Goal: Task Accomplishment & Management: Use online tool/utility

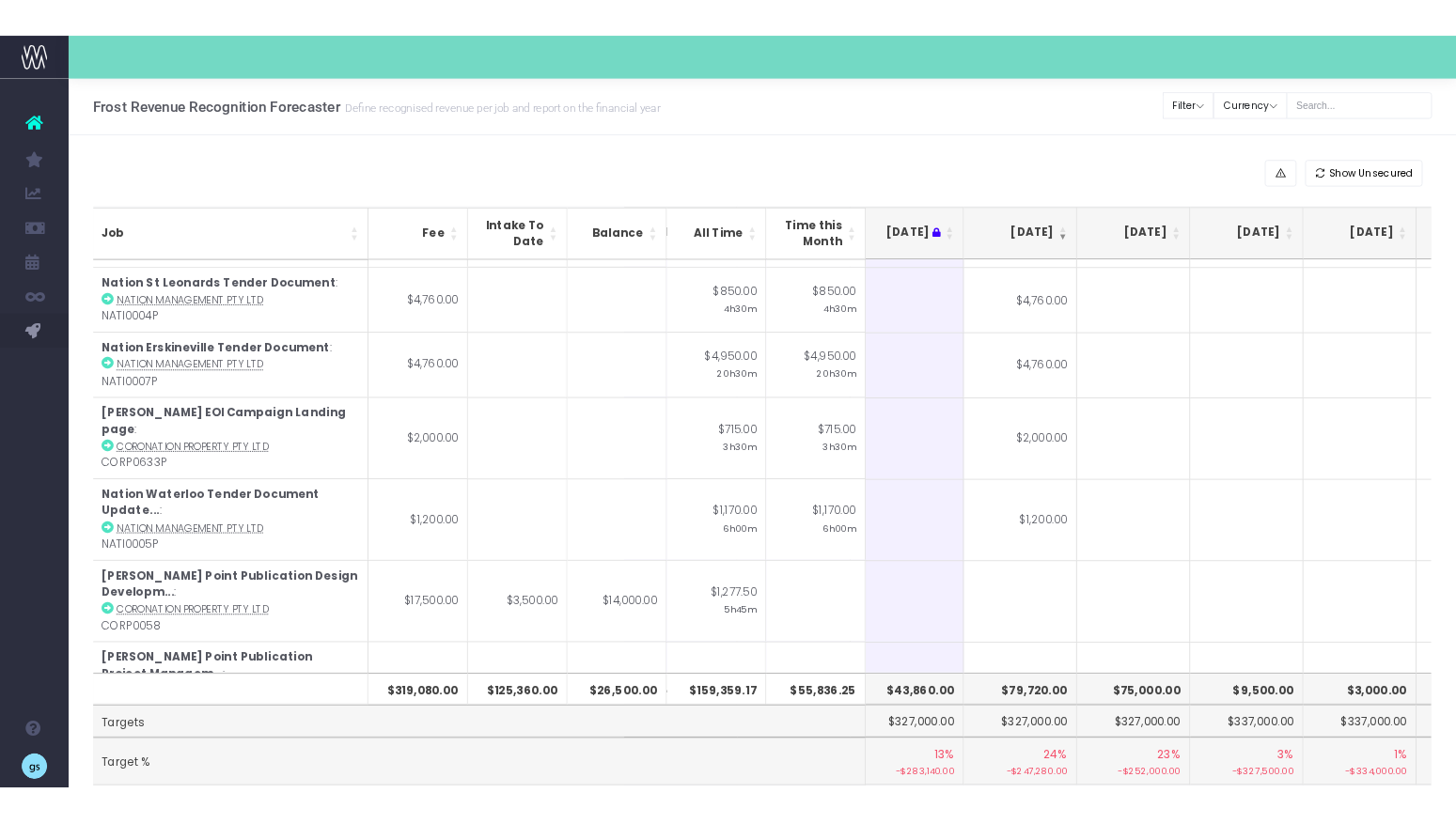
scroll to position [0, 266]
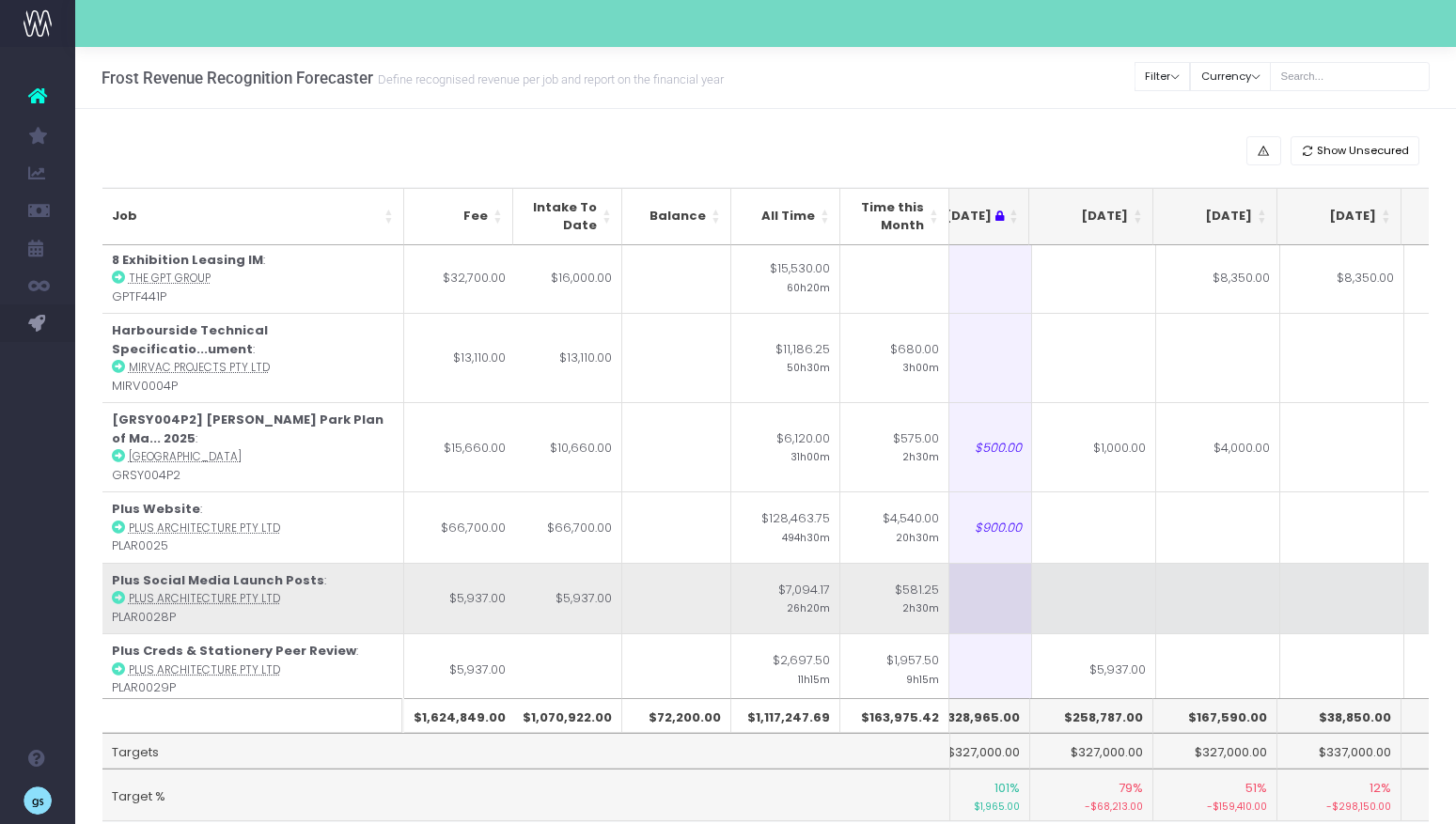
click at [1127, 576] on td at bounding box center [1093, 598] width 124 height 71
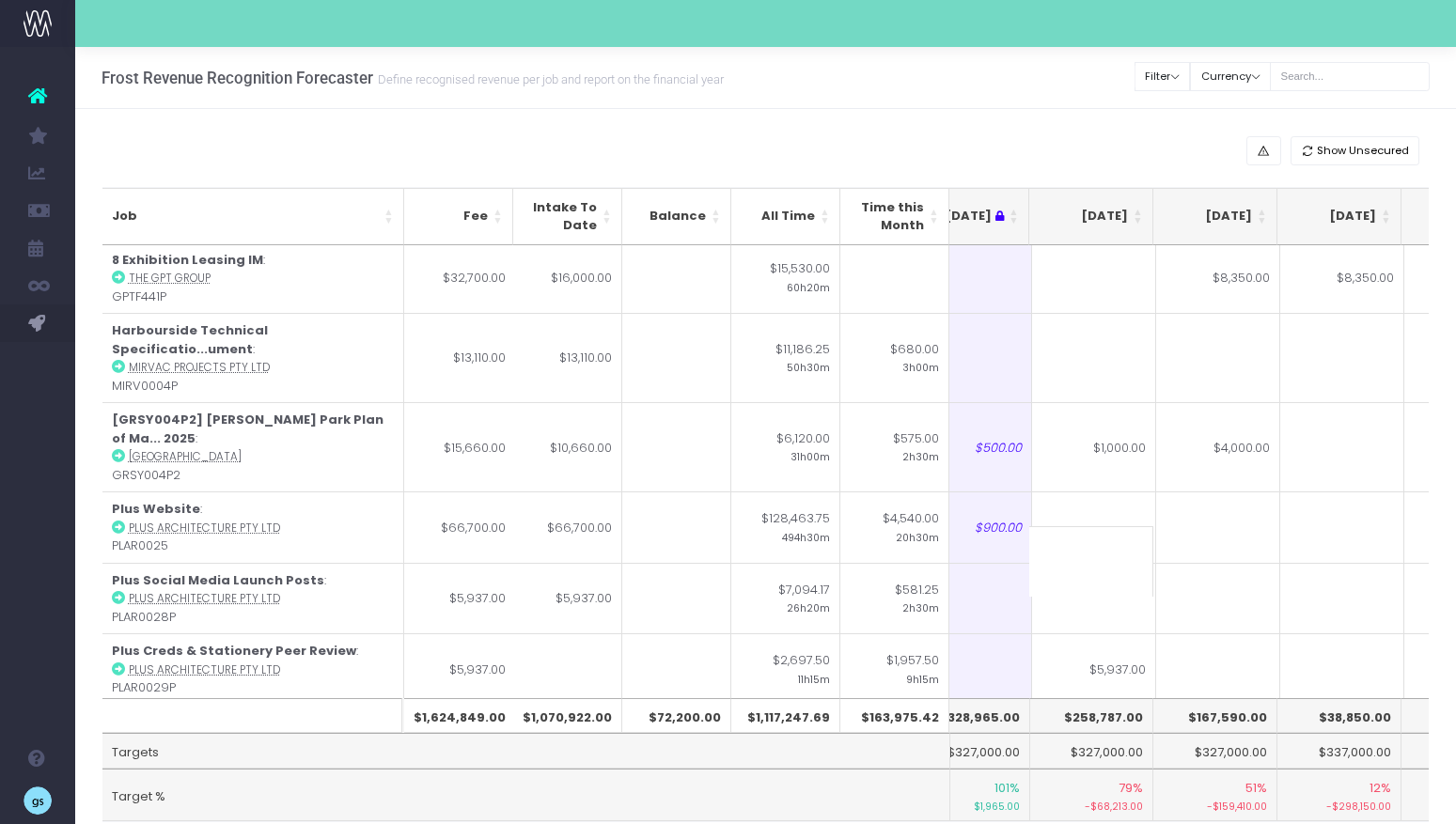
click at [1141, 211] on th "[DATE]" at bounding box center [1091, 216] width 124 height 57
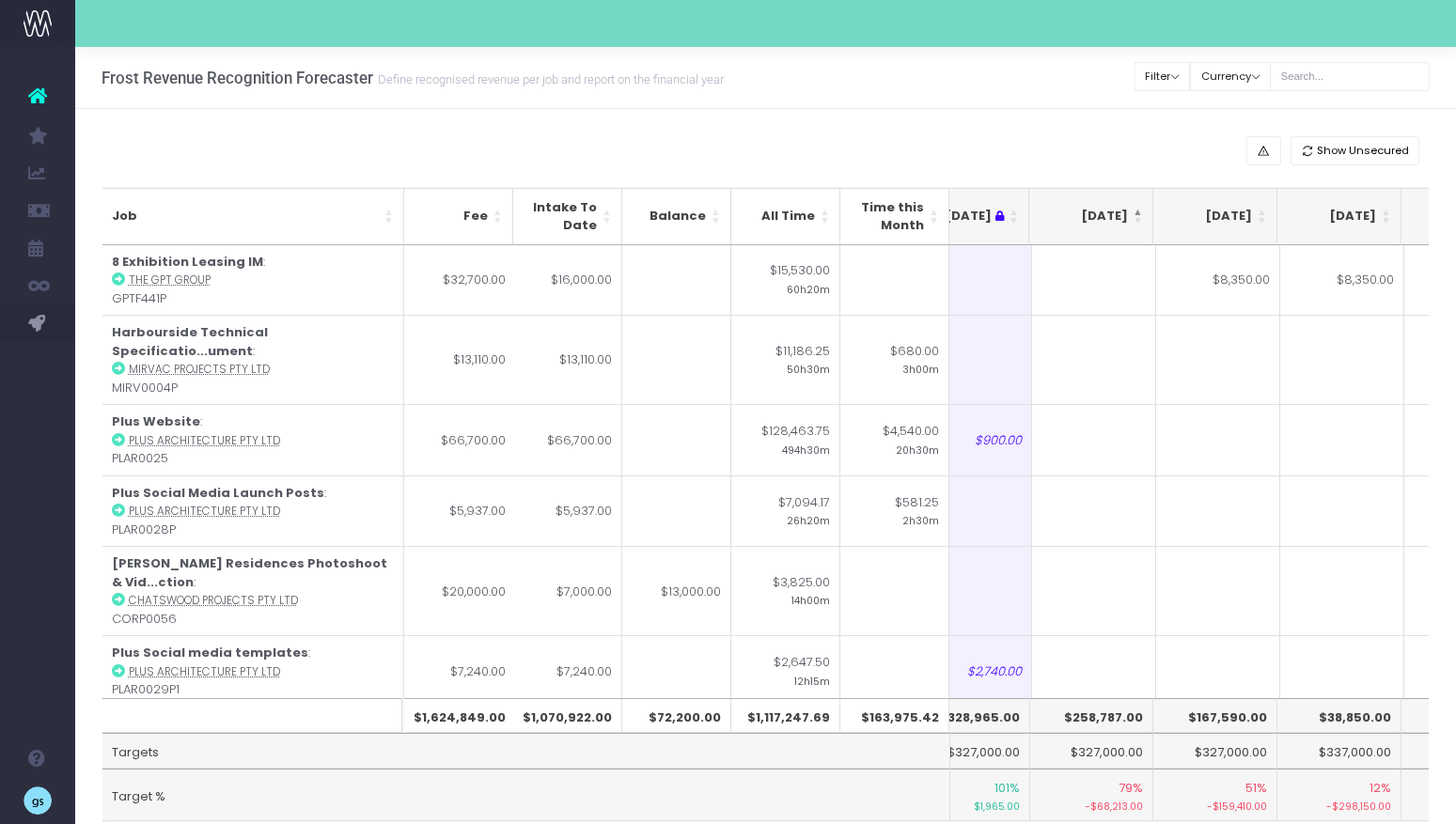
click at [1141, 211] on th "[DATE]" at bounding box center [1091, 216] width 124 height 57
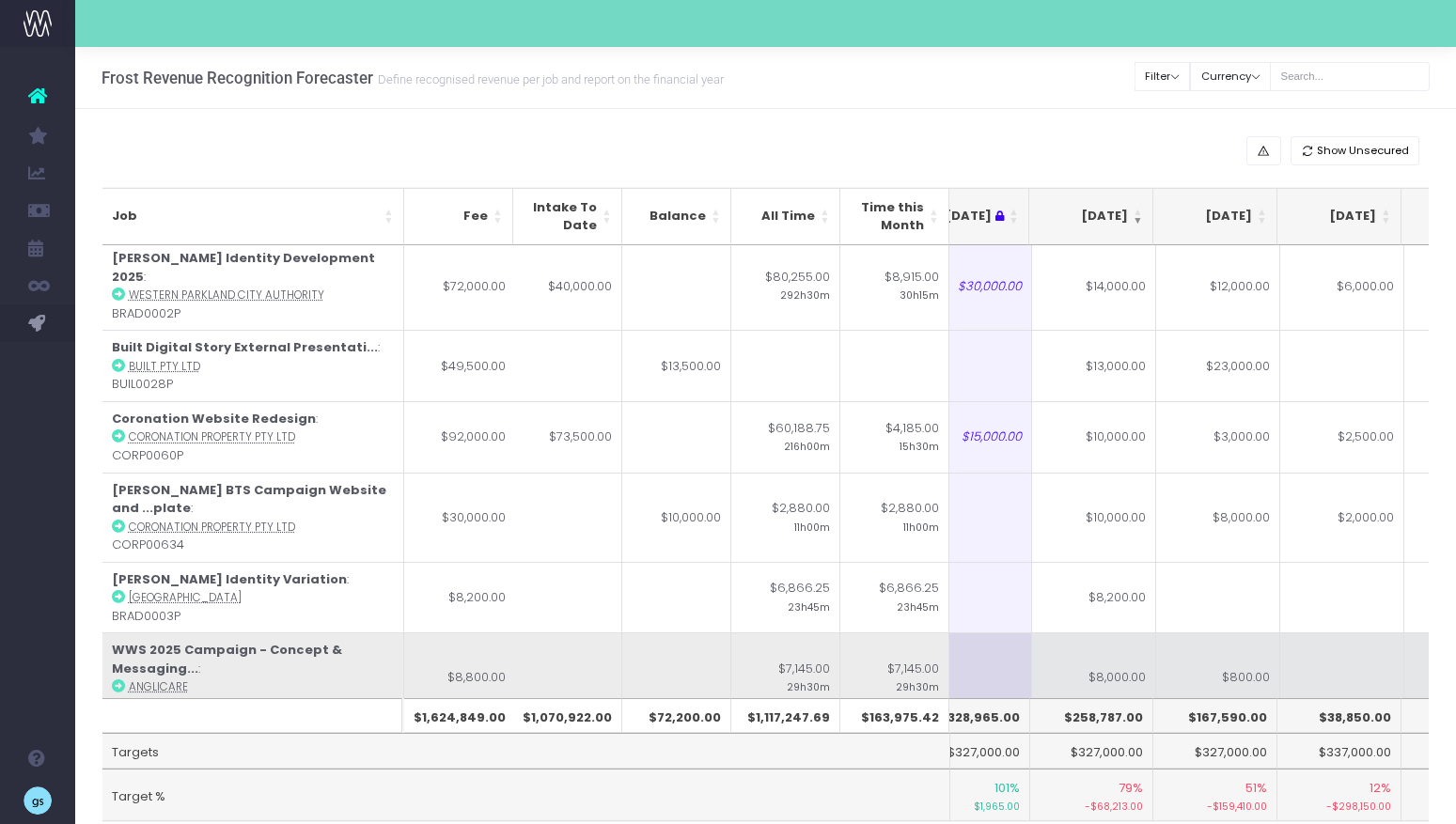
click at [1109, 632] on td "$8,000.00" at bounding box center [1093, 677] width 124 height 90
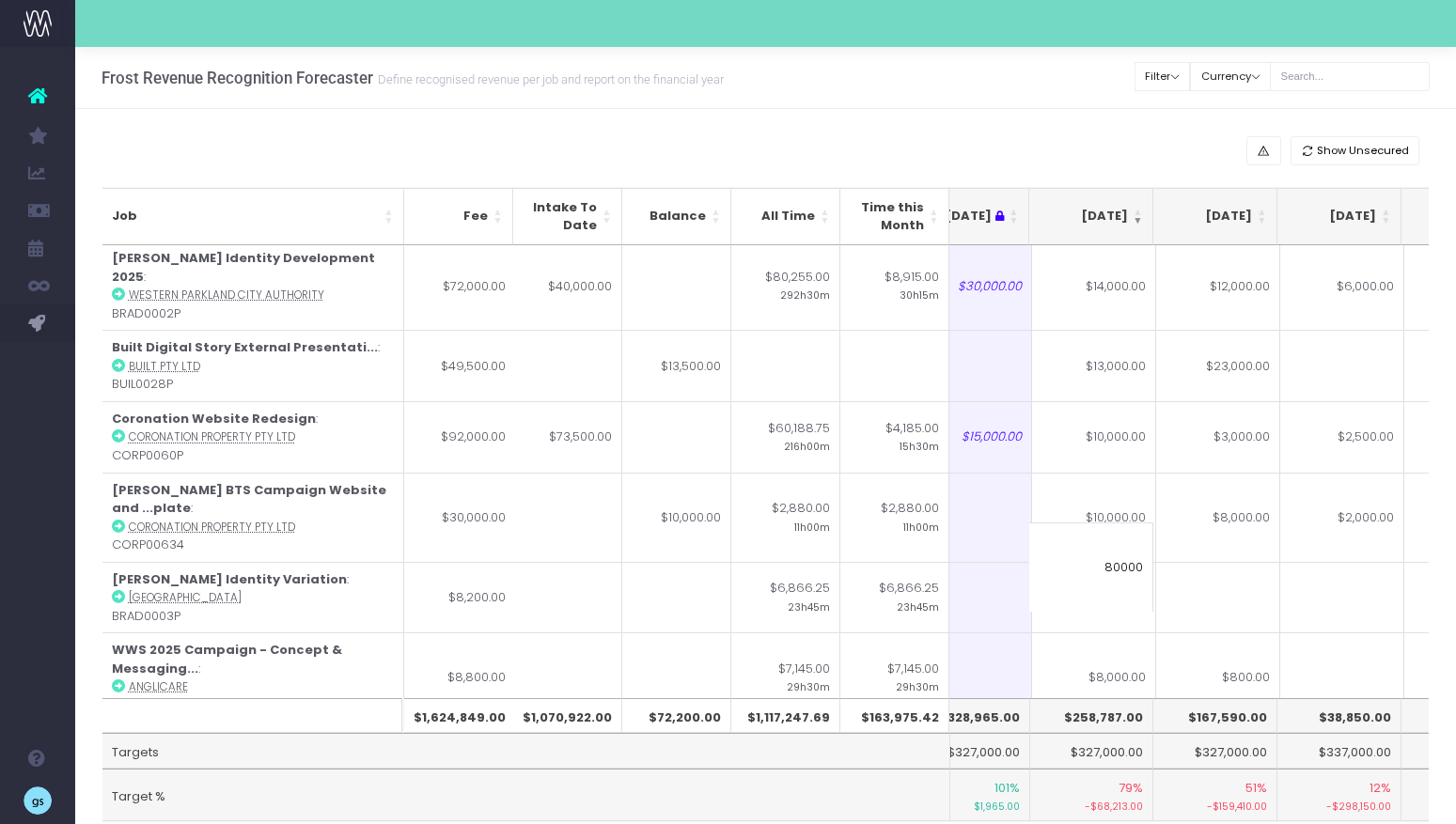
type input "80000"
click at [1356, 722] on td at bounding box center [1342, 767] width 124 height 90
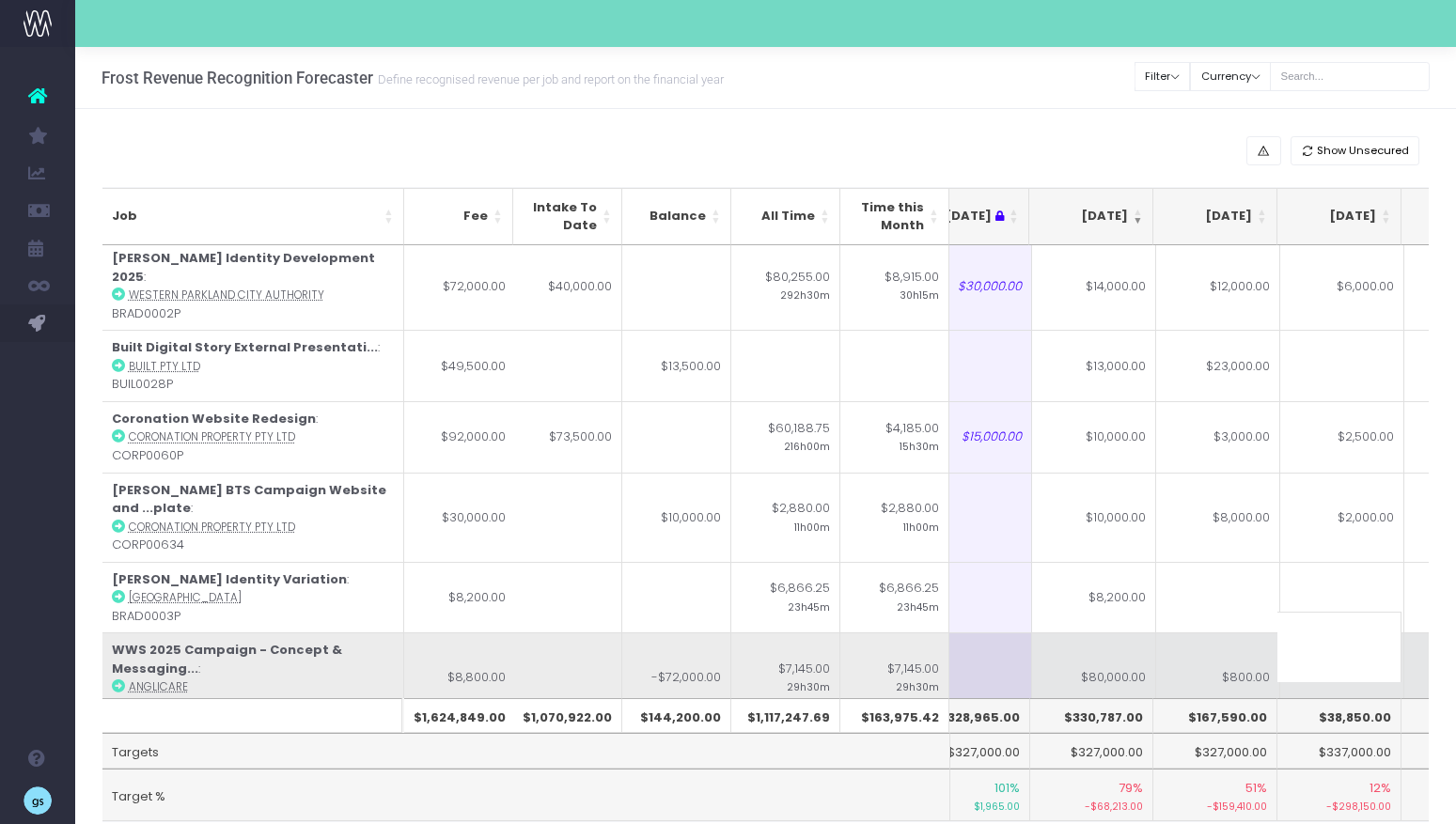
click at [1114, 632] on td "$80,000.00" at bounding box center [1093, 677] width 124 height 90
type input "8000"
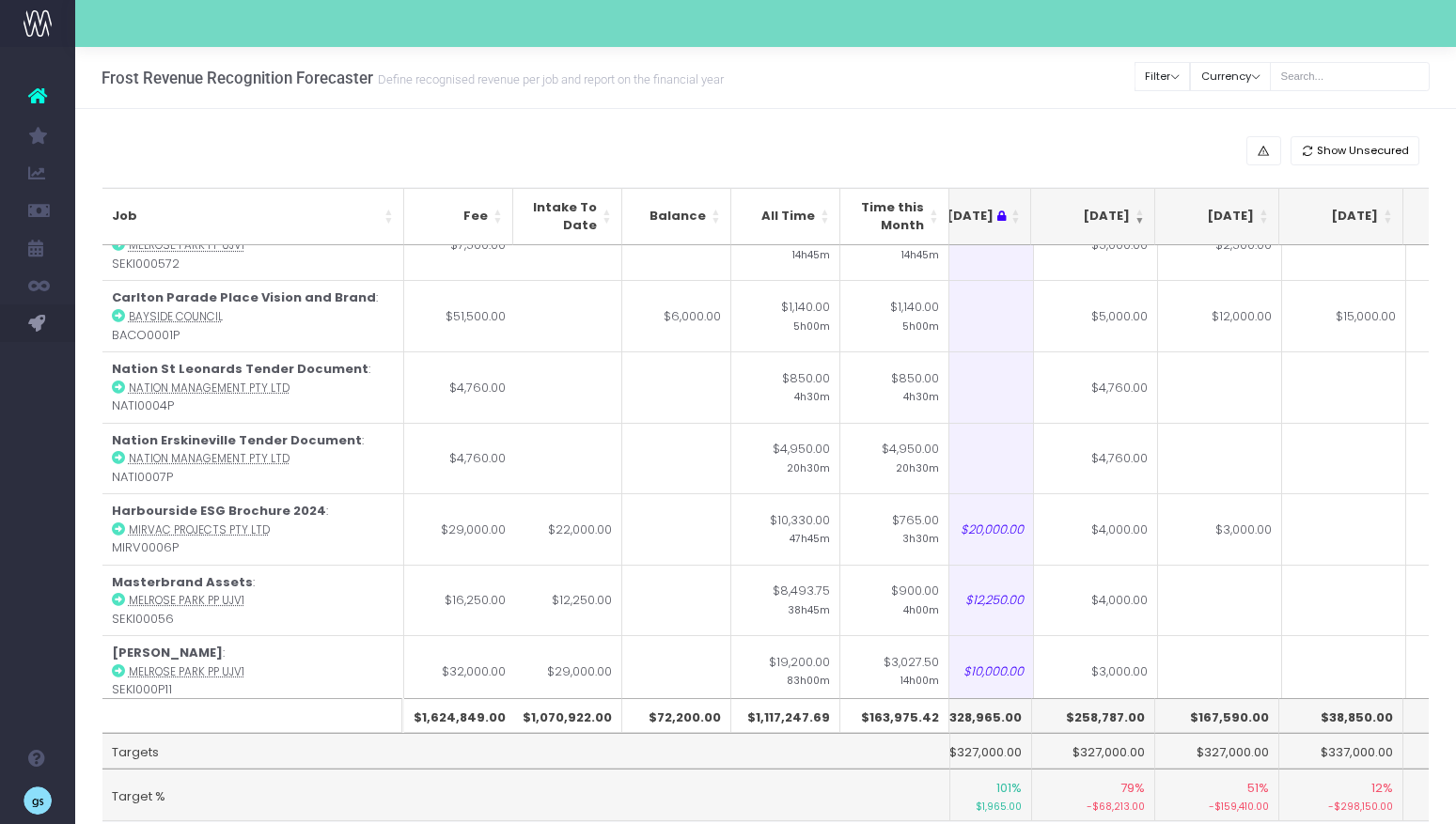
scroll to position [1433, 291]
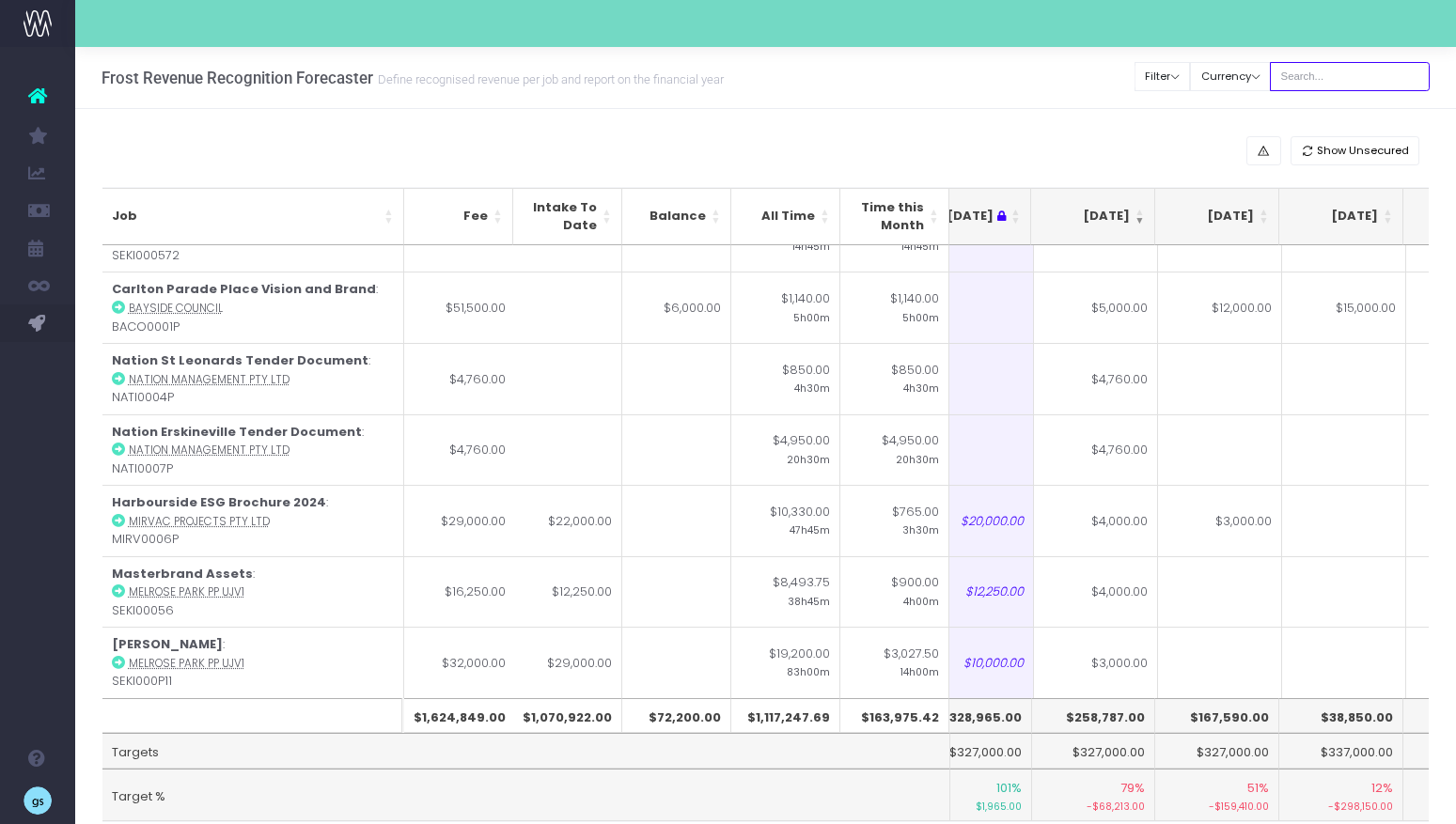
click at [1334, 76] on input "text" at bounding box center [1350, 77] width 160 height 29
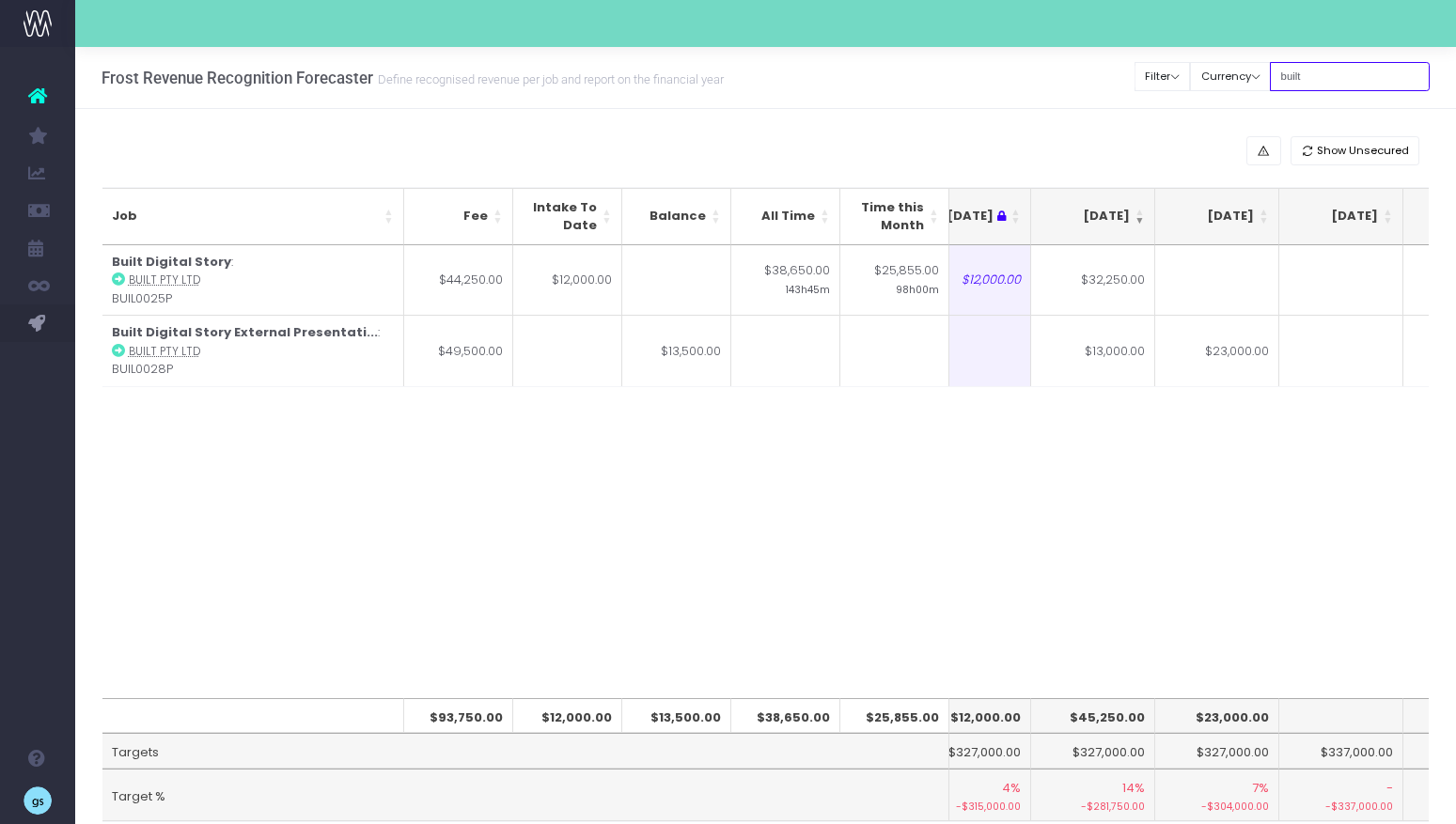
click at [1321, 80] on input "built" at bounding box center [1350, 77] width 160 height 29
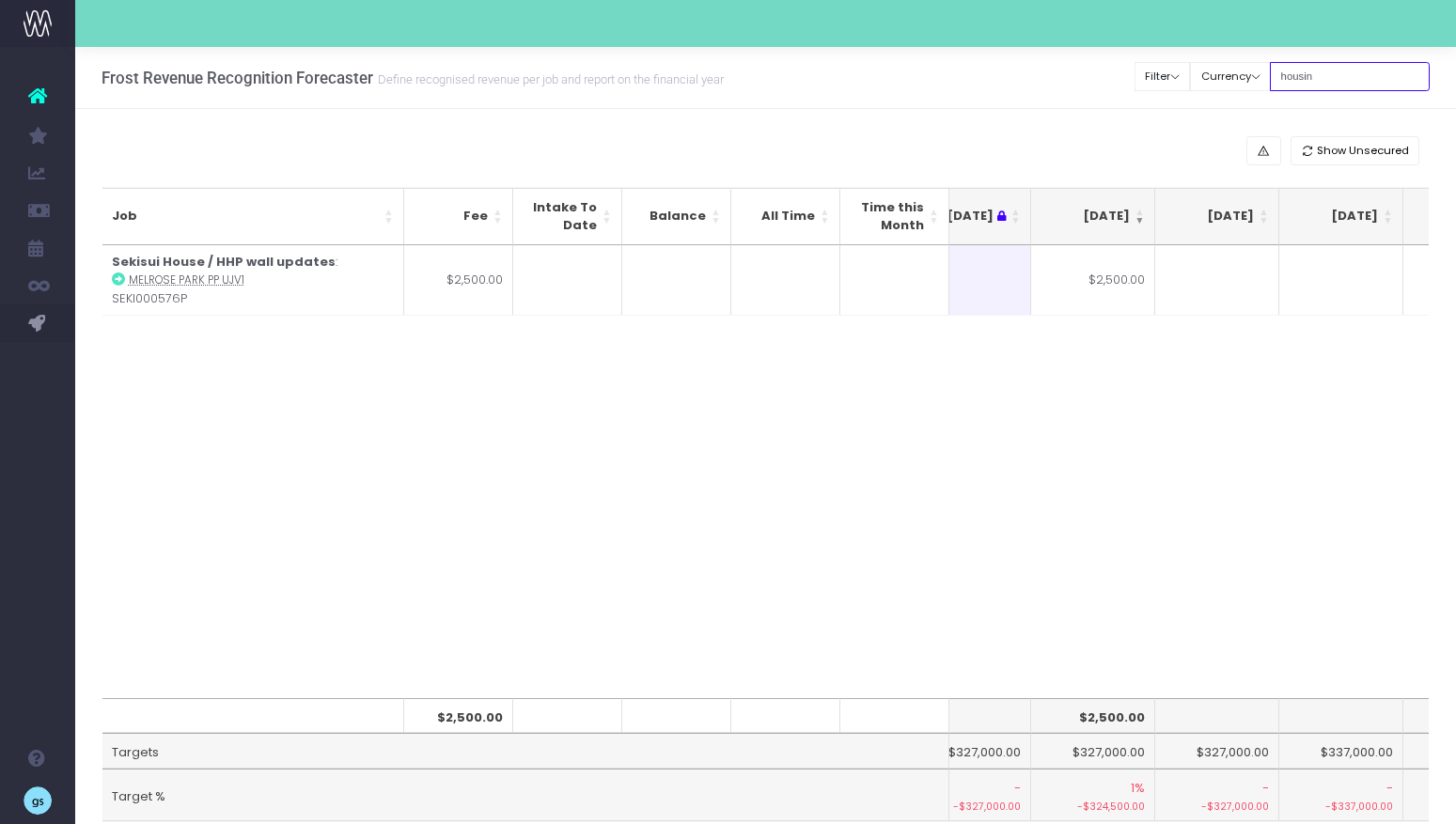
type input "housing"
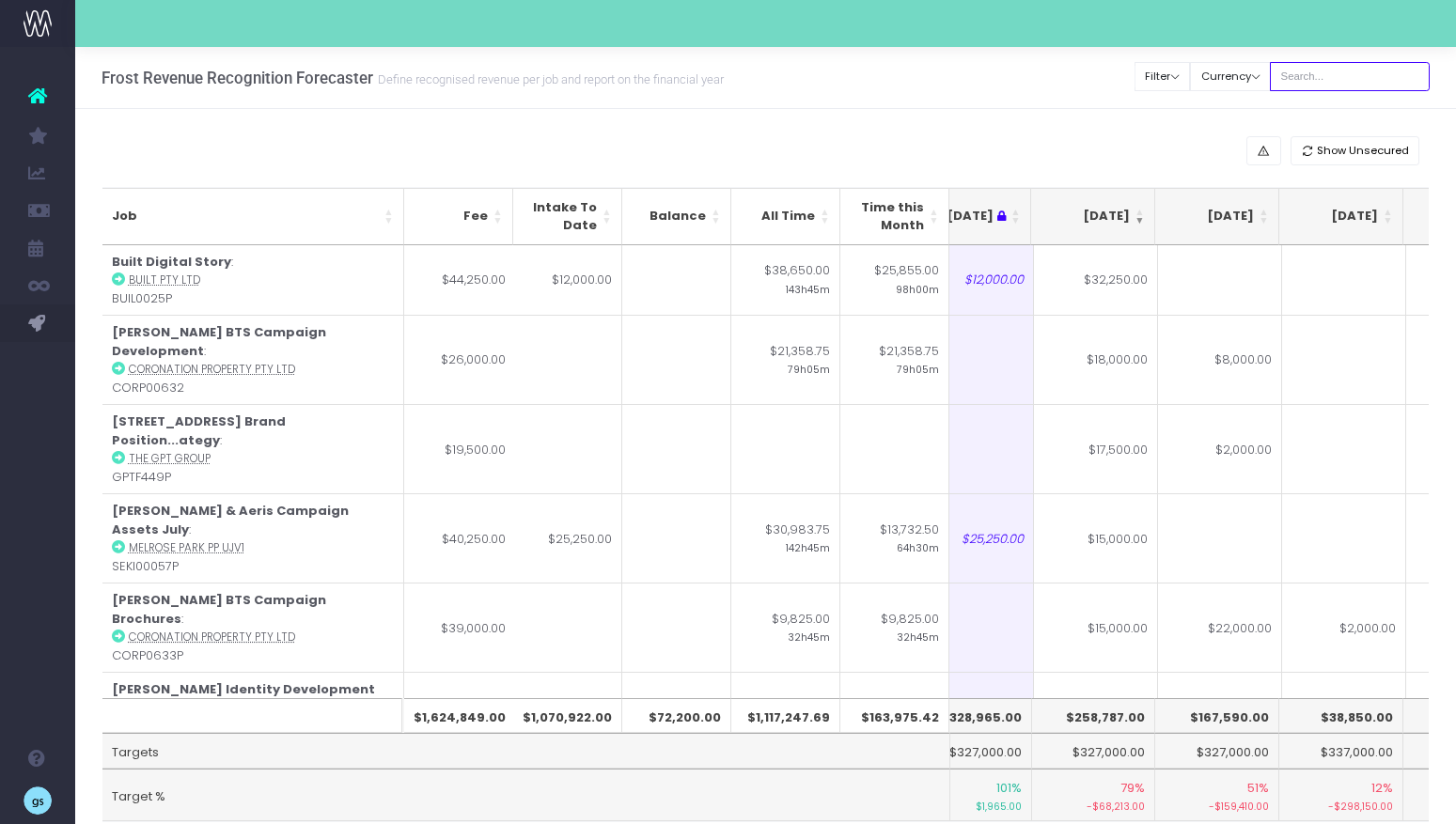
click at [1365, 80] on input "text" at bounding box center [1350, 77] width 160 height 29
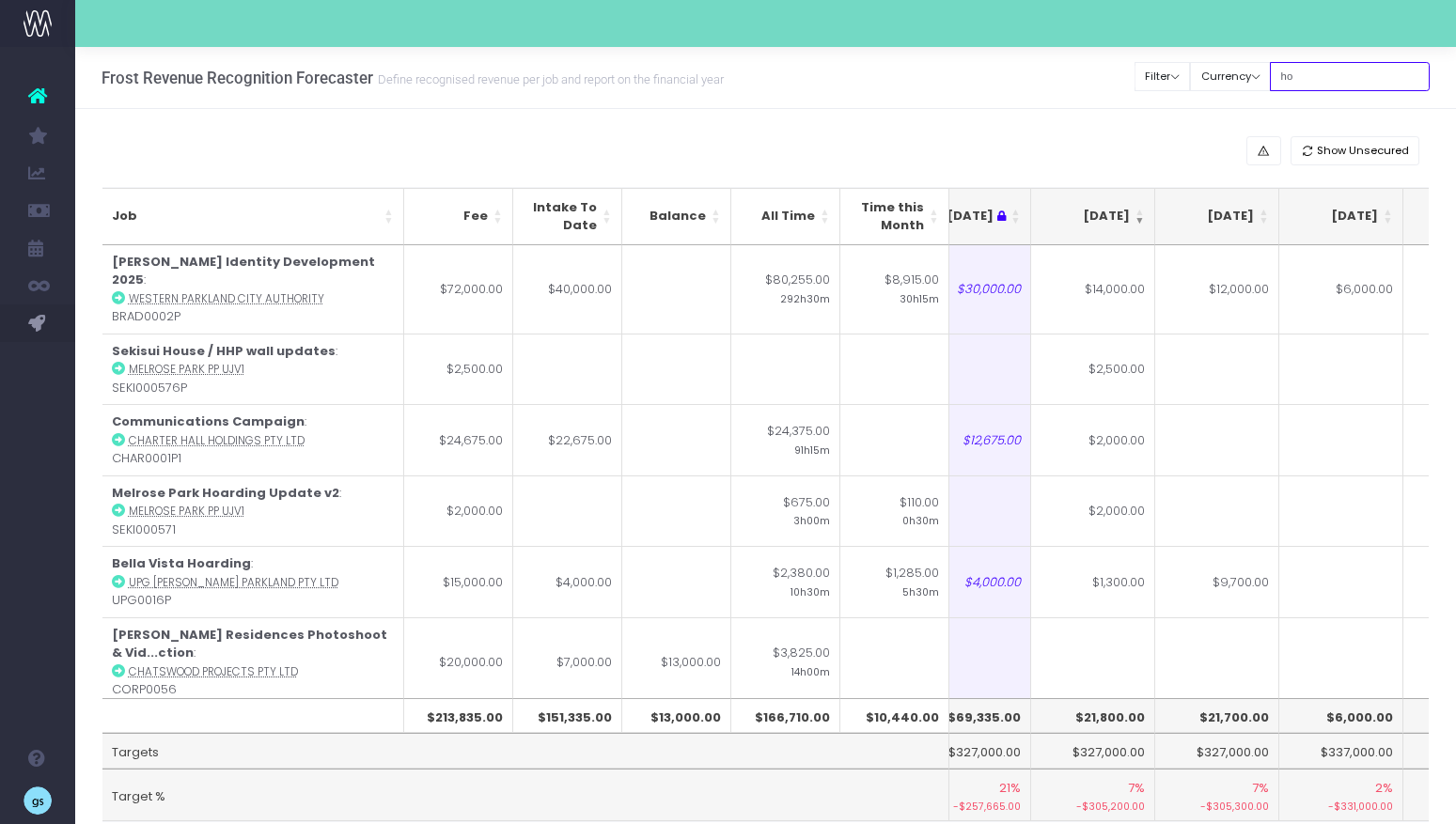
type input "ho"
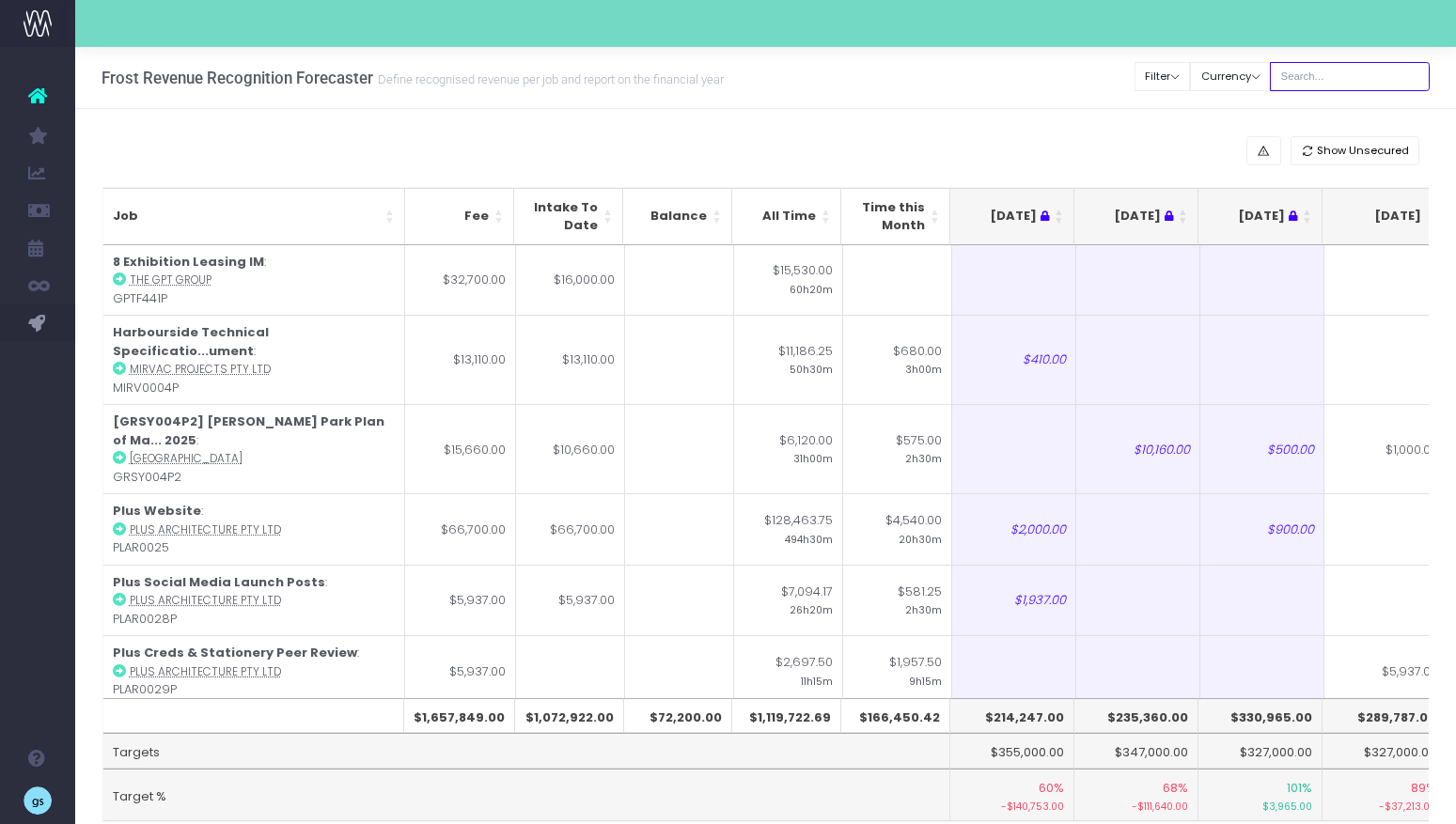
click at [1328, 88] on input "text" at bounding box center [1350, 77] width 160 height 29
type input "built"
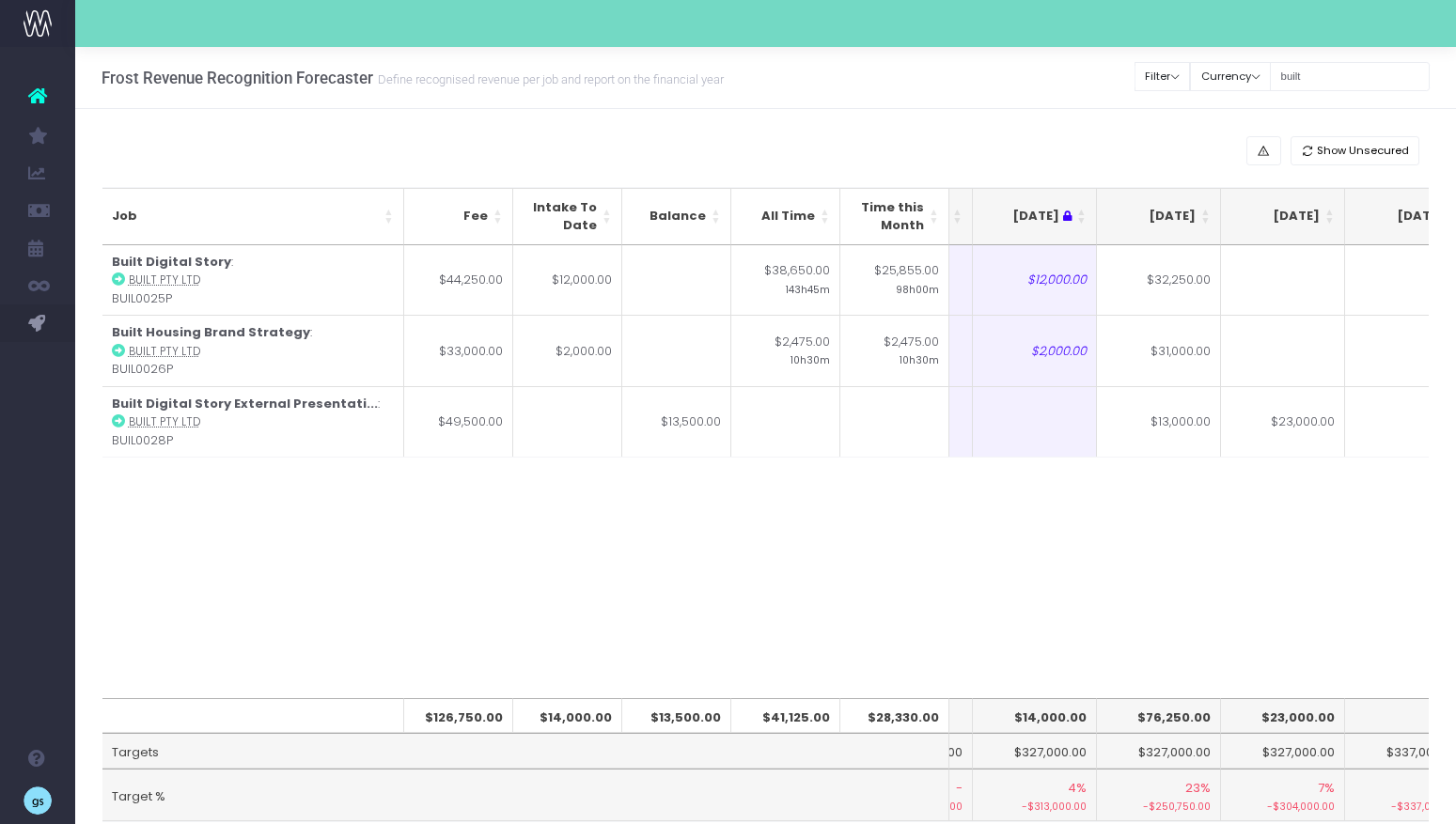
click at [1025, 519] on div "Job Fee Intake To Date Balance All Time Time this Month May 25 Jun 25 Jul 25 Au…" at bounding box center [766, 471] width 1327 height 453
click at [1270, 616] on div "Job Fee Intake To Date Balance All Time Time this Month May 25 Jun 25 Jul 25 Au…" at bounding box center [766, 471] width 1327 height 453
click at [1073, 107] on div "Frost Revenue Recognition Forecaster Define recognised revenue per job and repo…" at bounding box center [765, 78] width 1381 height 62
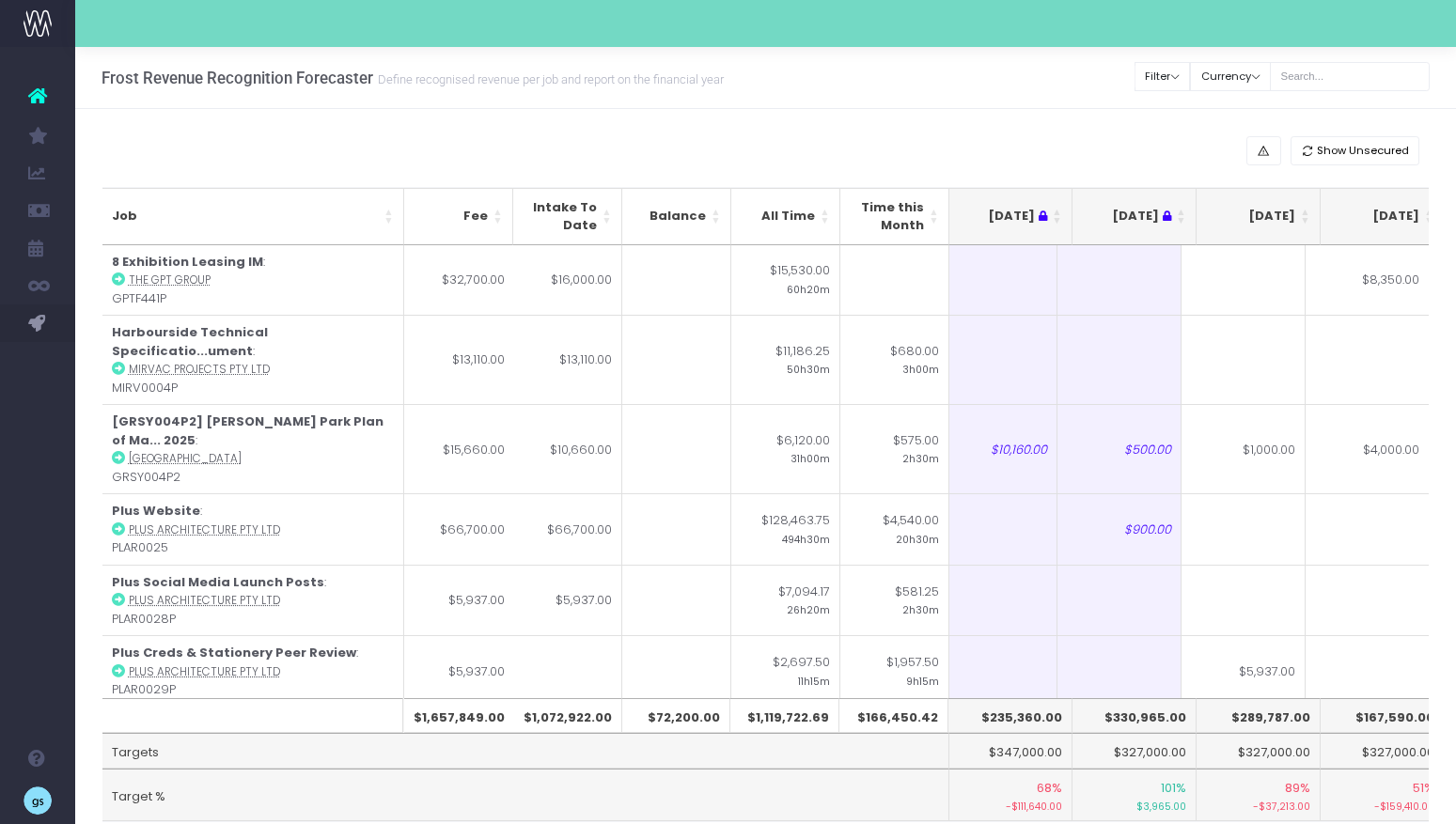
scroll to position [0, 146]
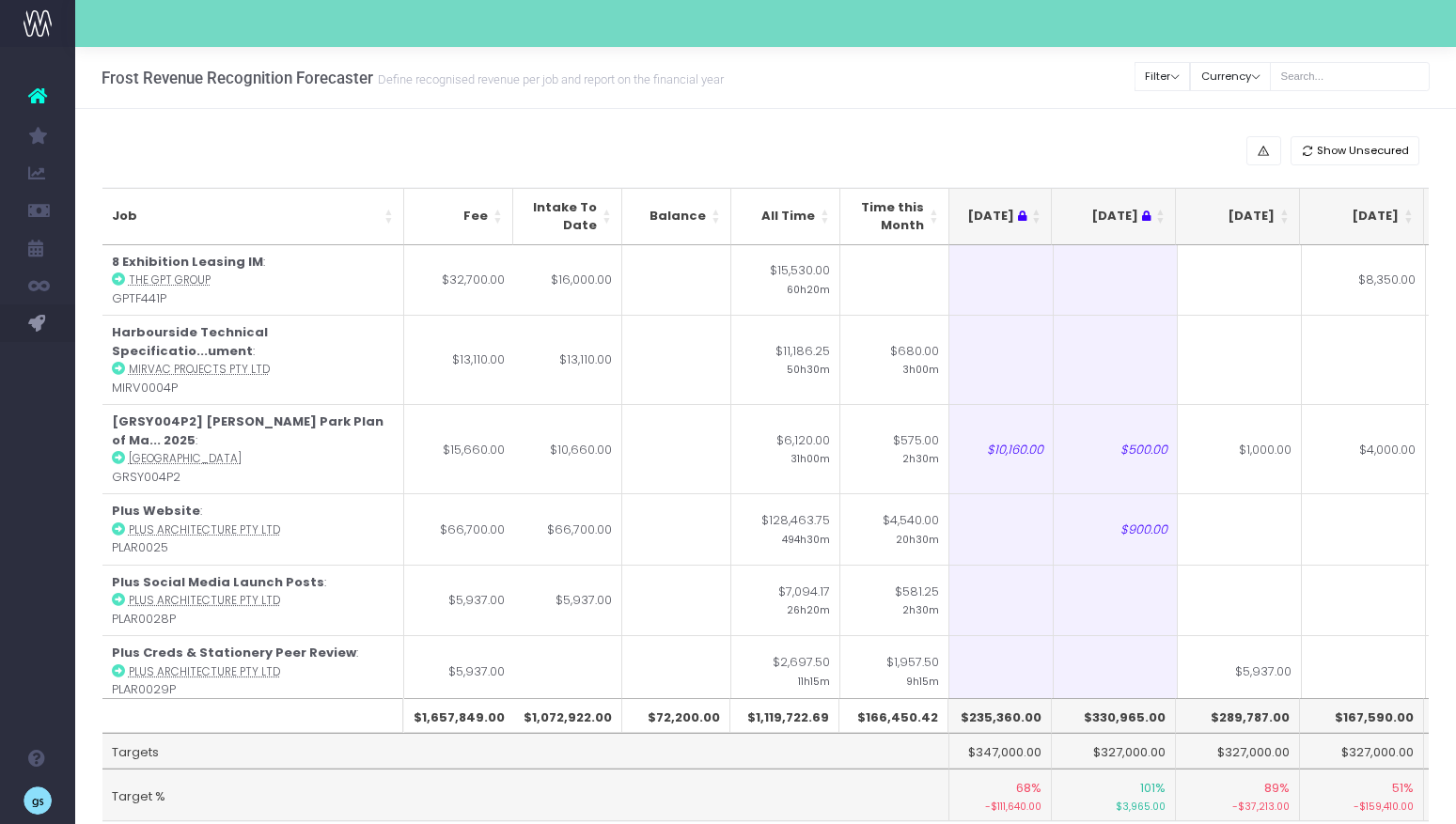
click at [1284, 211] on th "[DATE]" at bounding box center [1238, 216] width 124 height 57
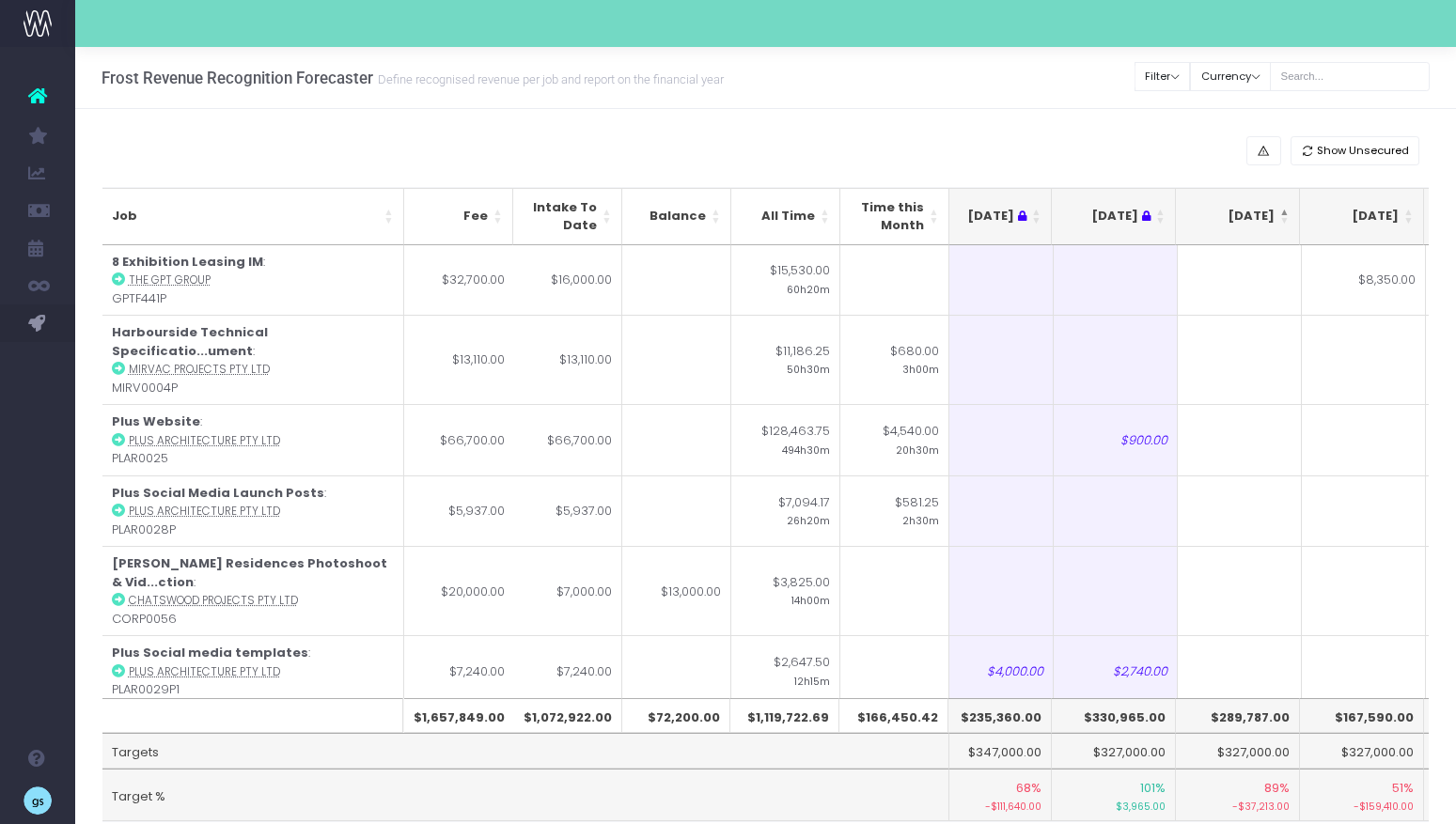
click at [1284, 211] on th "[DATE]" at bounding box center [1238, 216] width 124 height 57
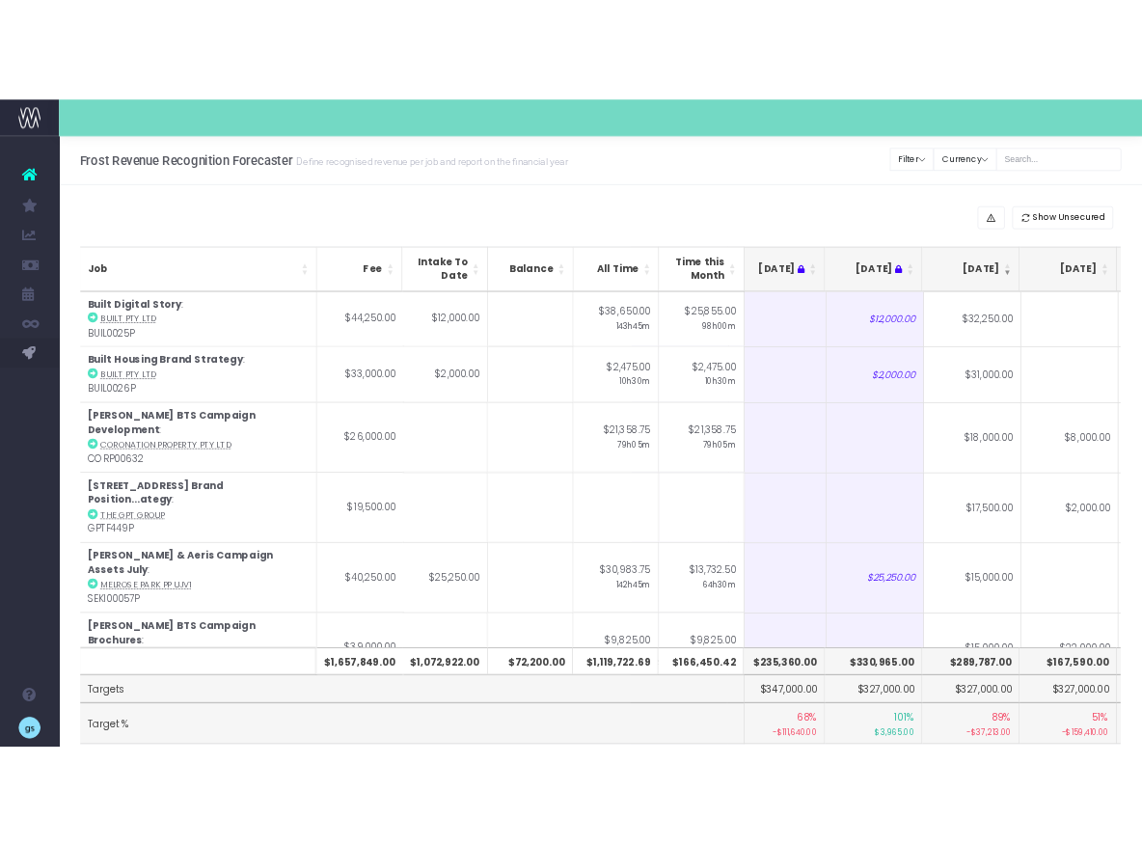
scroll to position [77, 0]
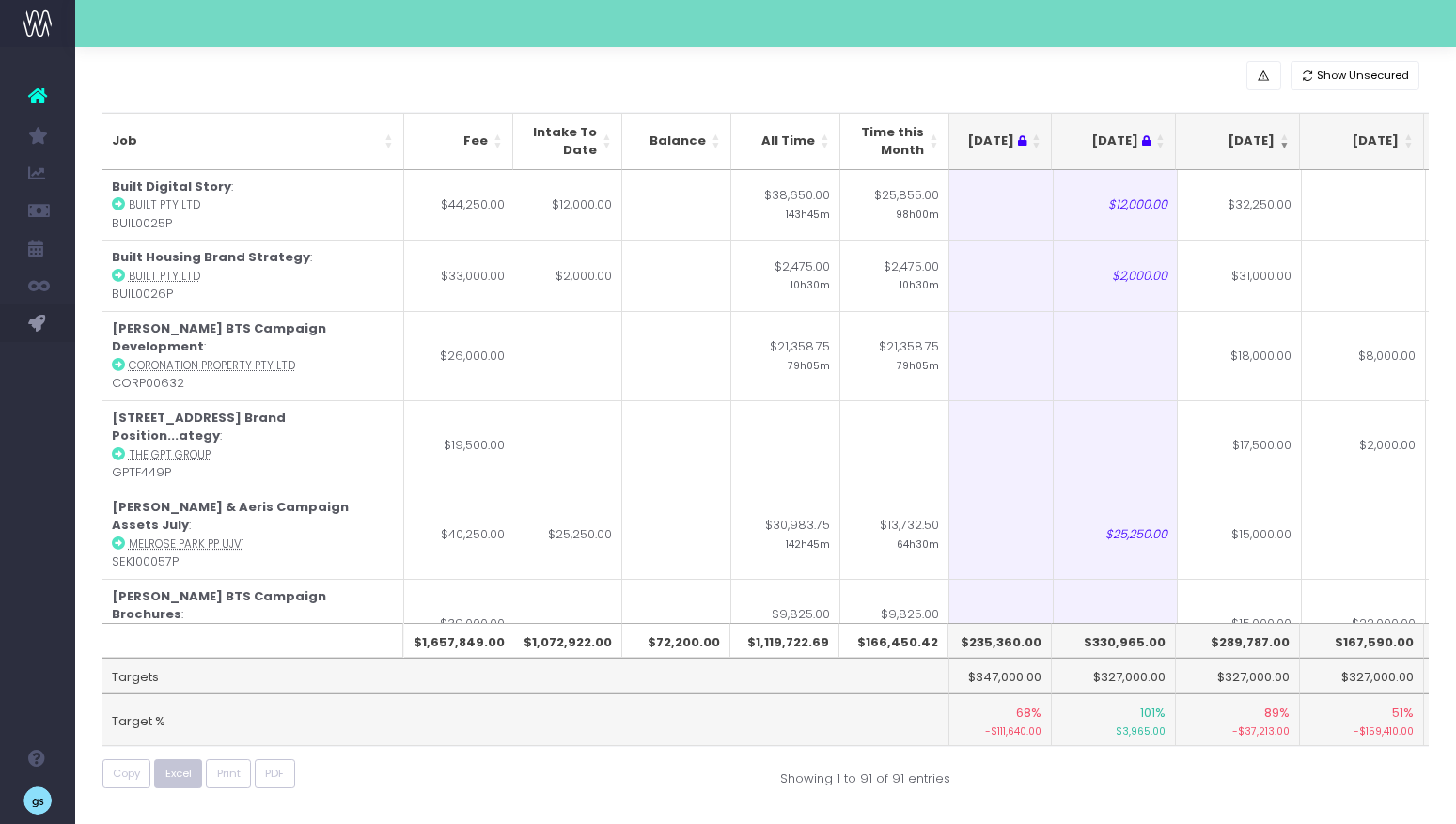
click at [184, 775] on span "Excel" at bounding box center [178, 773] width 26 height 16
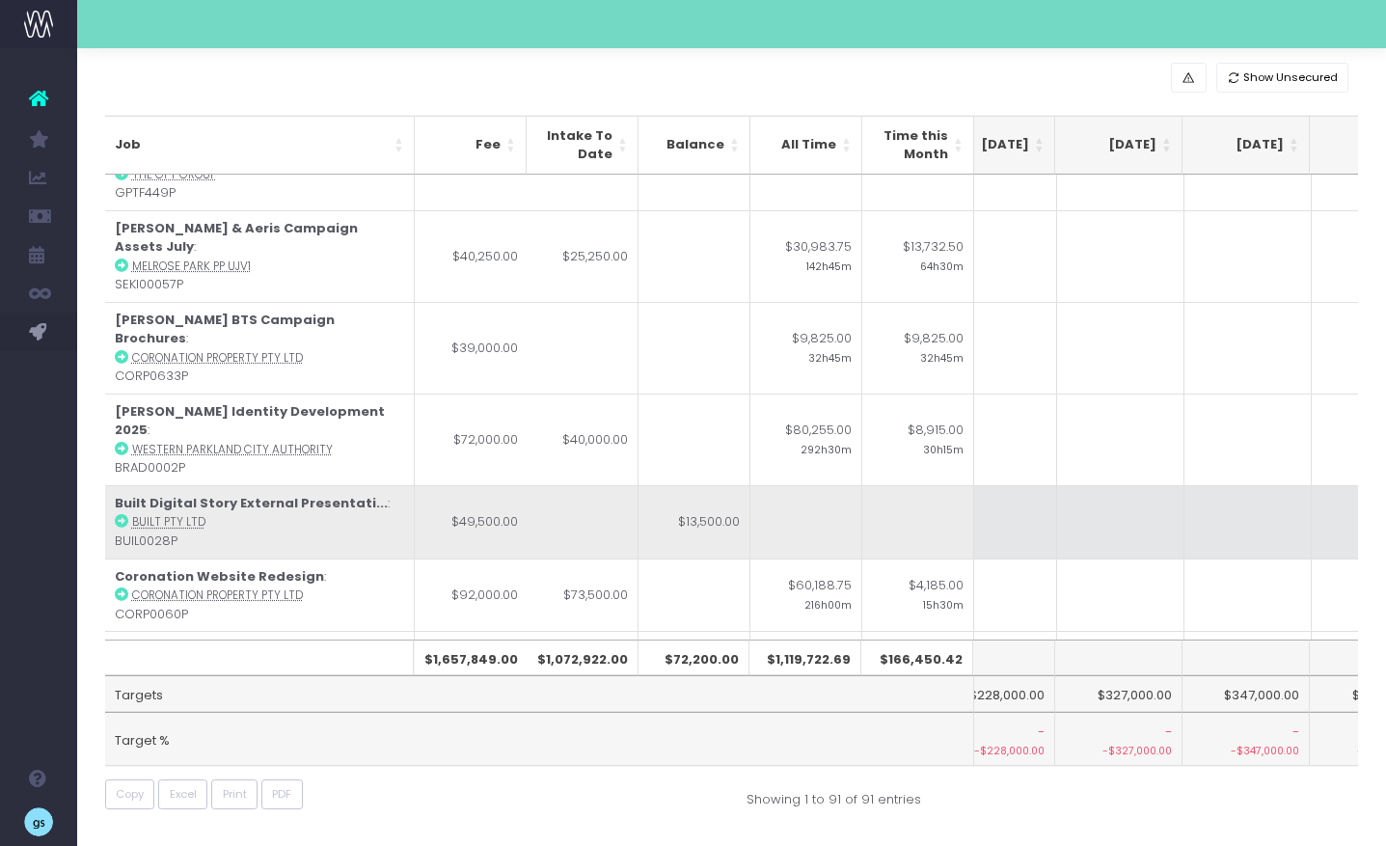
scroll to position [292, 884]
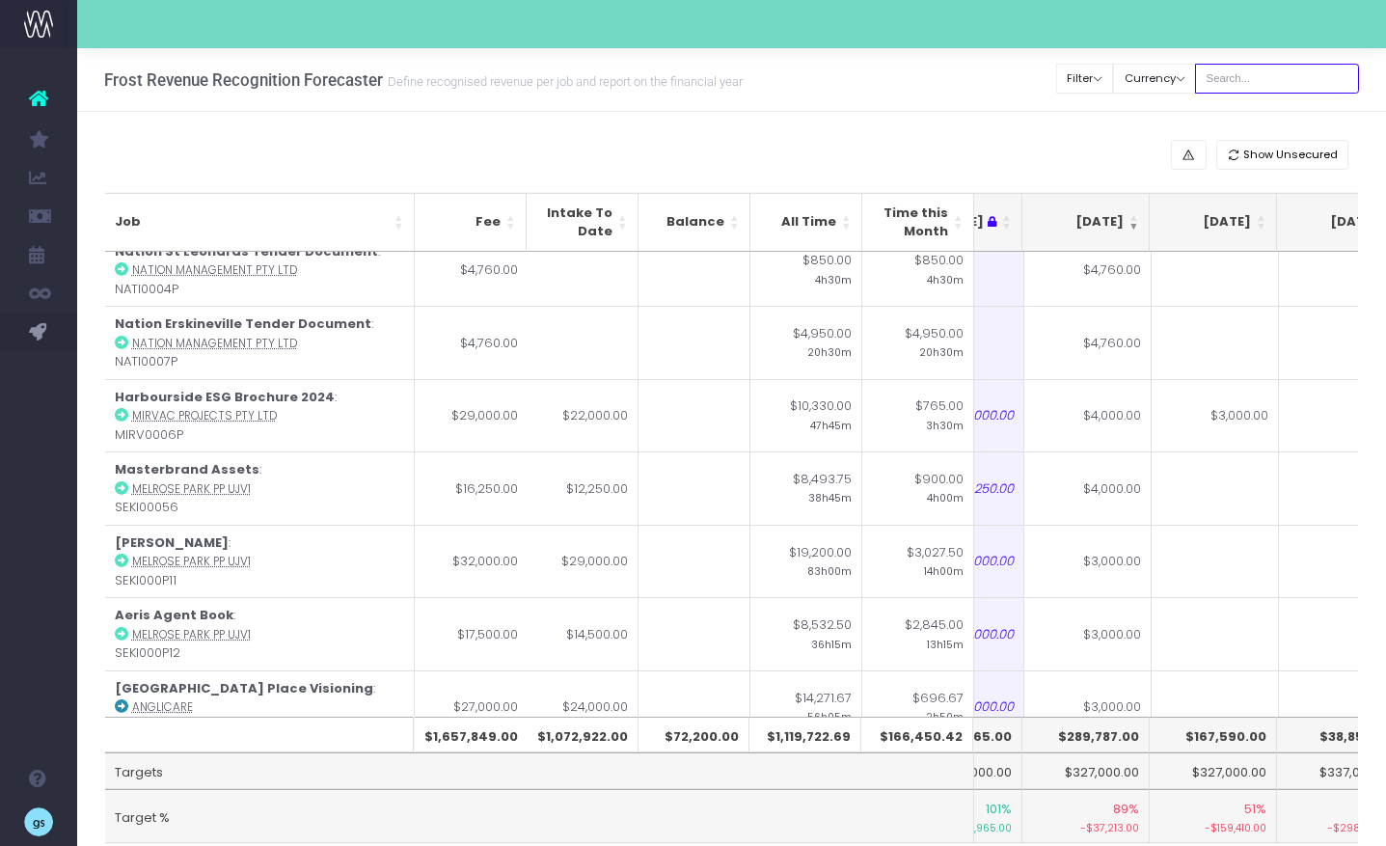
click at [1255, 89] on input "text" at bounding box center [1277, 79] width 164 height 30
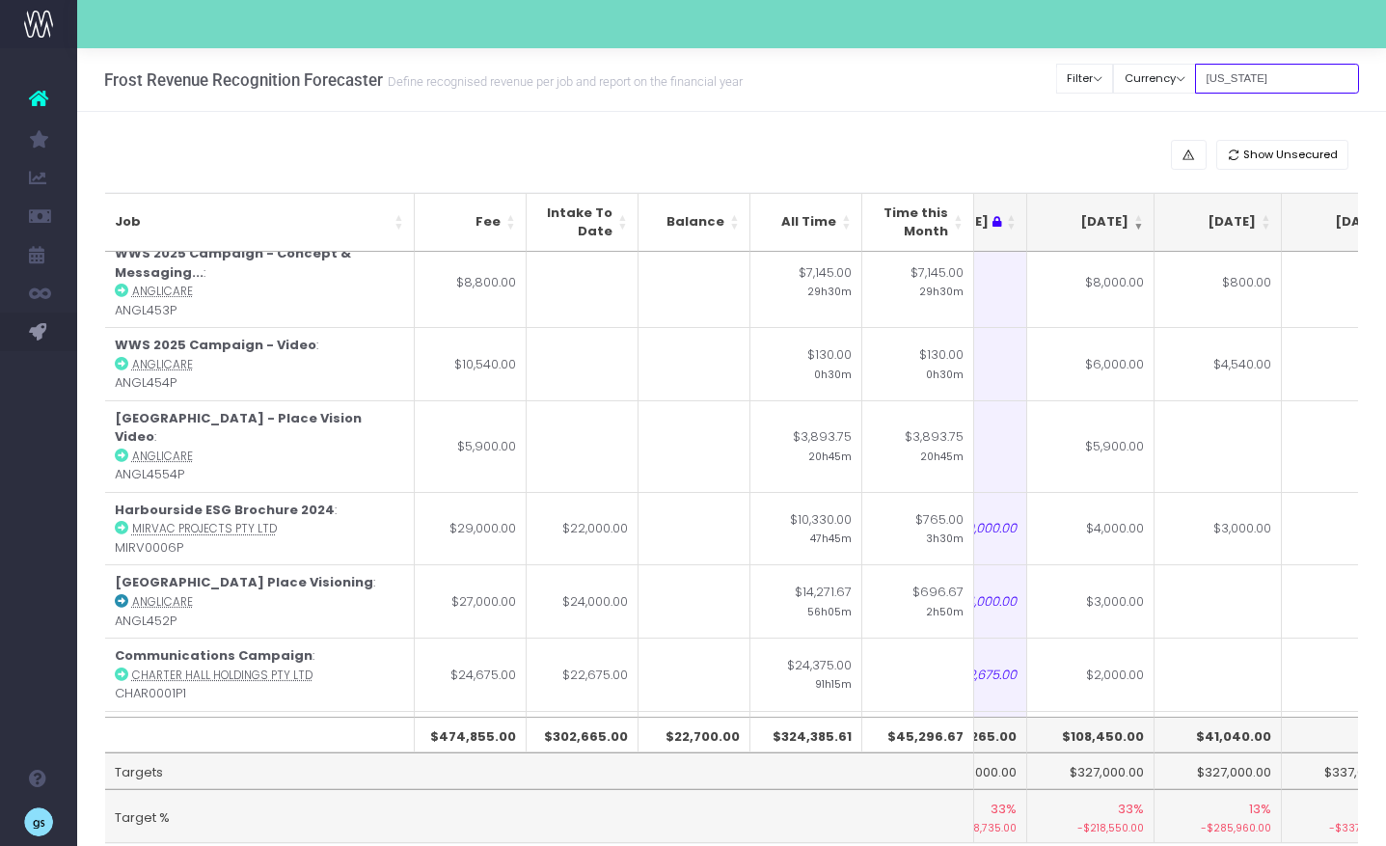
click at [1252, 76] on input "[US_STATE]" at bounding box center [1277, 79] width 164 height 30
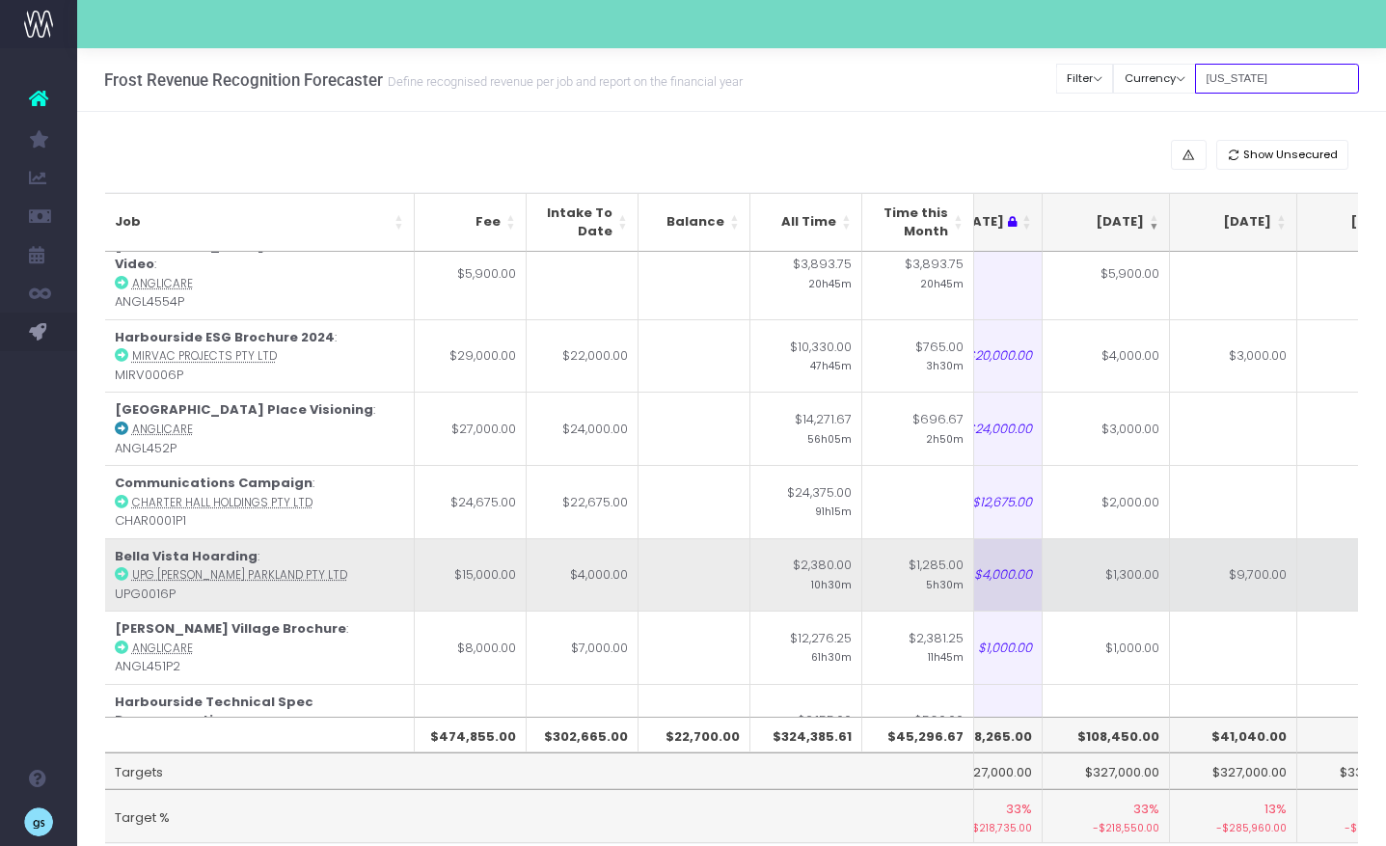
scroll to position [0, 314]
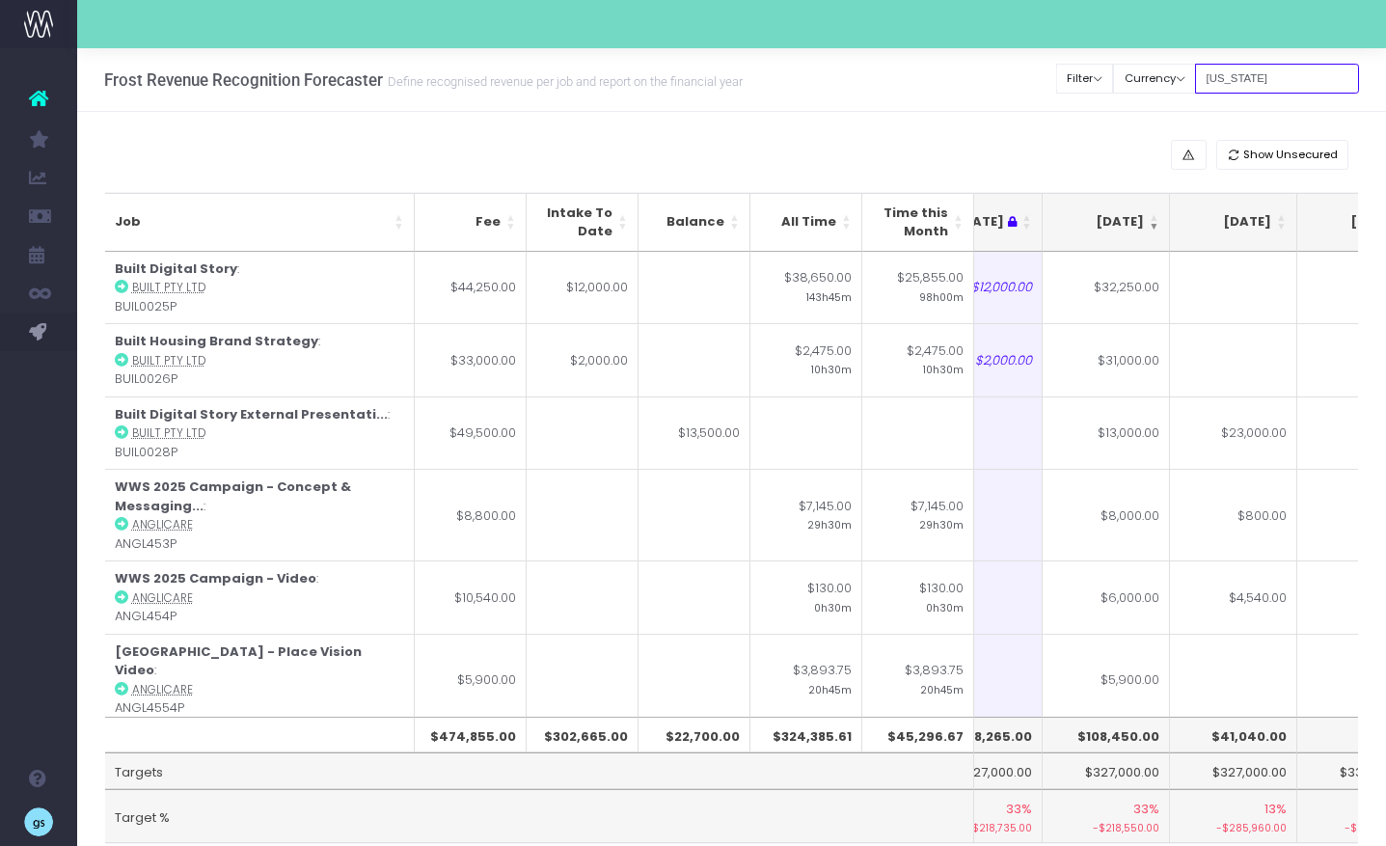
click at [1274, 81] on input "[US_STATE]" at bounding box center [1277, 79] width 164 height 30
type input "g"
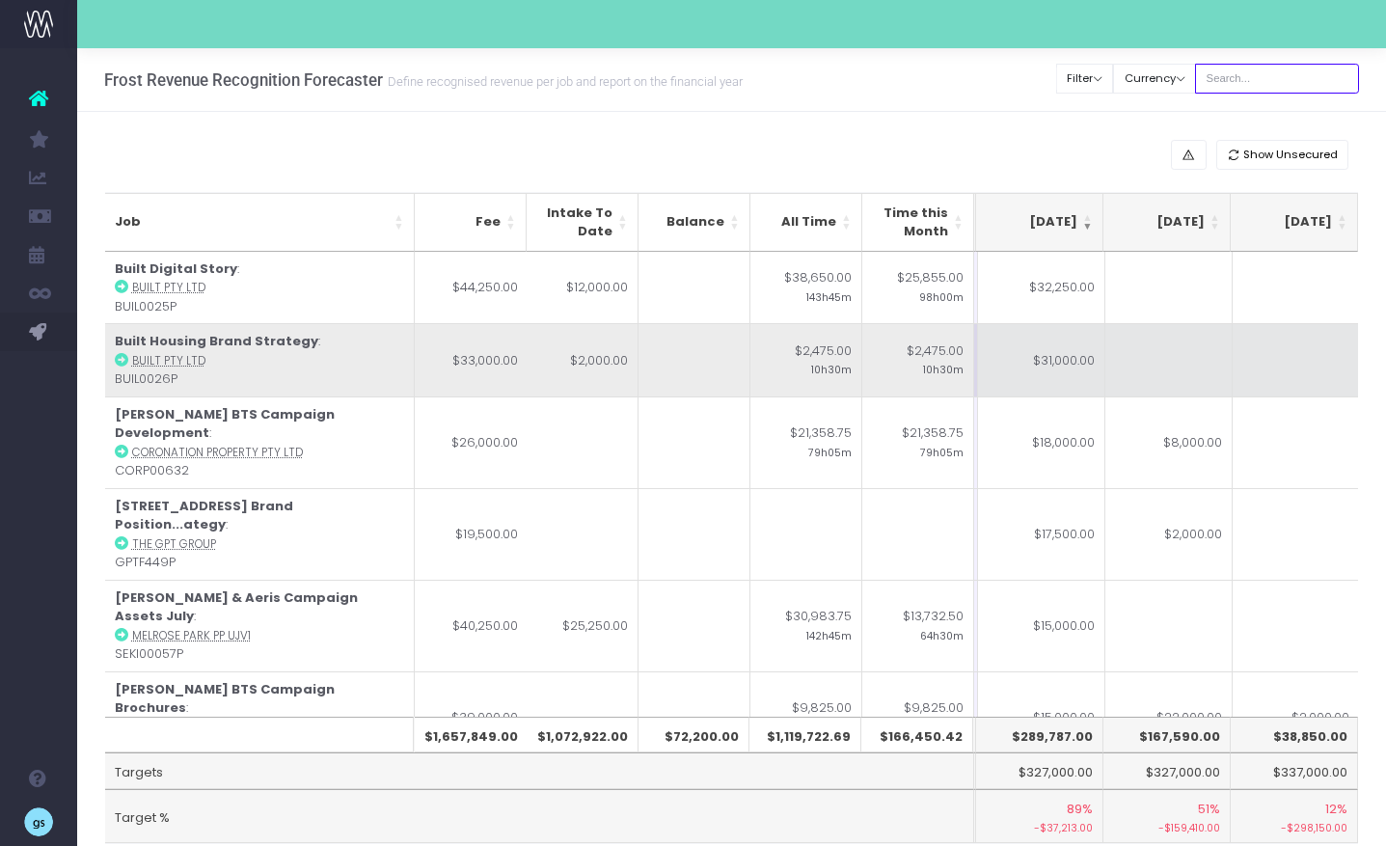
scroll to position [0, 383]
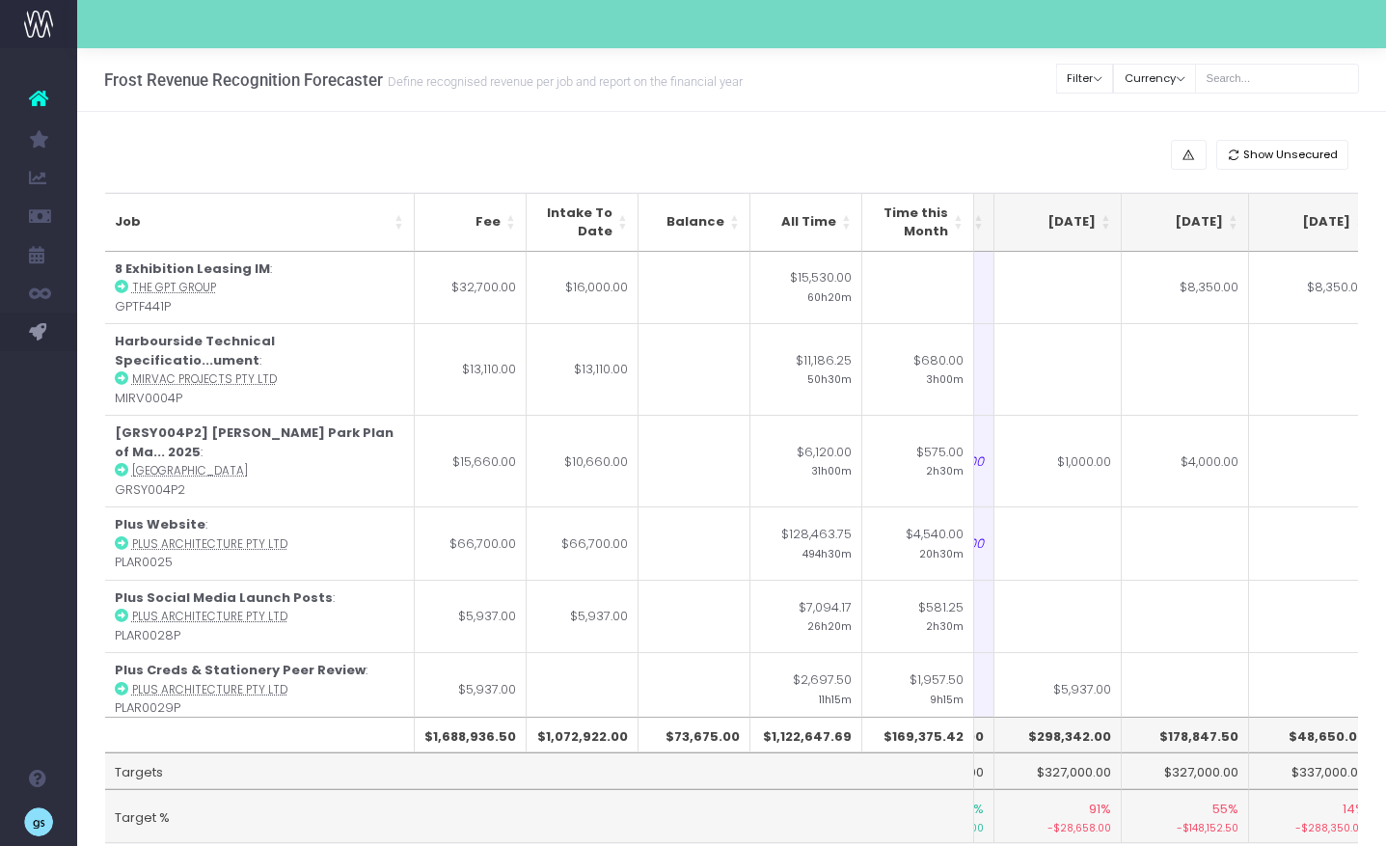
click at [1105, 218] on th "[DATE]" at bounding box center [1057, 222] width 127 height 59
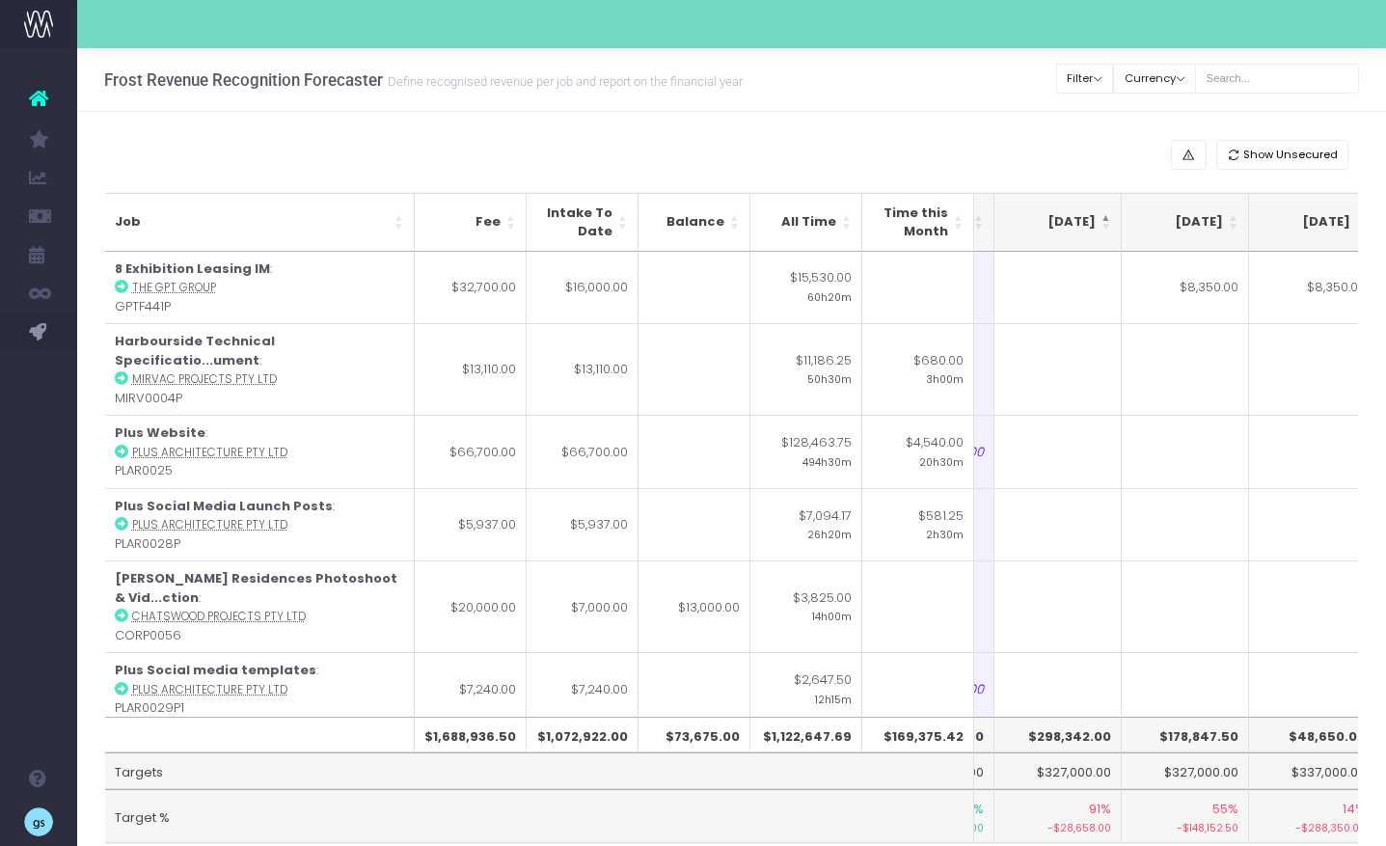
click at [1105, 218] on th "[DATE]" at bounding box center [1057, 222] width 127 height 59
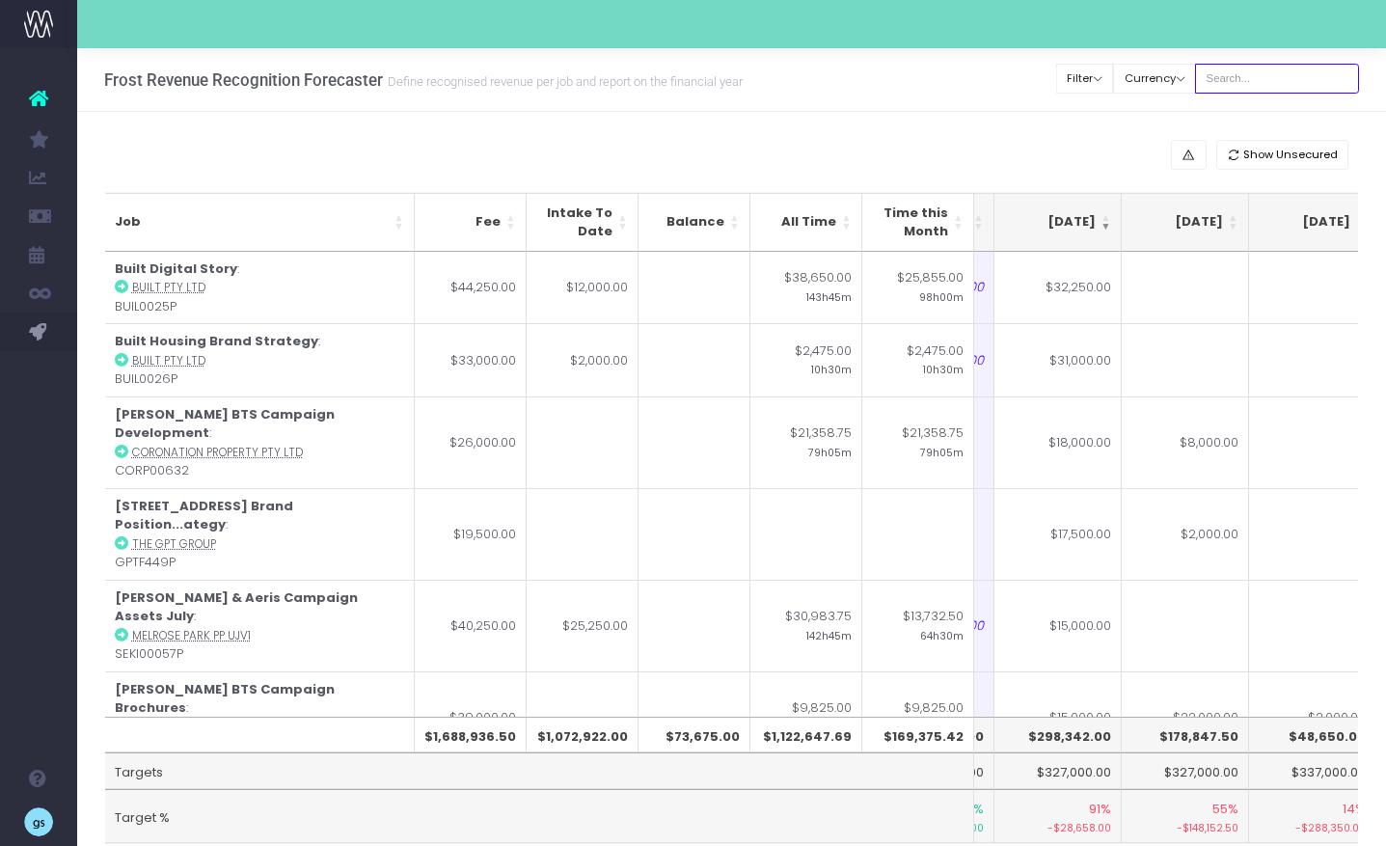
click at [1277, 82] on input "text" at bounding box center [1277, 79] width 164 height 30
type input "[US_STATE]"
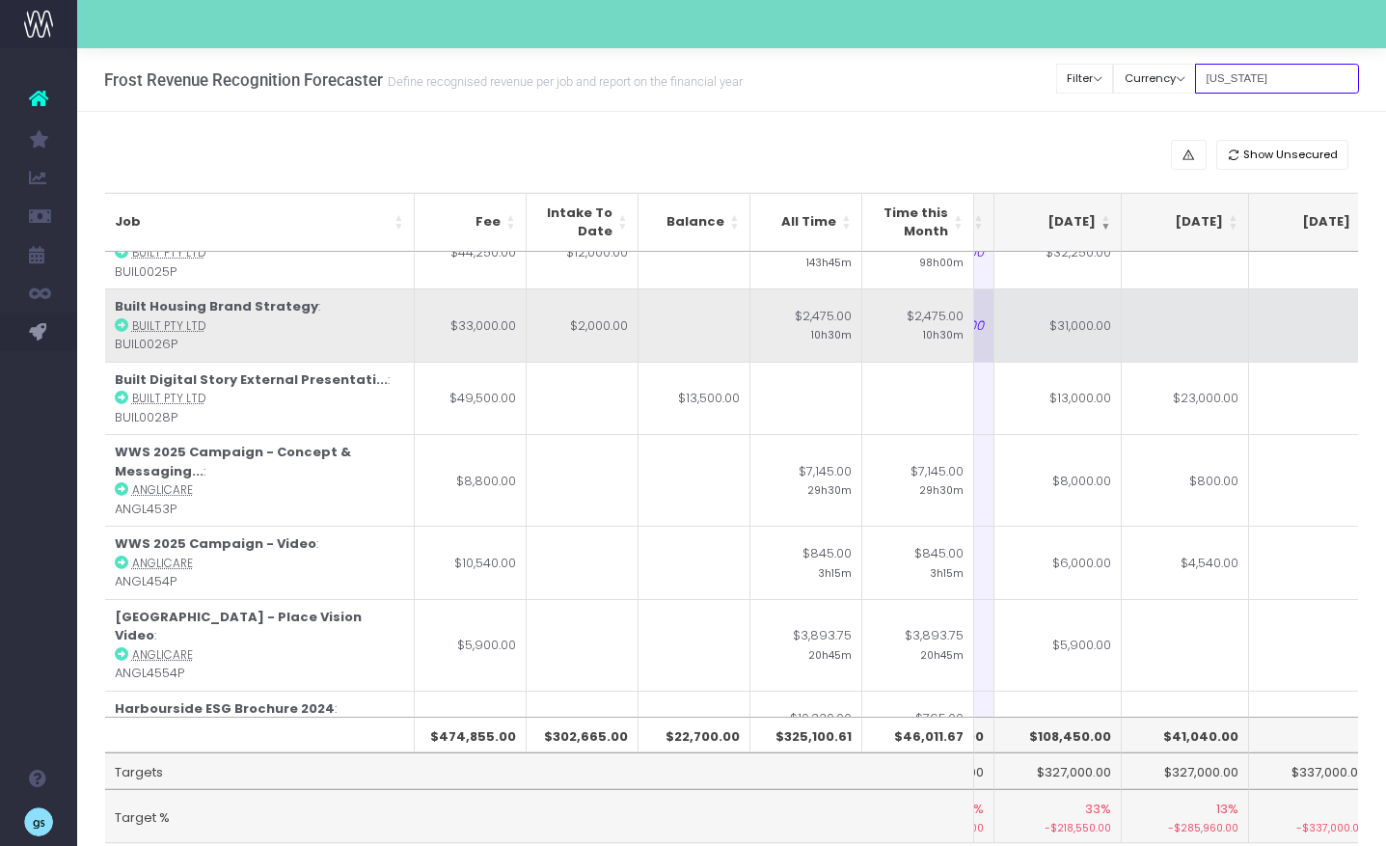
scroll to position [41, 363]
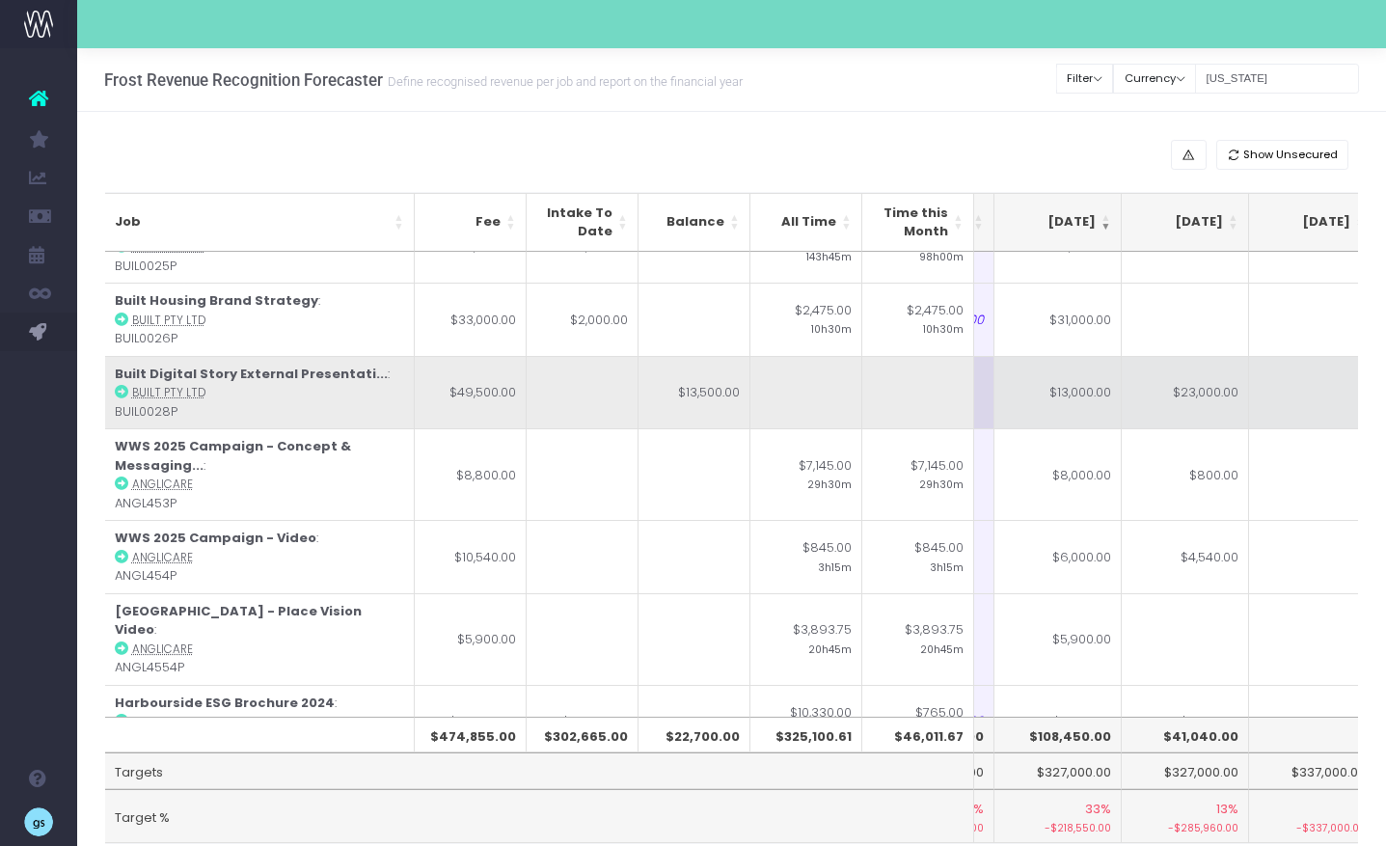
click at [1183, 401] on td "$23,000.00" at bounding box center [1185, 392] width 127 height 73
type input "$23,000.00"
click at [1295, 406] on td at bounding box center [1312, 392] width 127 height 73
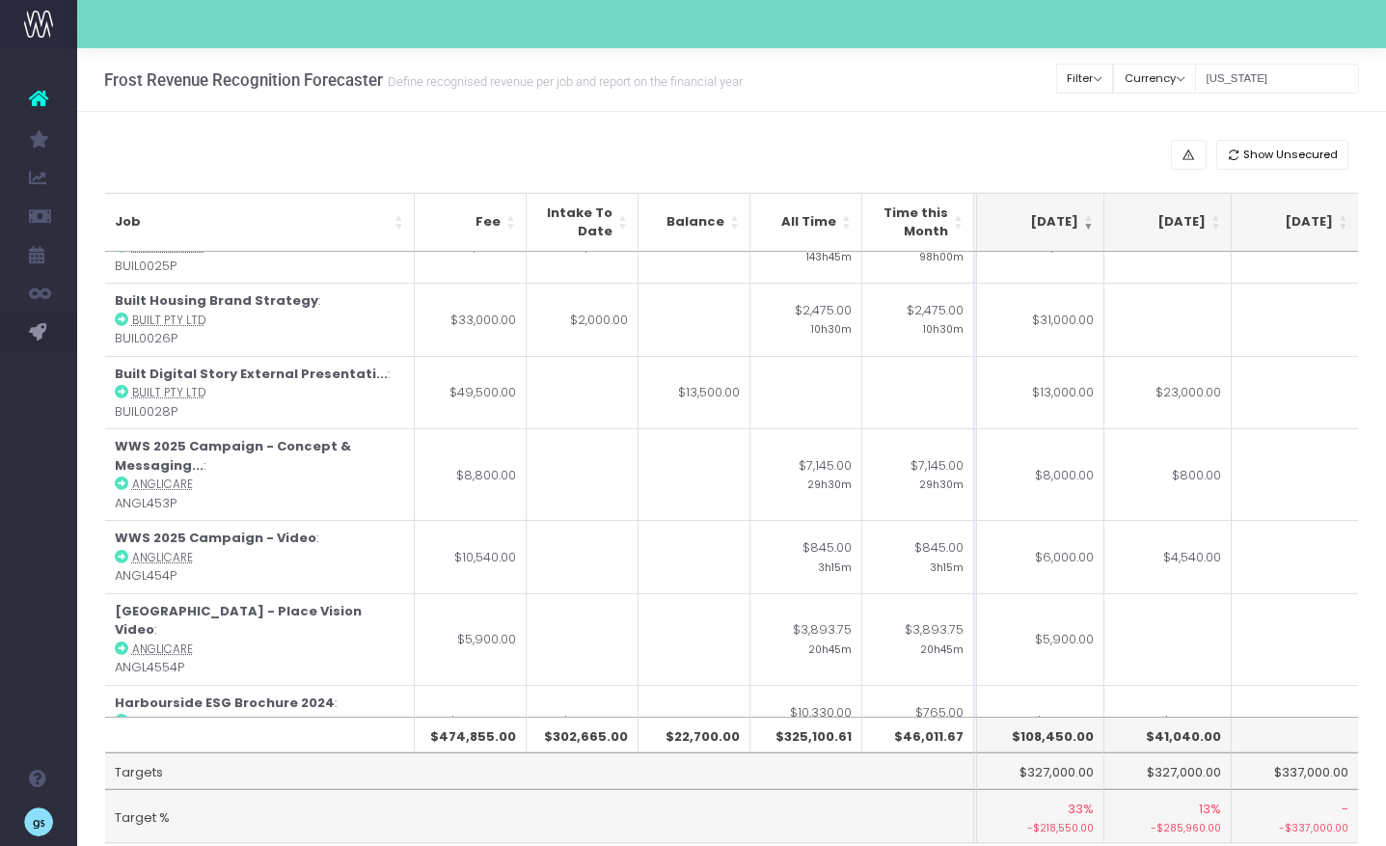
click at [1100, 145] on div "Show Unsecured" at bounding box center [732, 155] width 1254 height 30
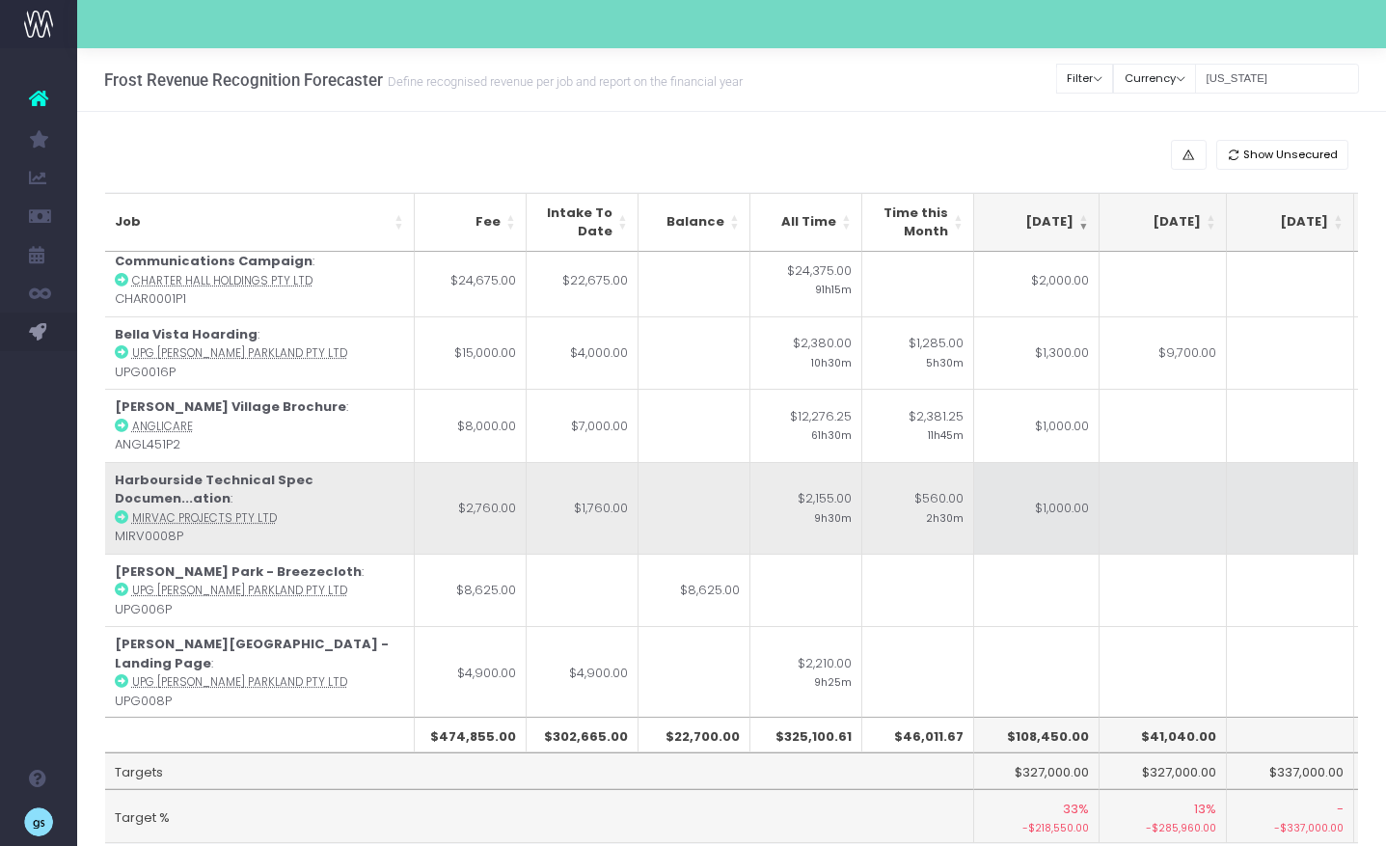
scroll to position [0, 385]
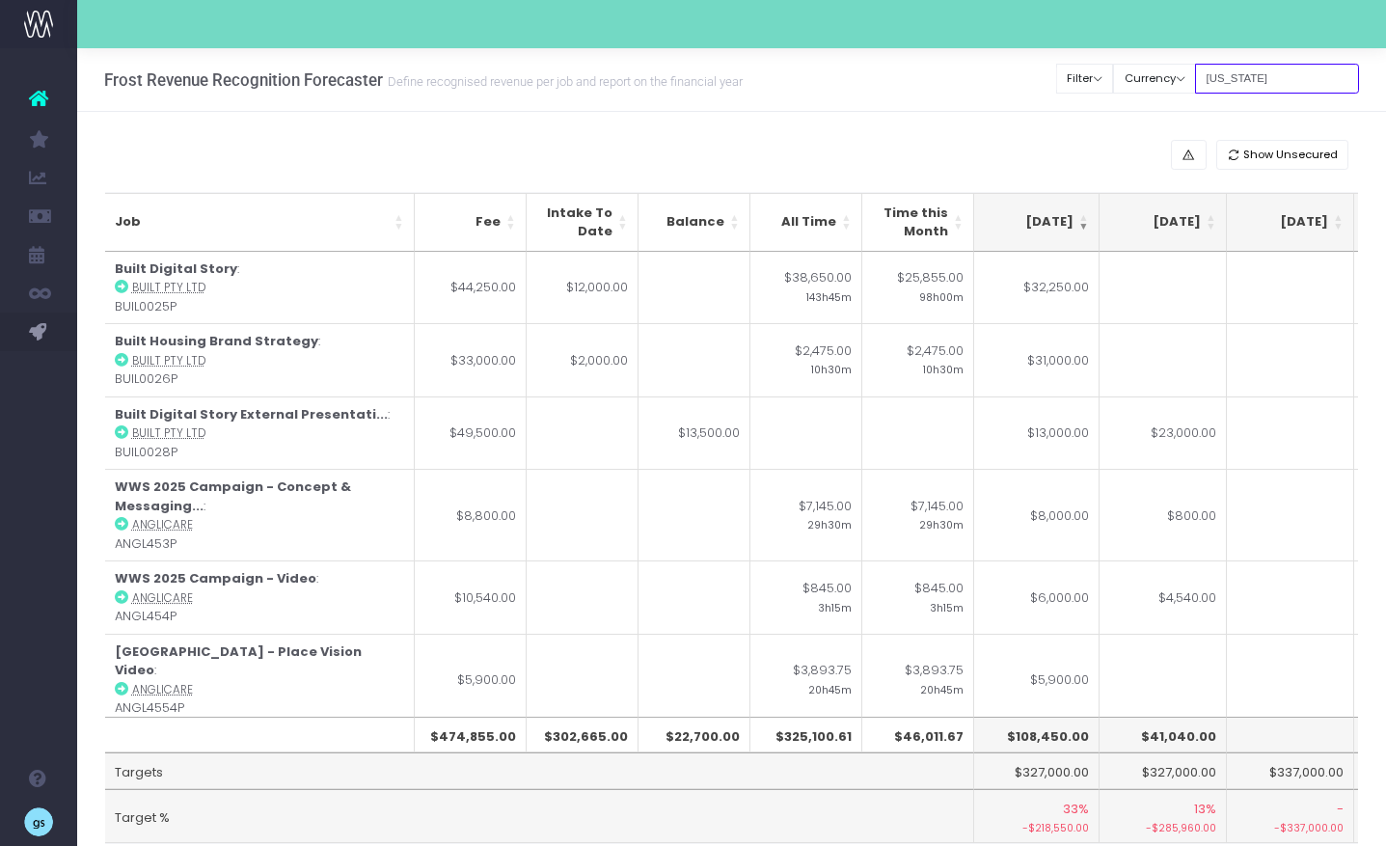
click at [1252, 80] on input "[US_STATE]" at bounding box center [1277, 79] width 164 height 30
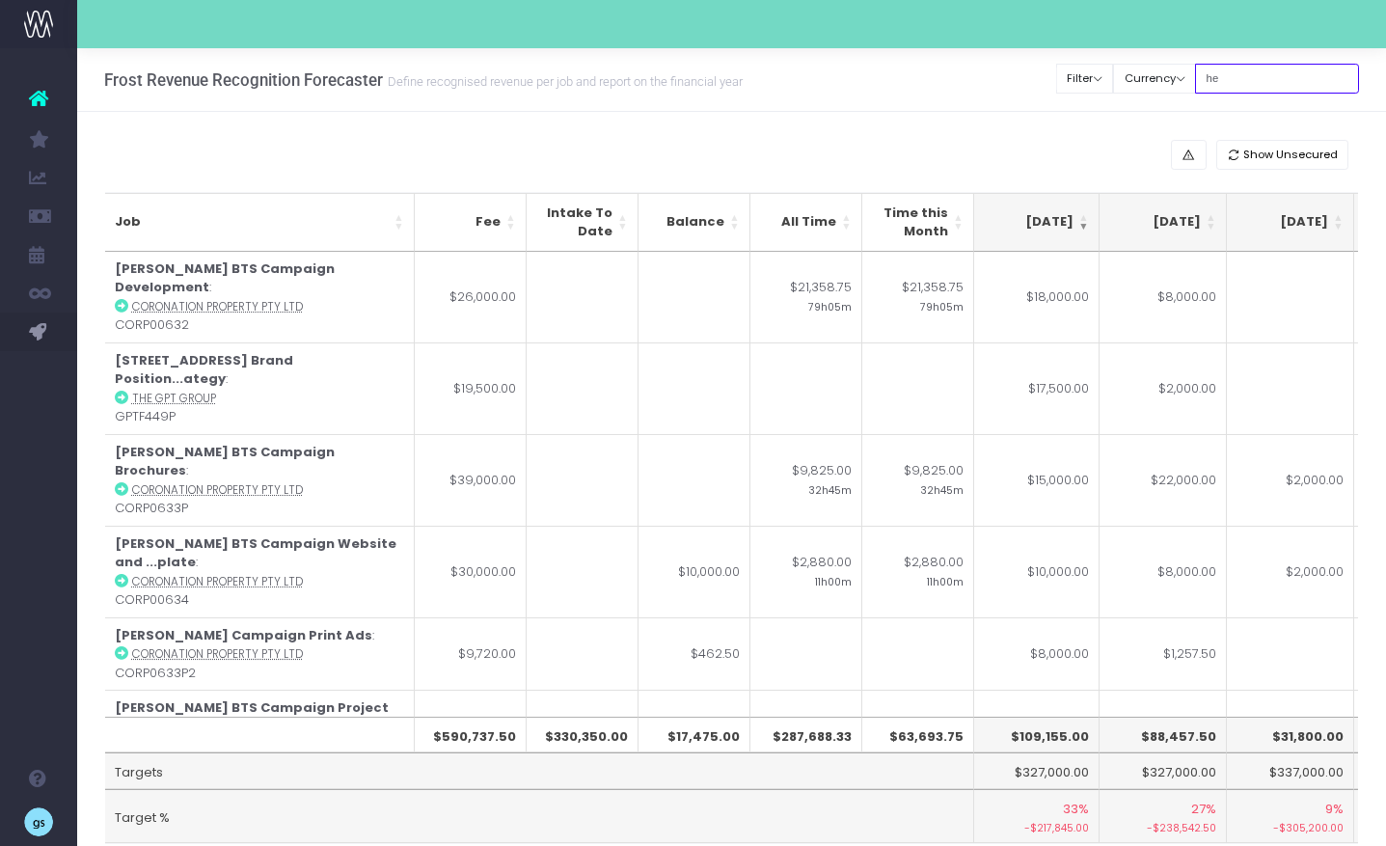
type input "h"
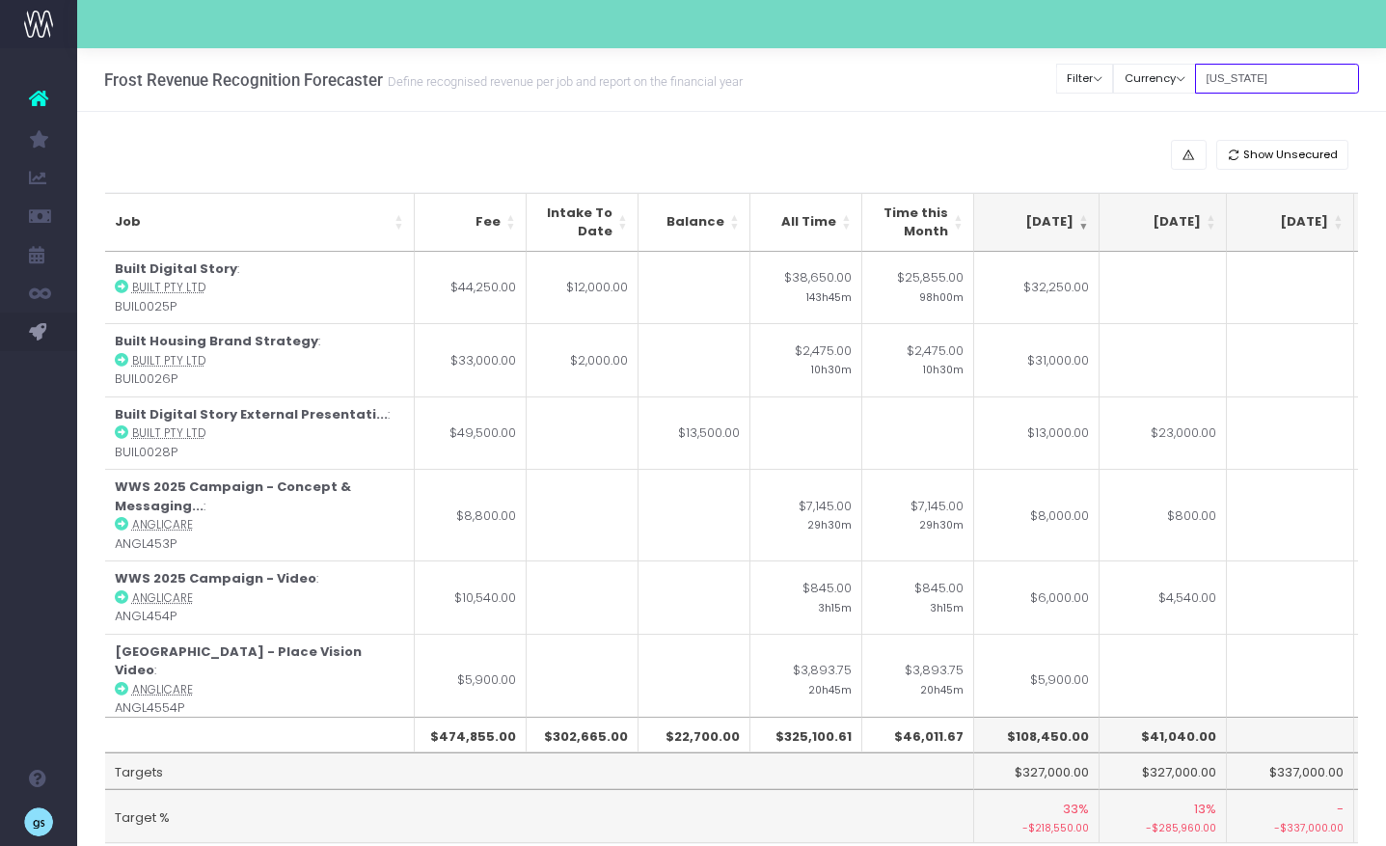
click at [1251, 87] on input "[US_STATE]" at bounding box center [1277, 79] width 164 height 30
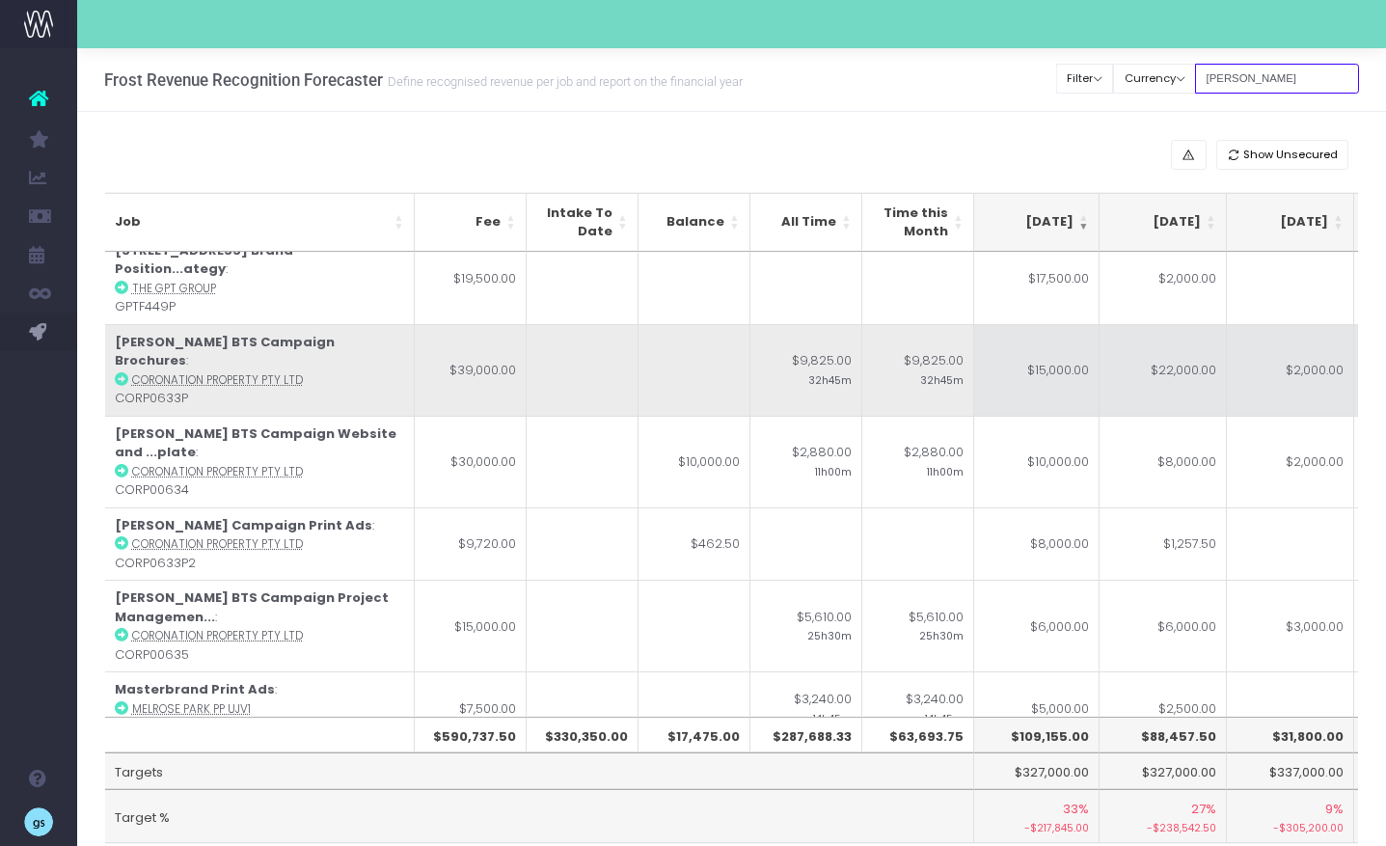
scroll to position [112, 385]
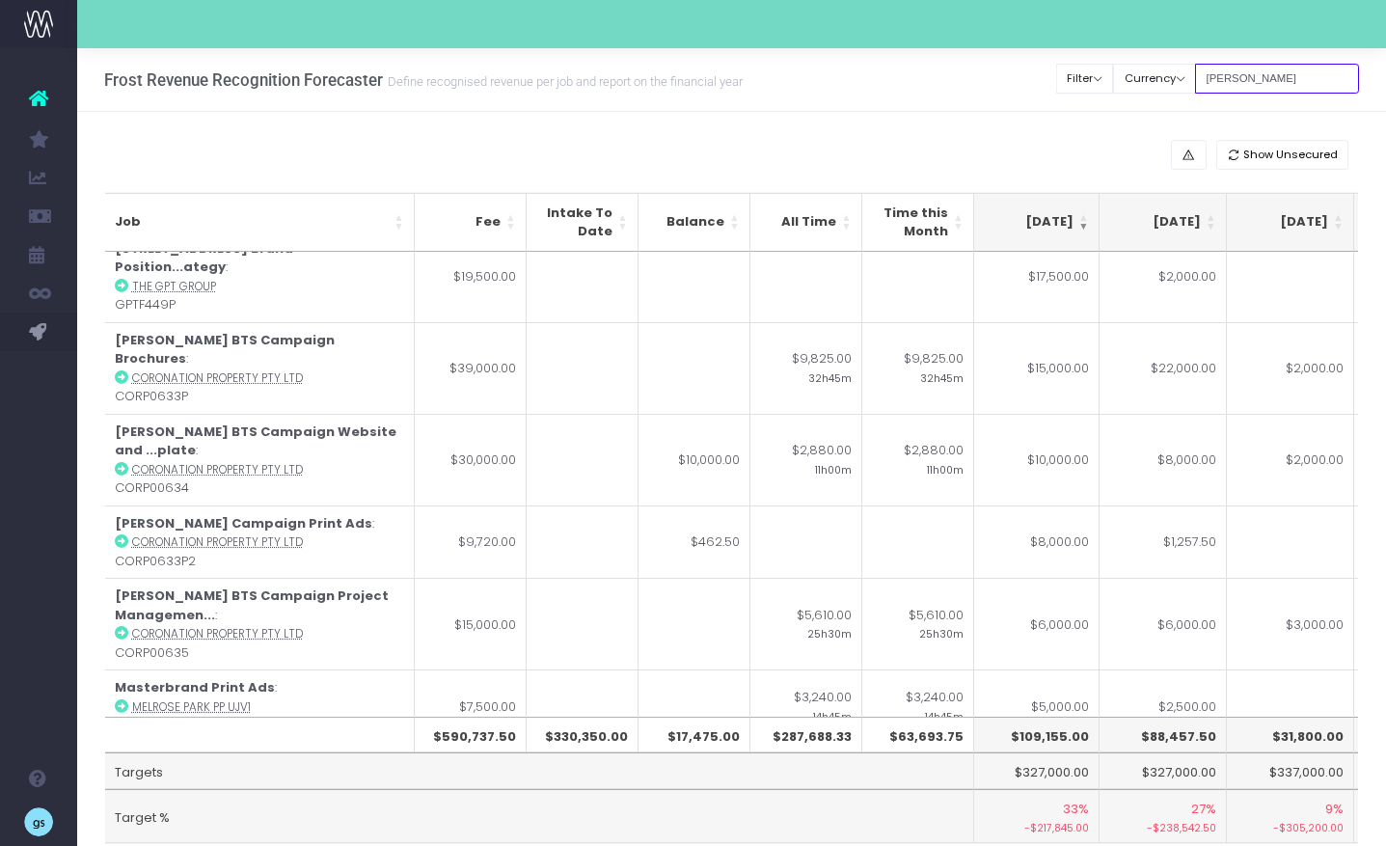
type input "[PERSON_NAME]"
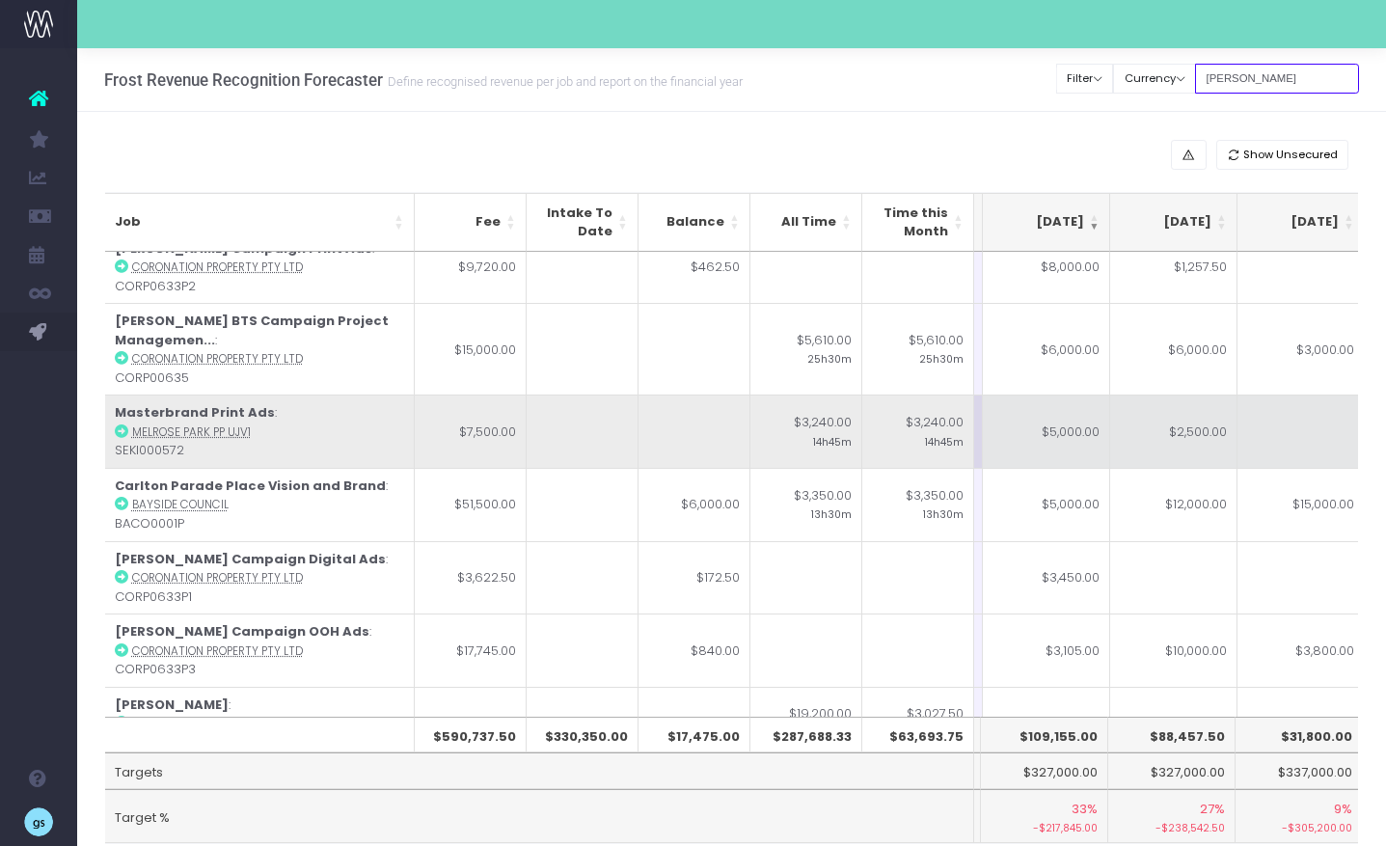
scroll to position [0, 374]
click at [1210, 394] on td "$2,500.00" at bounding box center [1173, 430] width 127 height 73
type input "$2,500.00"
click at [1028, 394] on td "$5,000.00" at bounding box center [1046, 430] width 127 height 73
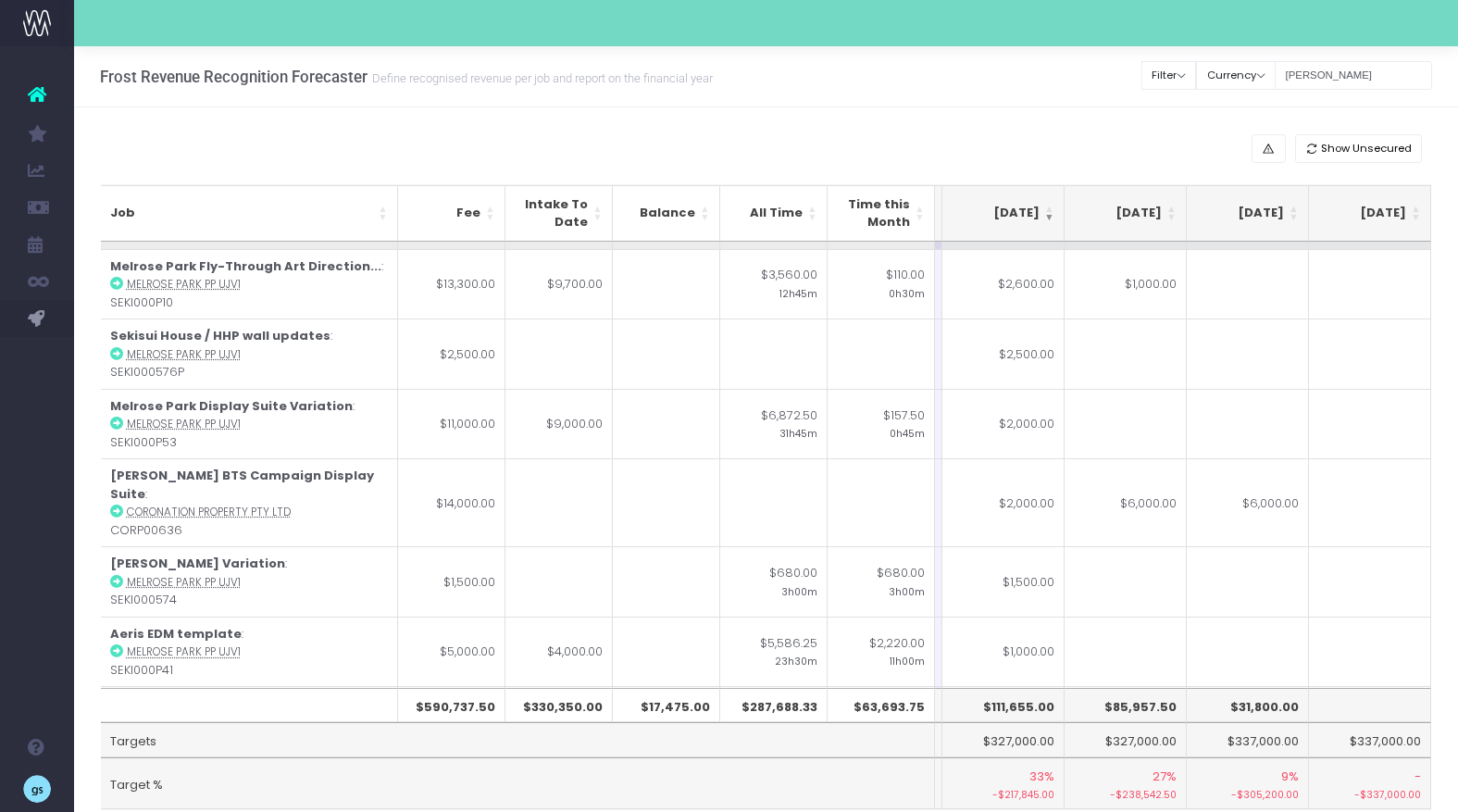
scroll to position [919, 360]
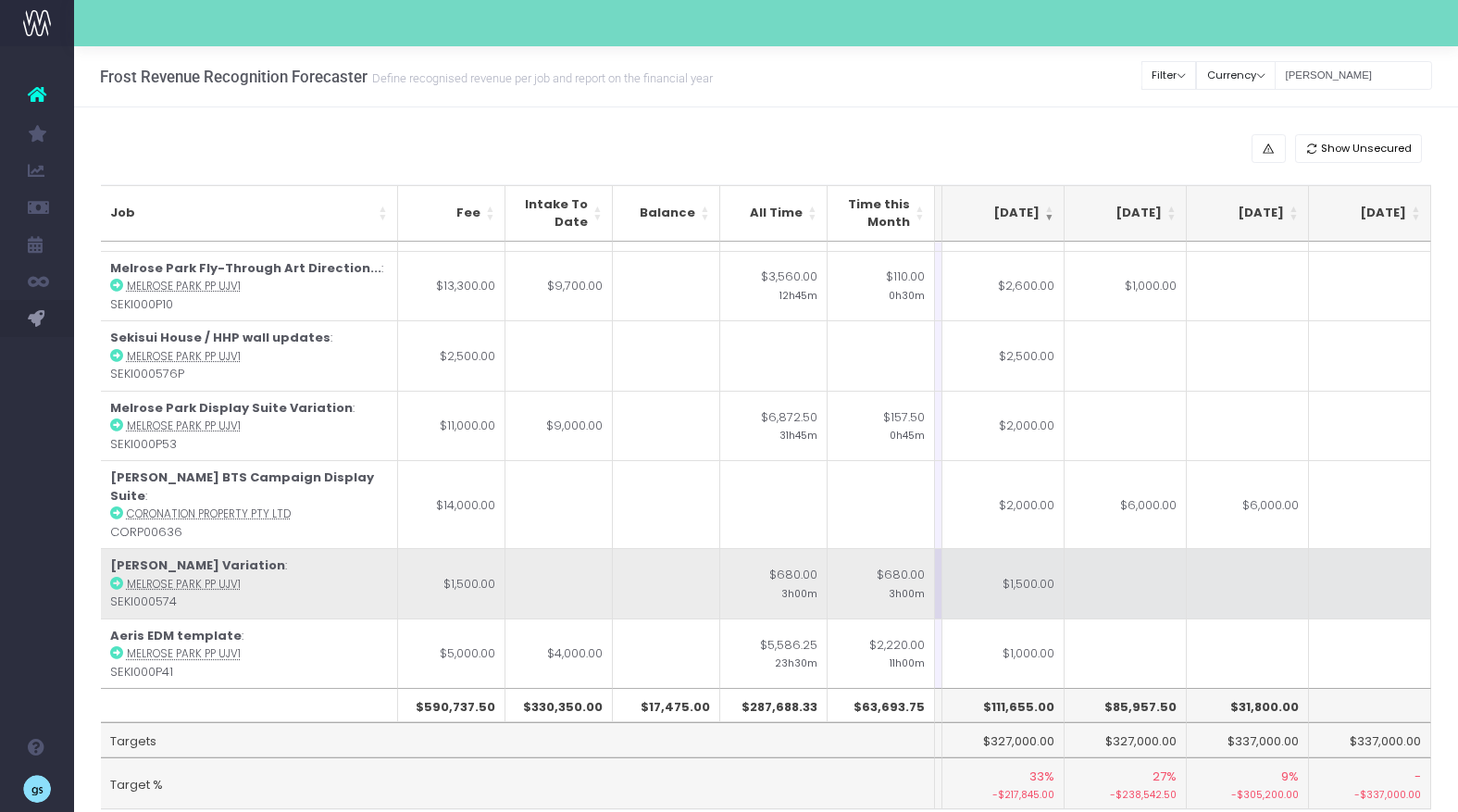
click at [1038, 548] on td "$1,500.00" at bounding box center [1003, 583] width 122 height 70
type input "$1,500.00"
click at [1104, 548] on td at bounding box center [1125, 583] width 122 height 70
click at [1018, 548] on td "$1,500.00" at bounding box center [1003, 583] width 122 height 70
type input "500"
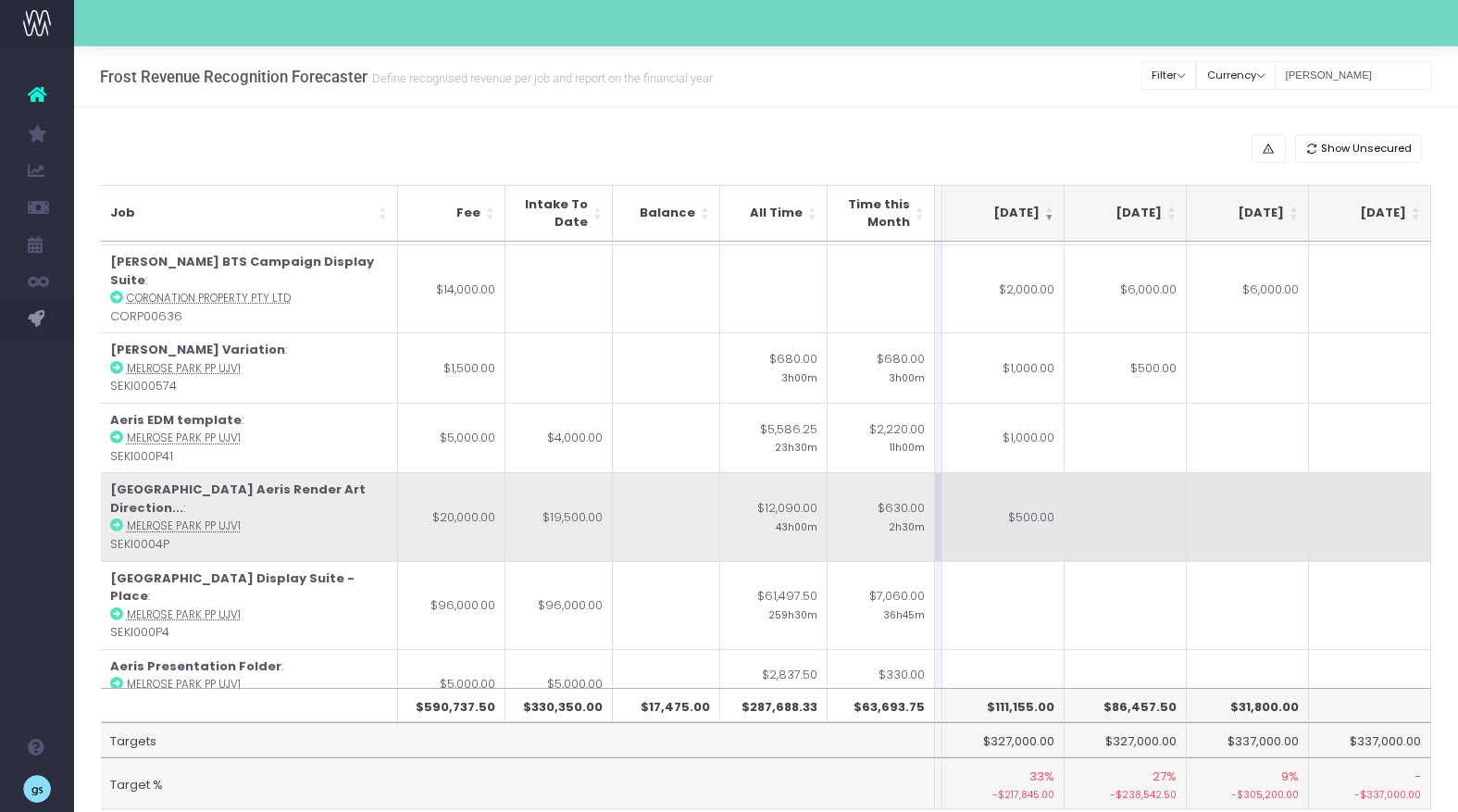
scroll to position [1134, 360]
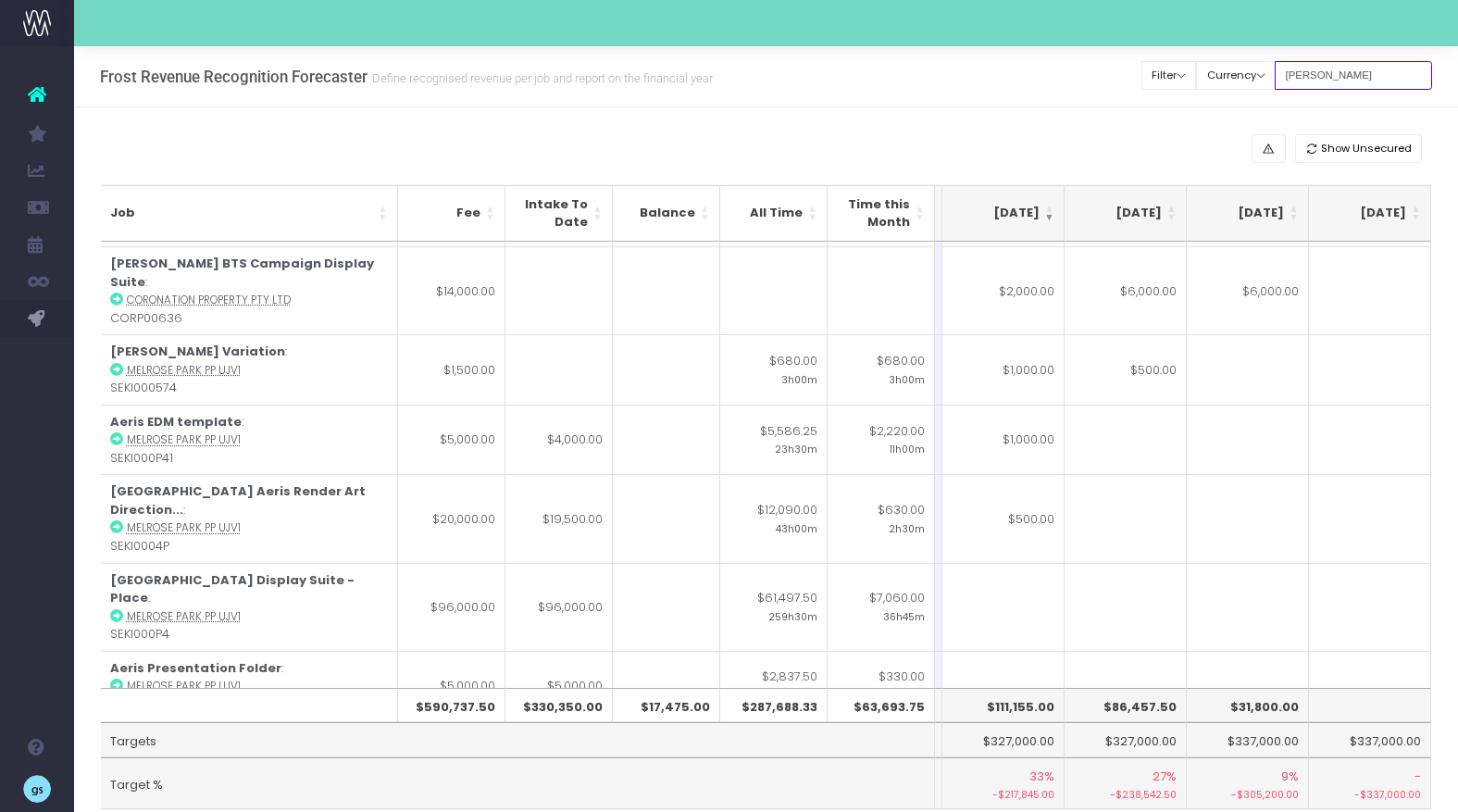
click at [1329, 74] on input "[PERSON_NAME]" at bounding box center [1353, 76] width 157 height 29
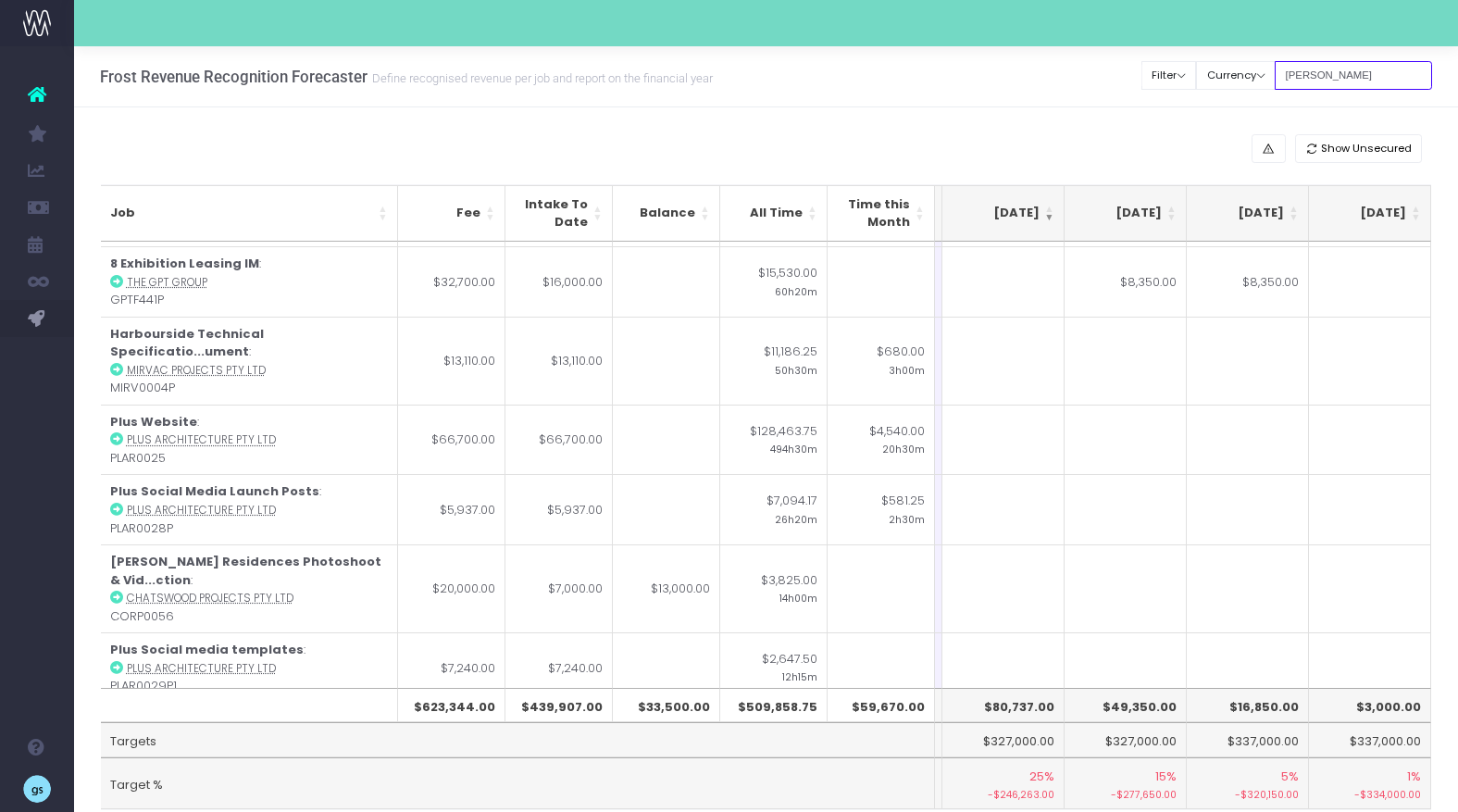
scroll to position [0, 360]
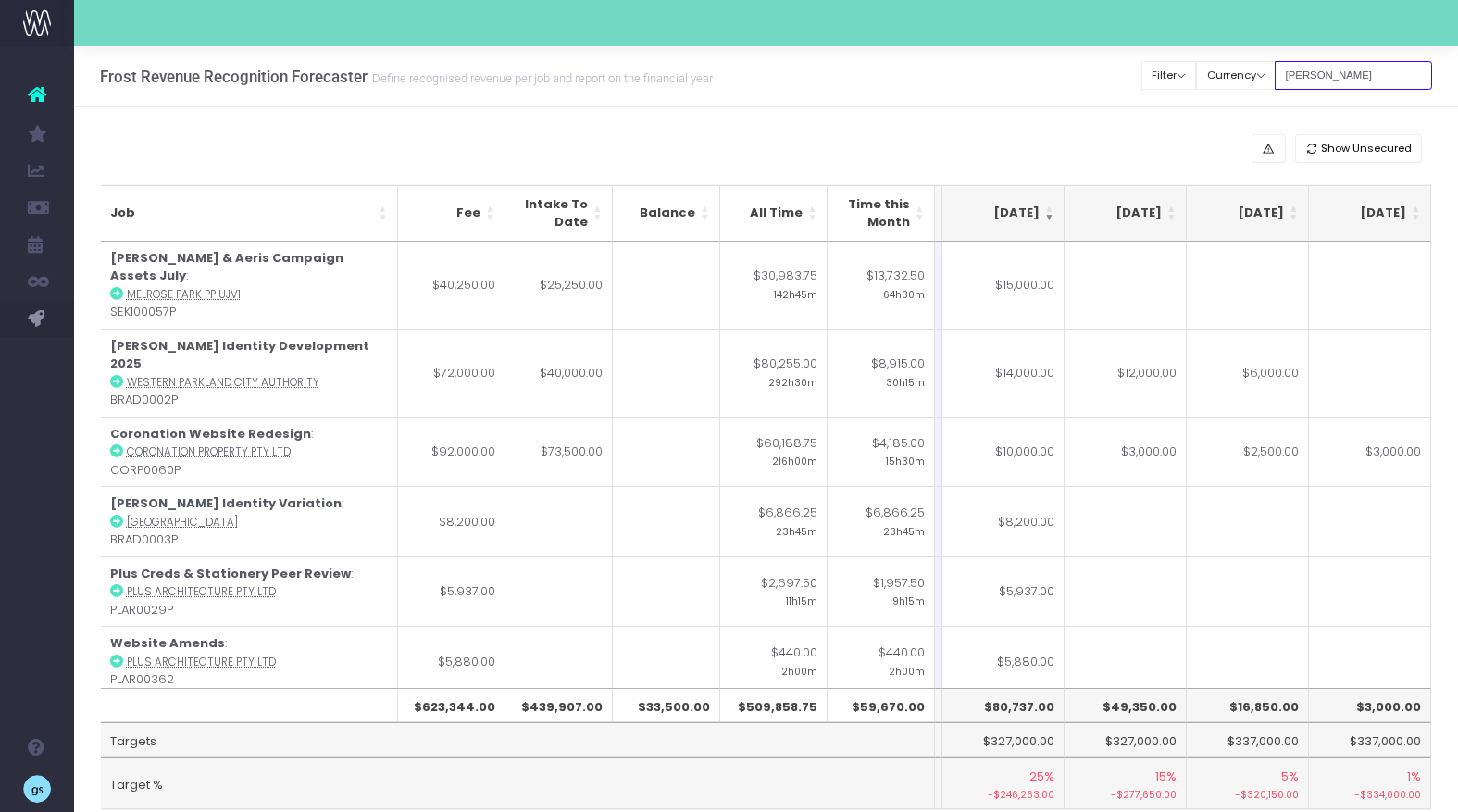
type input "inez"
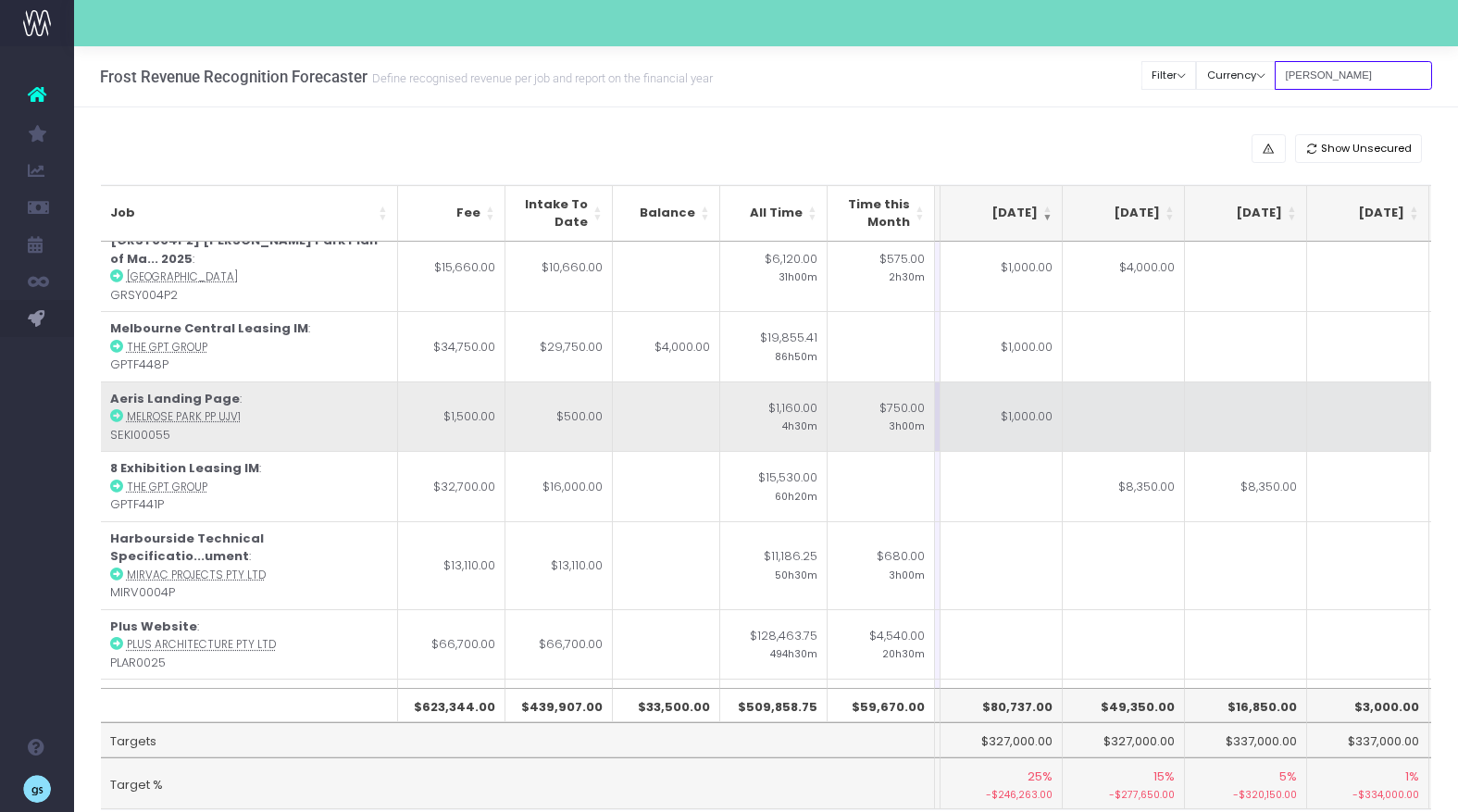
scroll to position [929, 362]
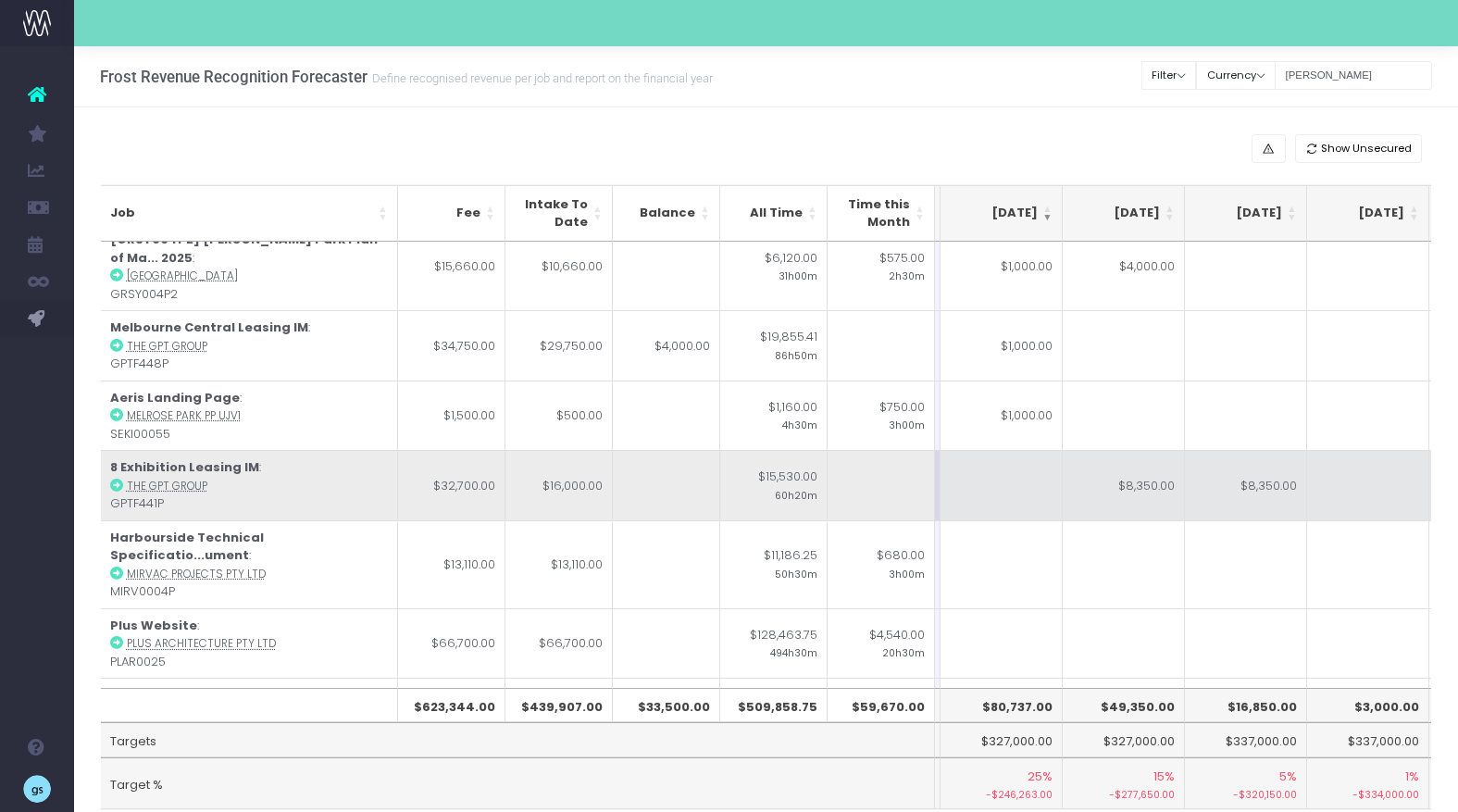
click at [1113, 450] on td "$8,350.00" at bounding box center [1123, 485] width 122 height 70
type input "$8,350.00"
click at [1242, 450] on td "$8,350.00" at bounding box center [1246, 485] width 122 height 70
click at [1135, 450] on td "$8,350.00" at bounding box center [1123, 485] width 122 height 70
type input "$8,350.00"
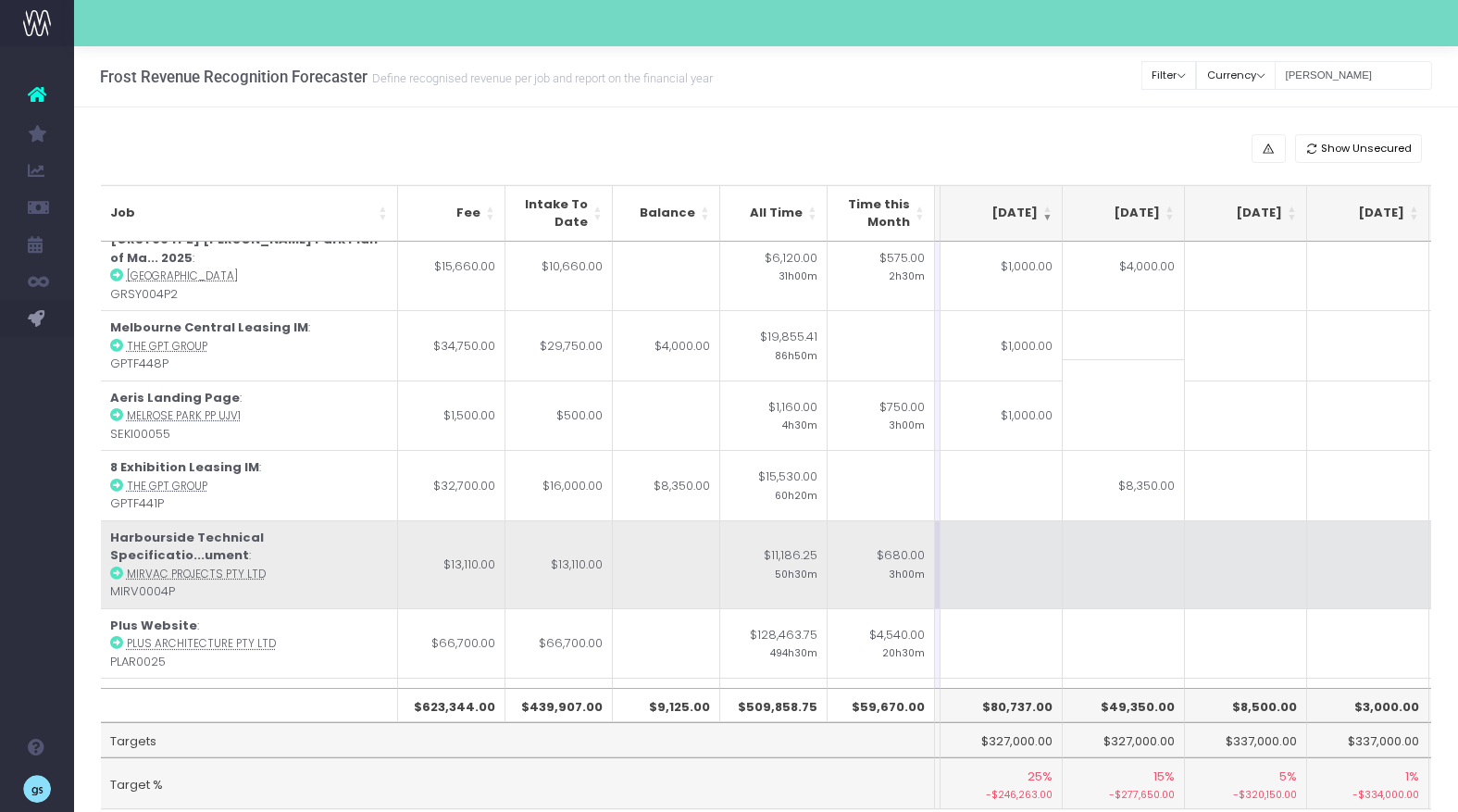
click at [1213, 520] on td at bounding box center [1246, 564] width 122 height 88
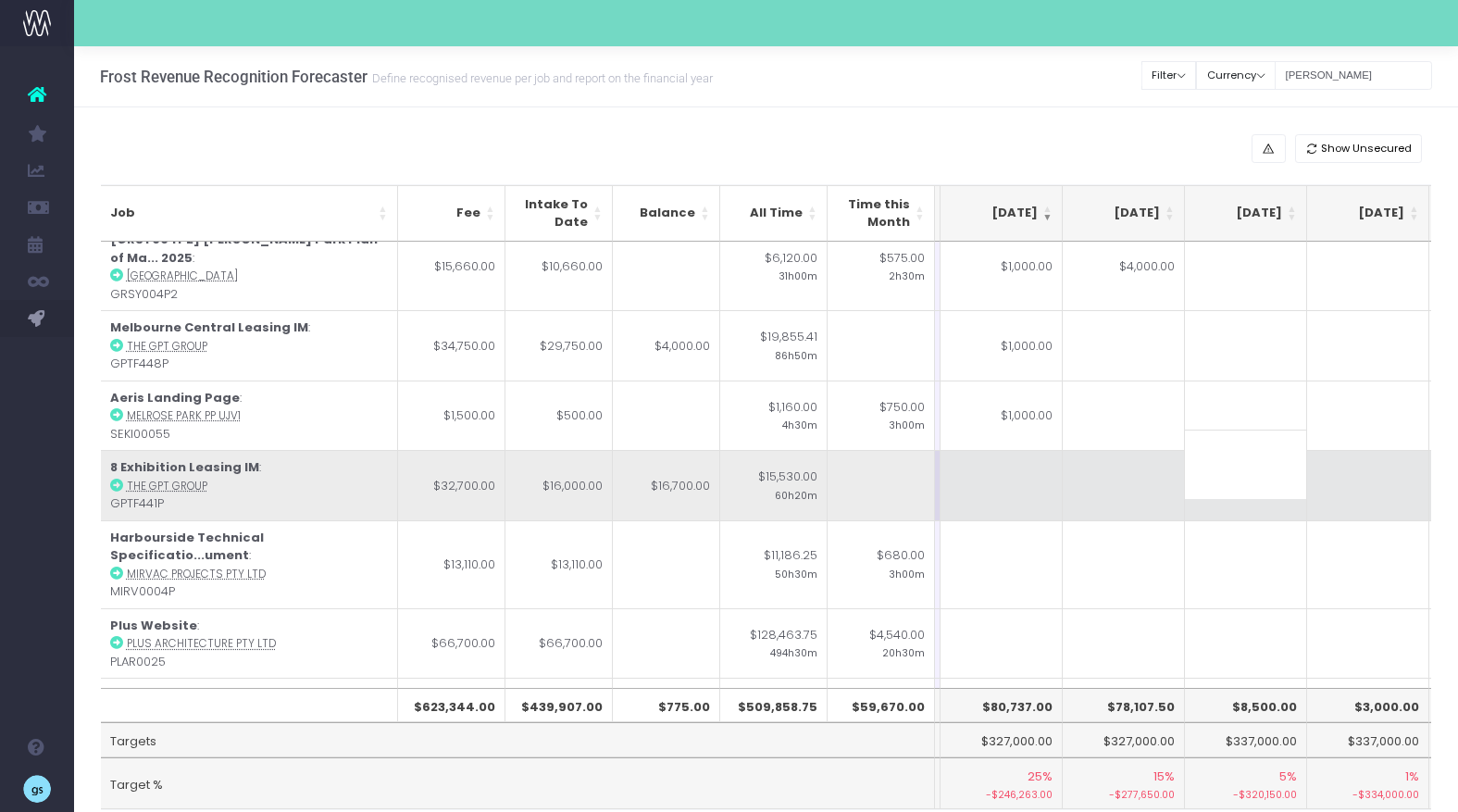
click at [1144, 450] on td at bounding box center [1123, 485] width 122 height 70
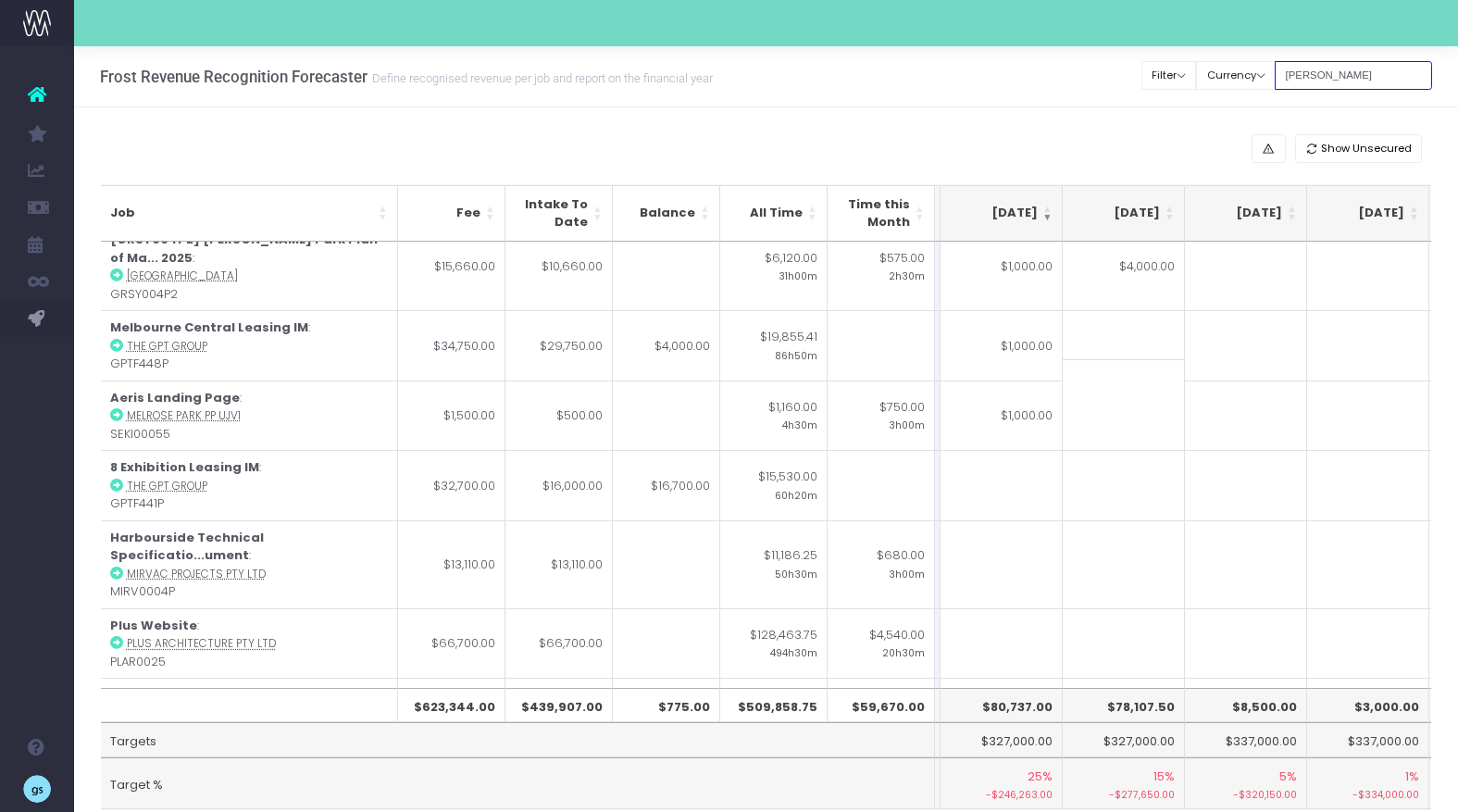
click at [1329, 81] on input "inez" at bounding box center [1353, 76] width 157 height 29
type input "]"
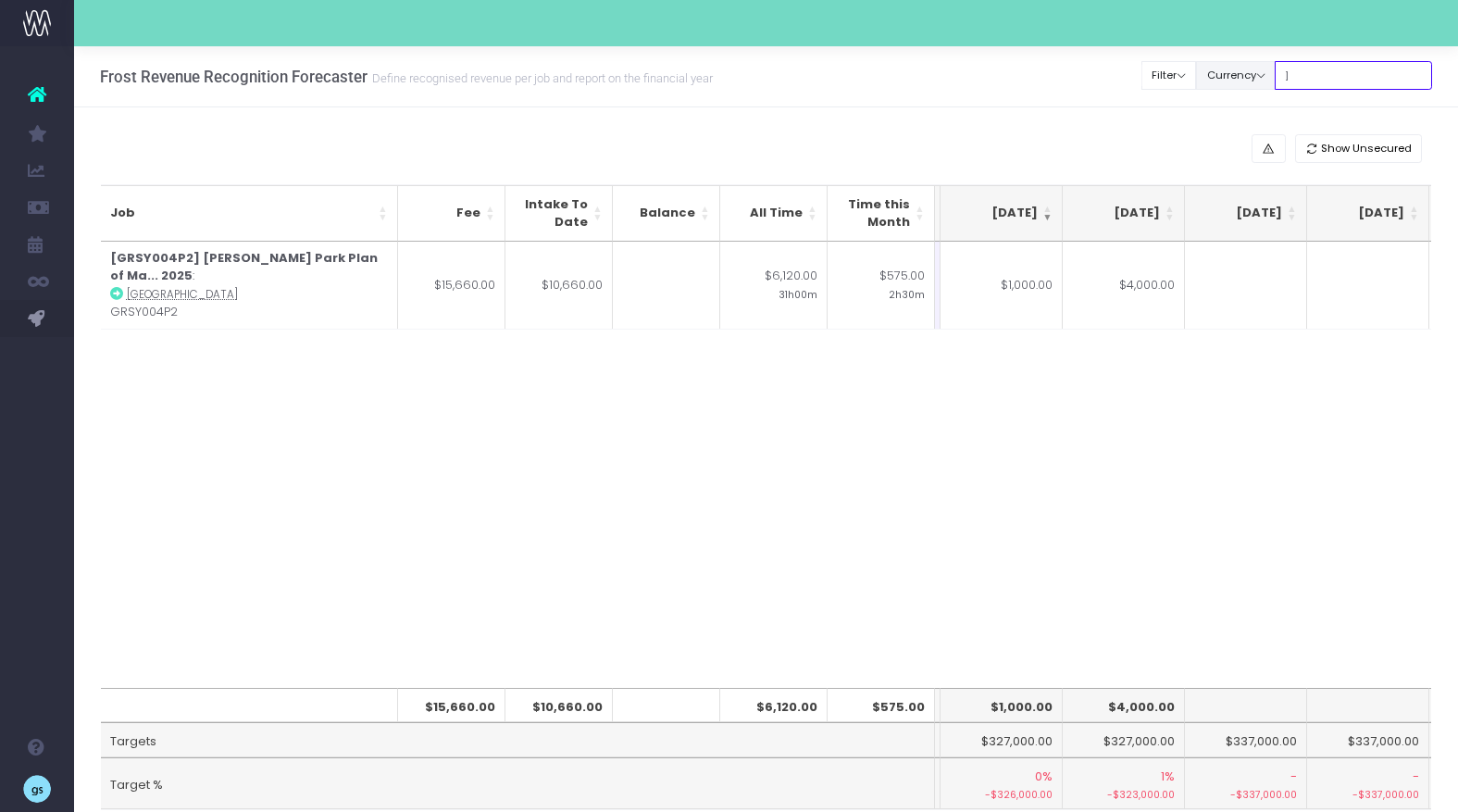
scroll to position [0, 362]
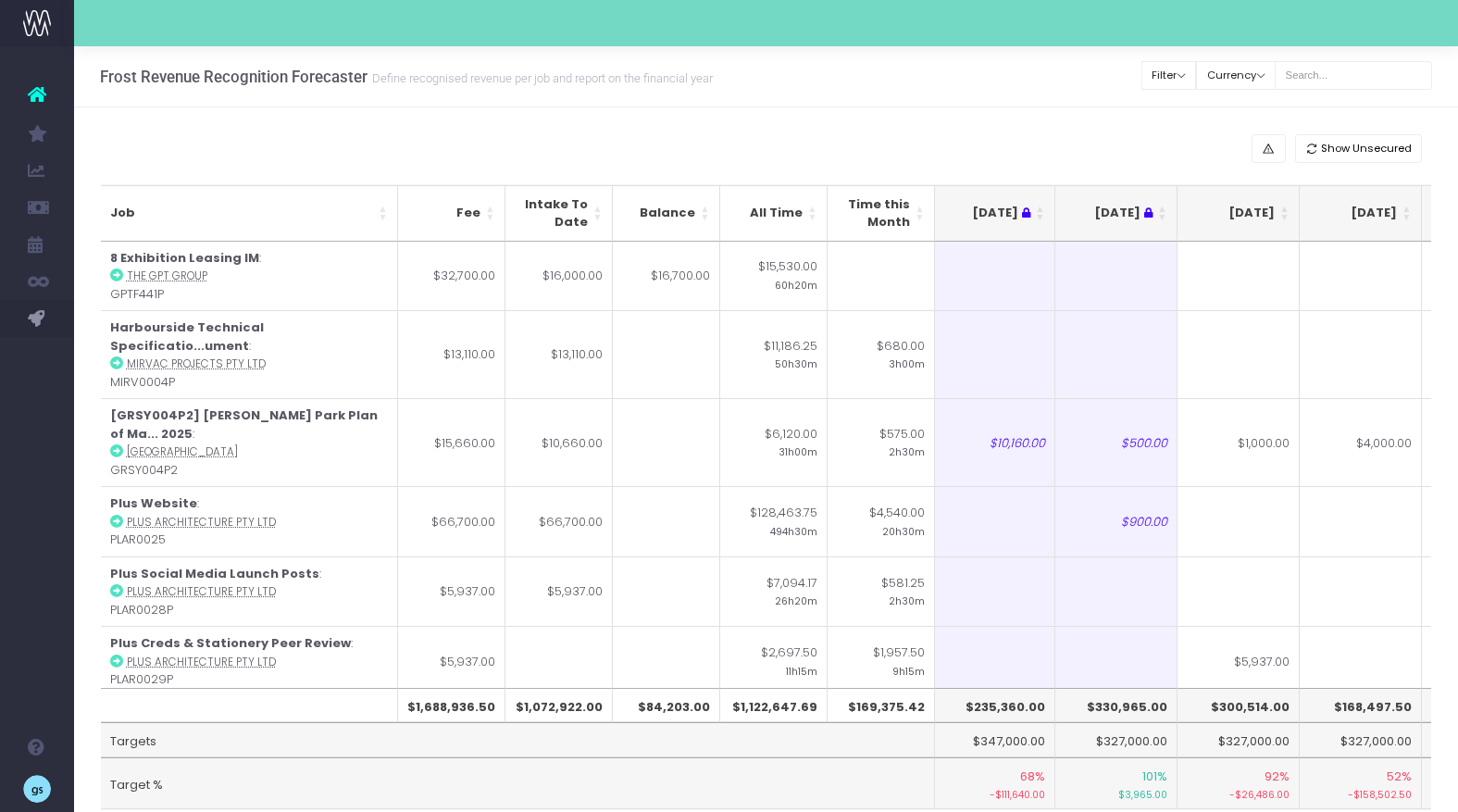
click at [1283, 209] on th "[DATE]" at bounding box center [1238, 213] width 122 height 57
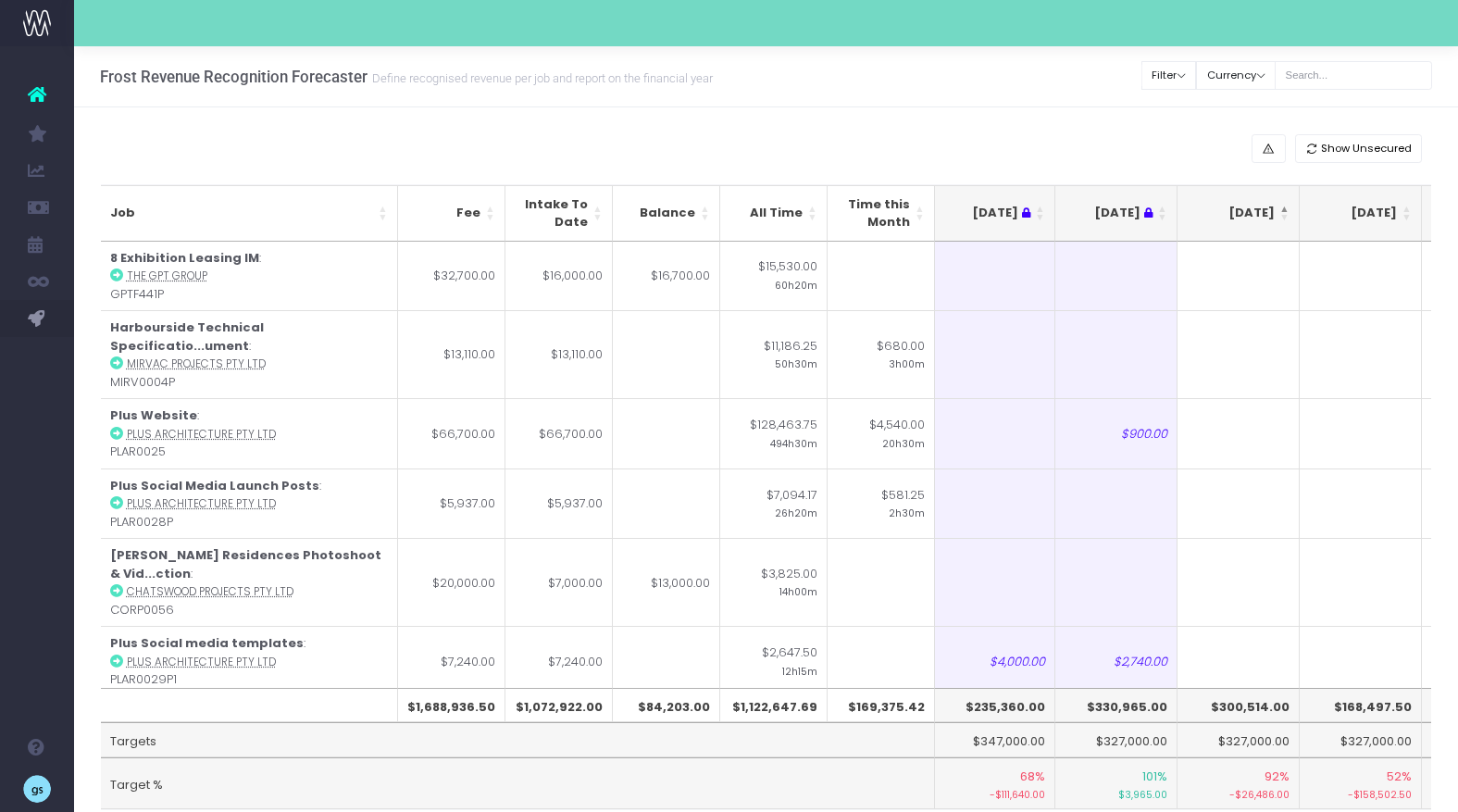
click at [1283, 209] on th "[DATE]" at bounding box center [1238, 213] width 122 height 57
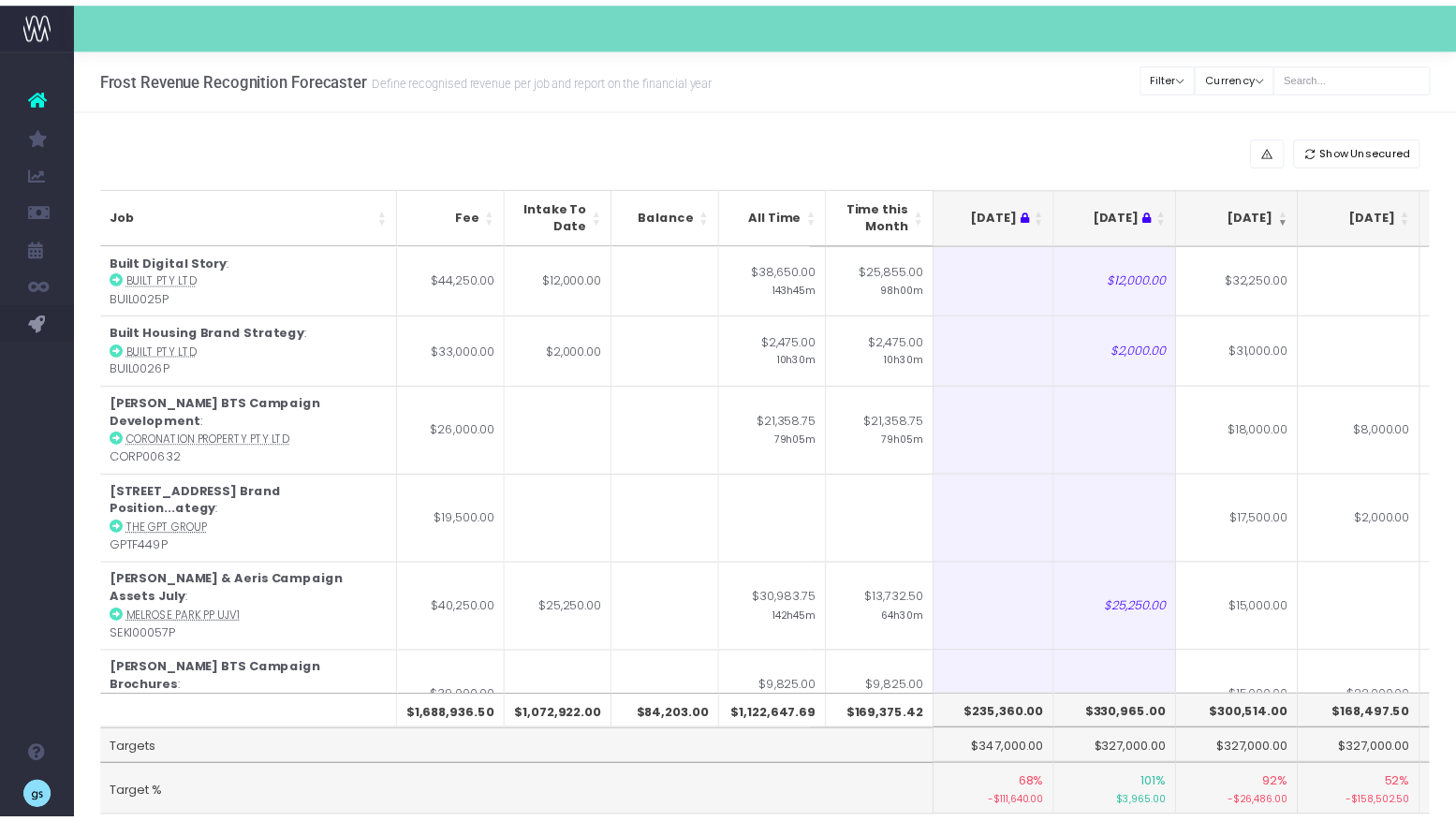
scroll to position [75, 0]
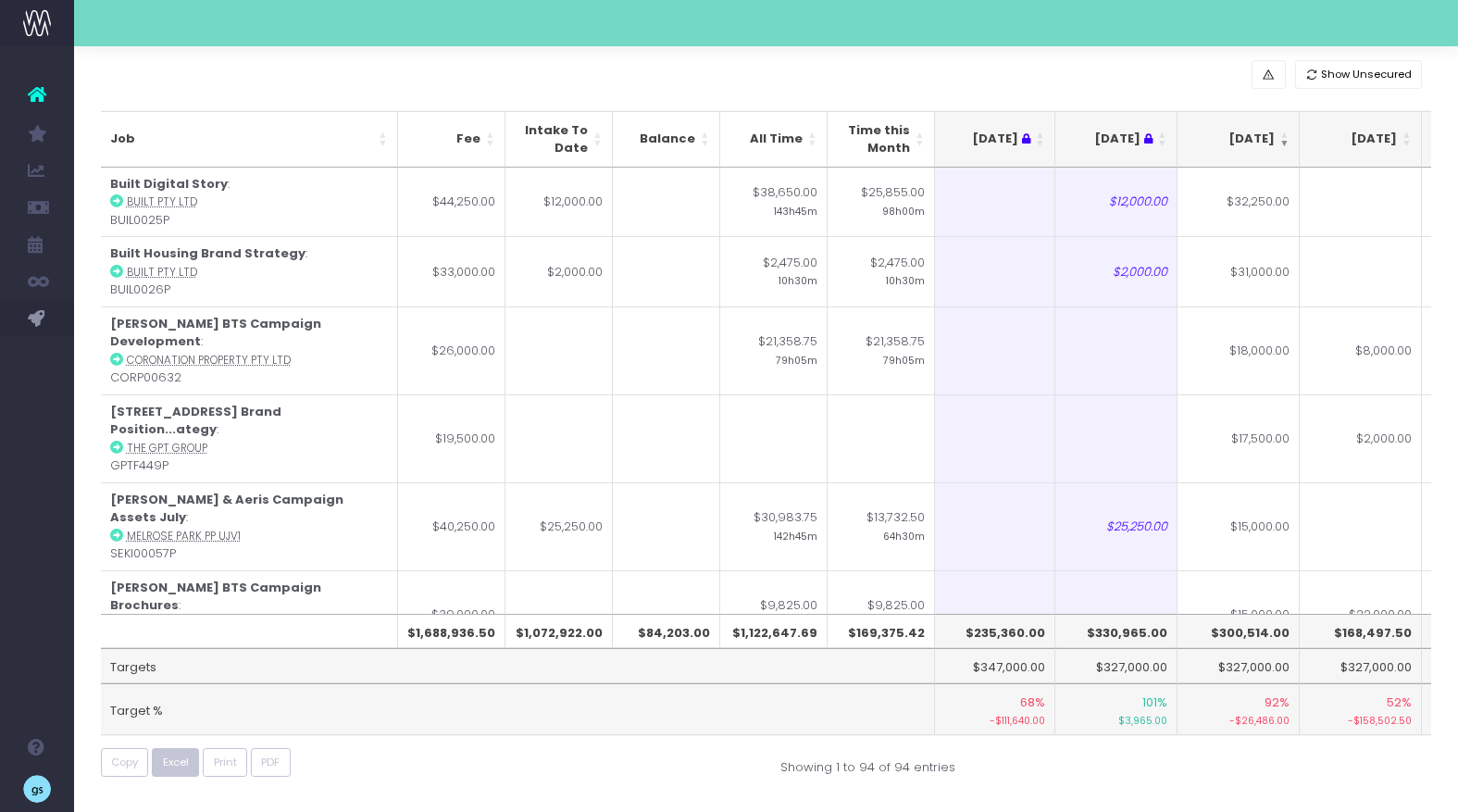
click at [173, 754] on span "Excel" at bounding box center [176, 762] width 26 height 15
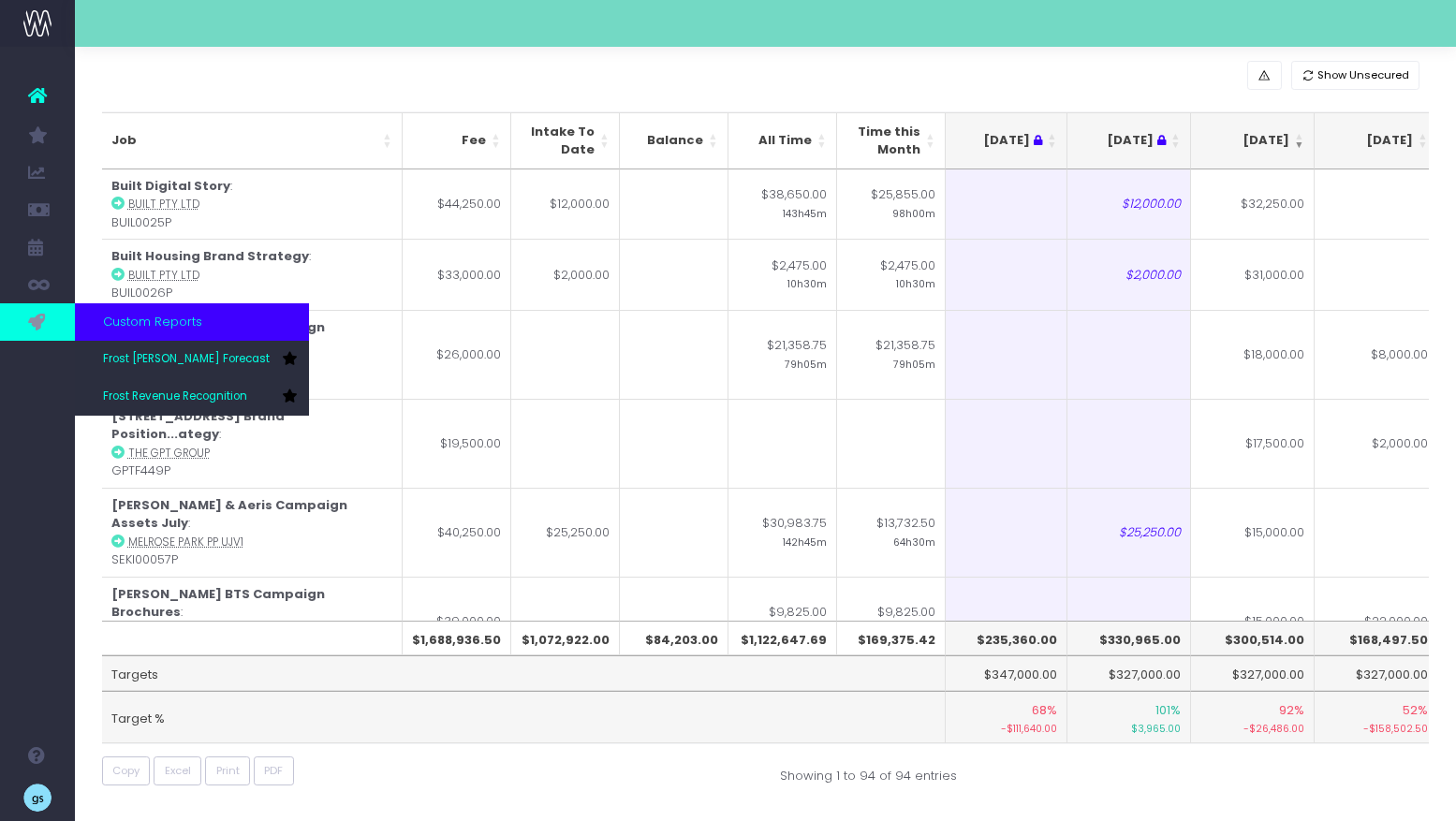
click at [40, 326] on icon at bounding box center [37, 321] width 18 height 20
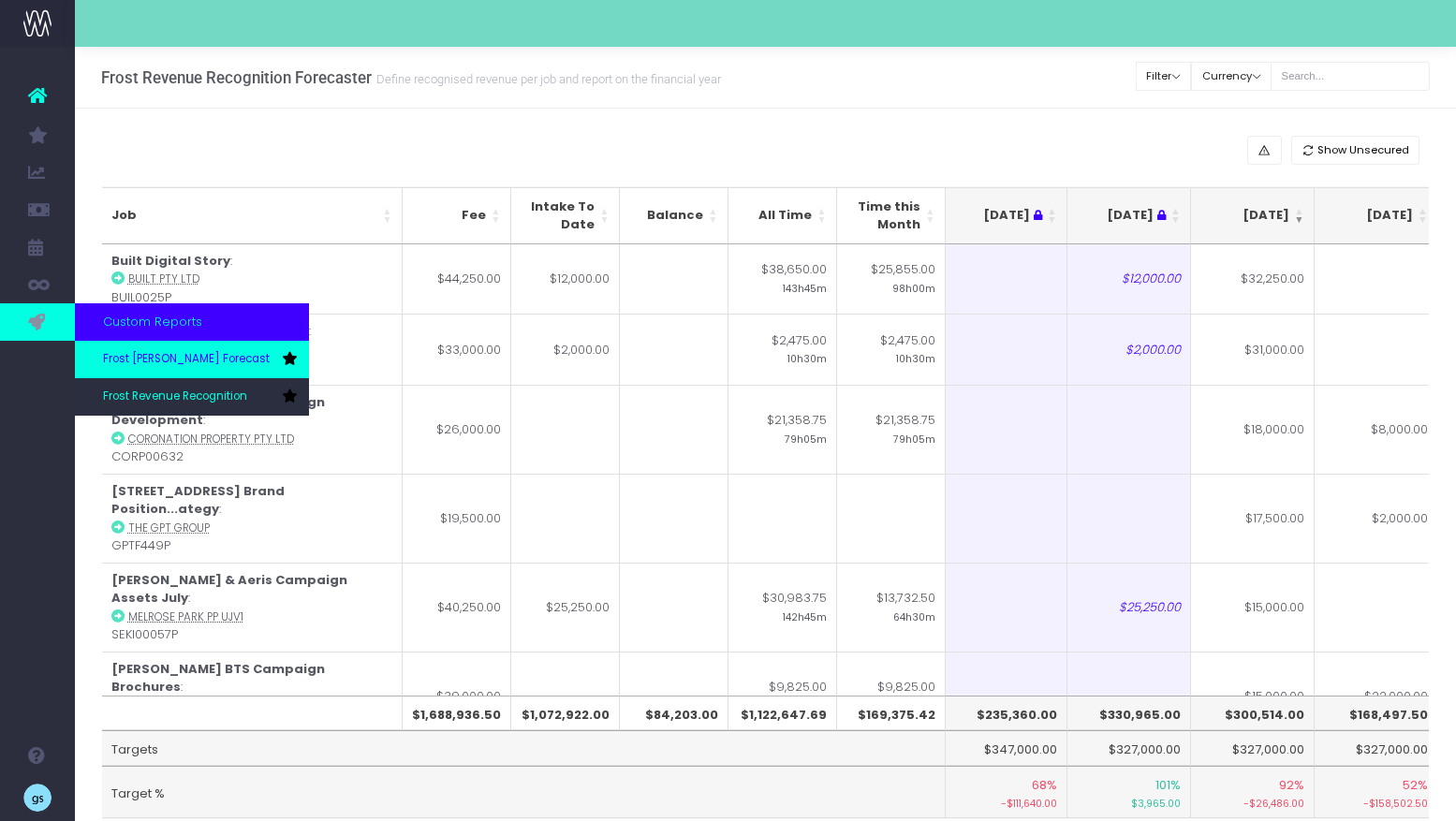
click at [187, 360] on span "Frost [PERSON_NAME] Forecast" at bounding box center [186, 359] width 167 height 16
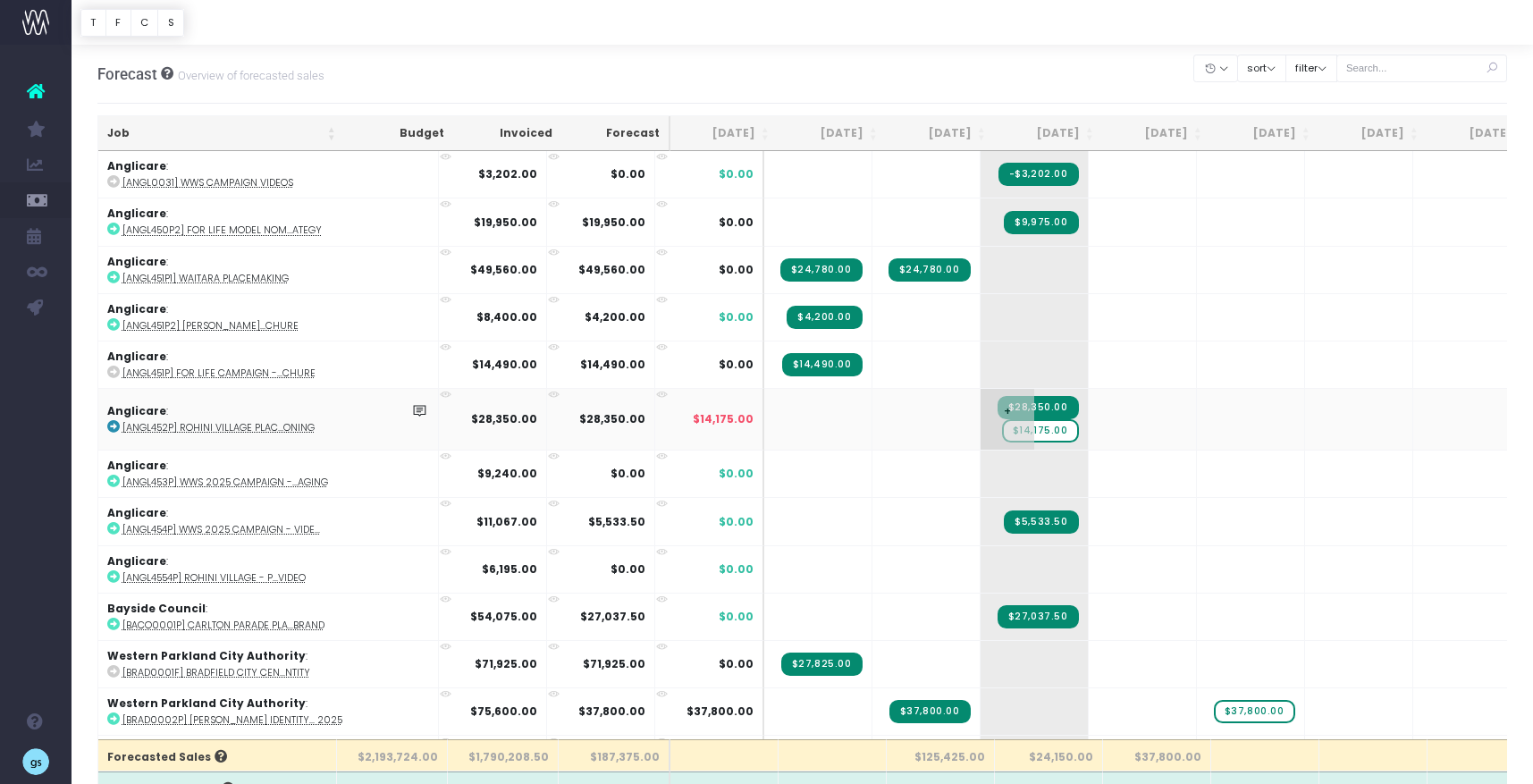
click at [1002, 433] on span "$14,175.00" at bounding box center [1040, 430] width 77 height 23
click at [1002, 436] on span "$14,175.00" at bounding box center [1040, 430] width 77 height 23
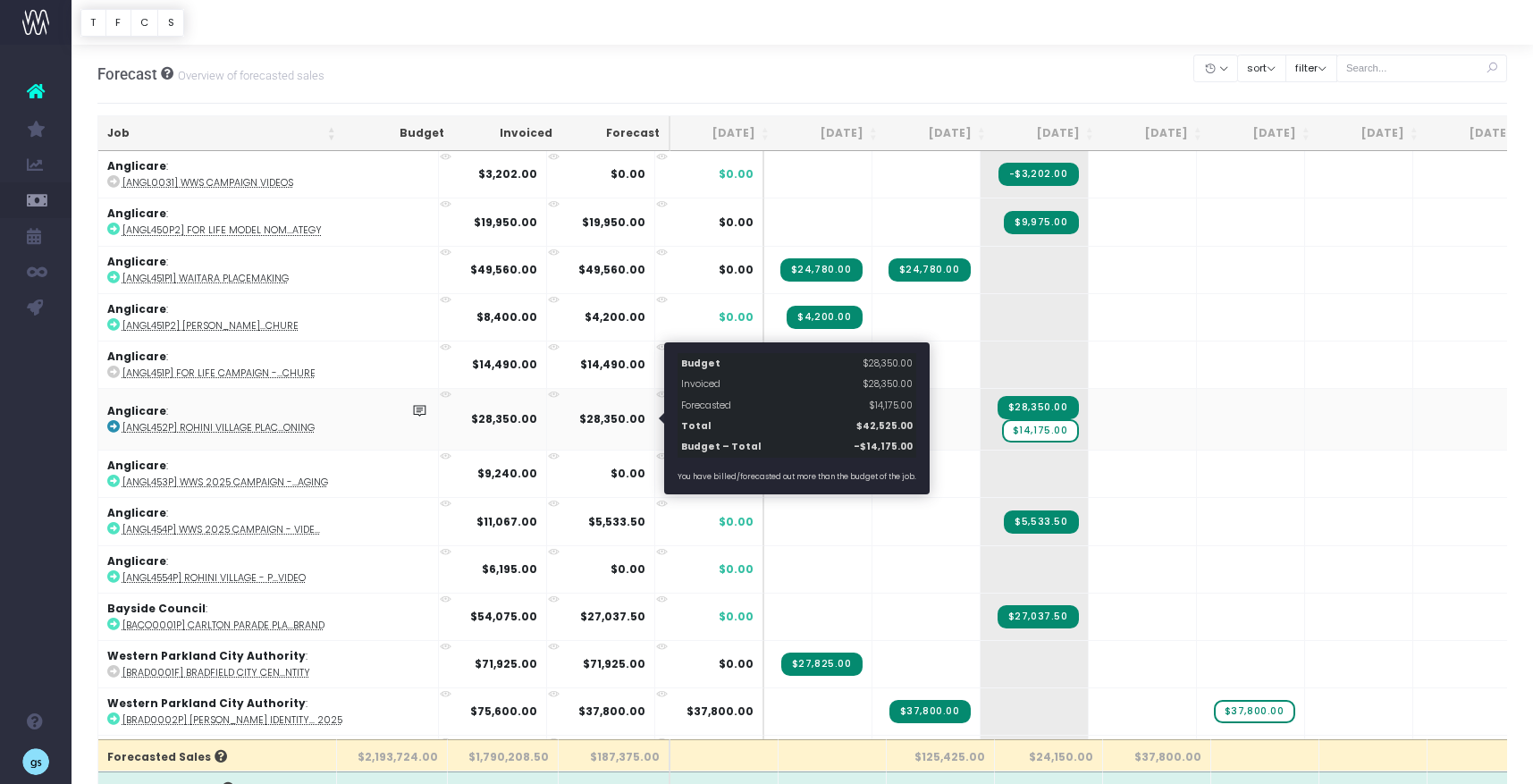
click at [693, 417] on span "$14,175.00" at bounding box center [724, 419] width 61 height 16
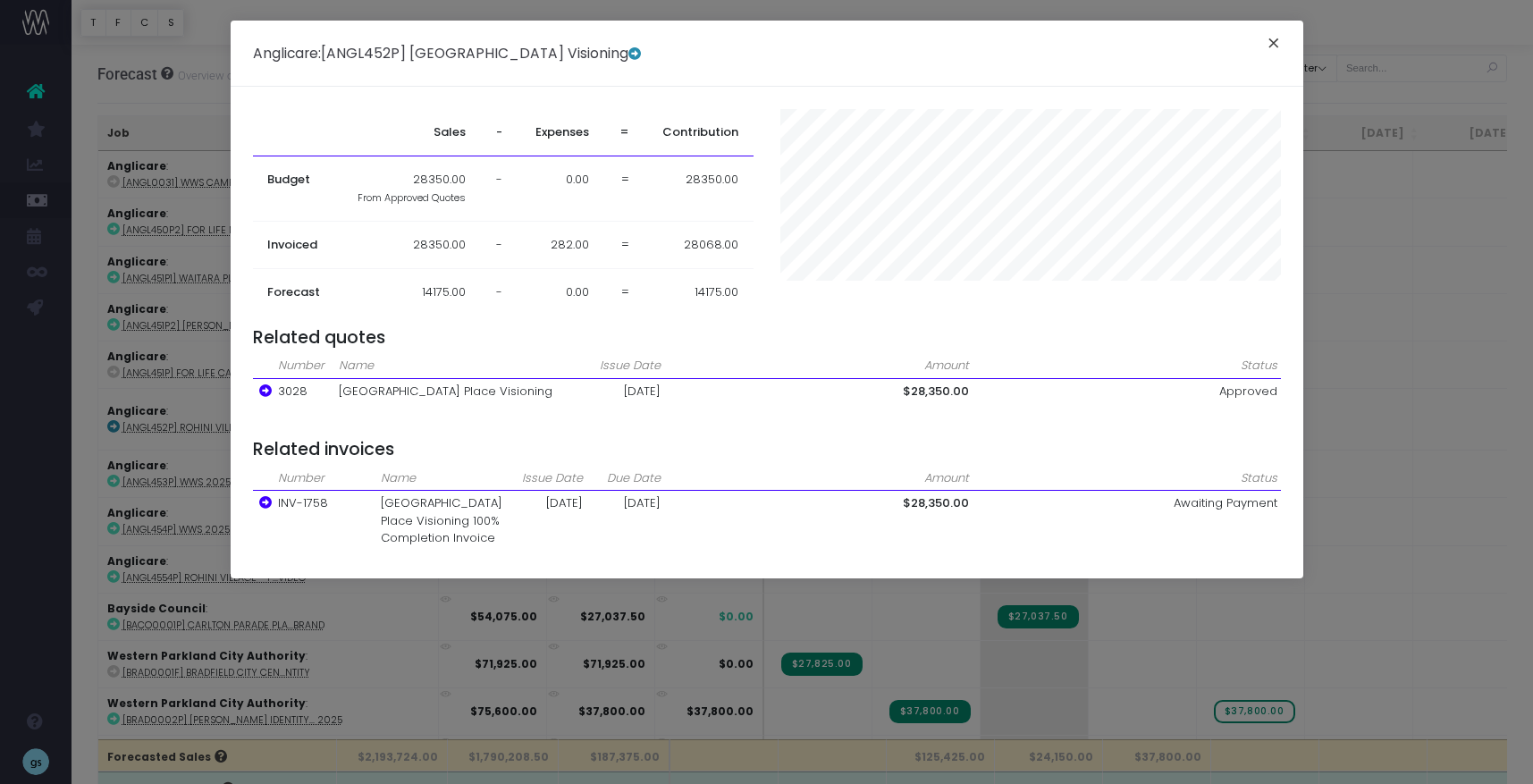
click at [1269, 42] on button "×" at bounding box center [1273, 45] width 38 height 29
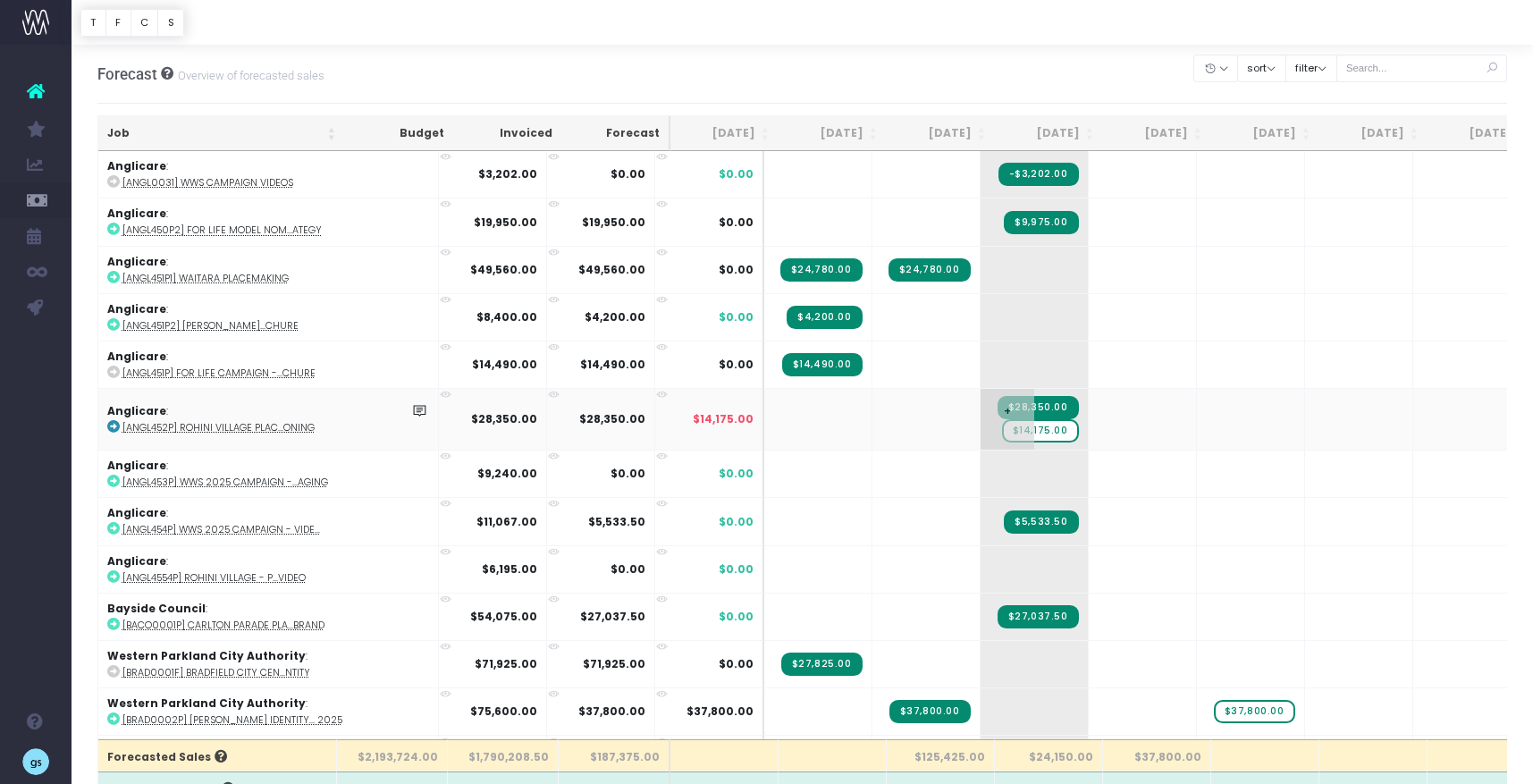
click at [1002, 429] on span "$14,175.00" at bounding box center [1040, 430] width 77 height 23
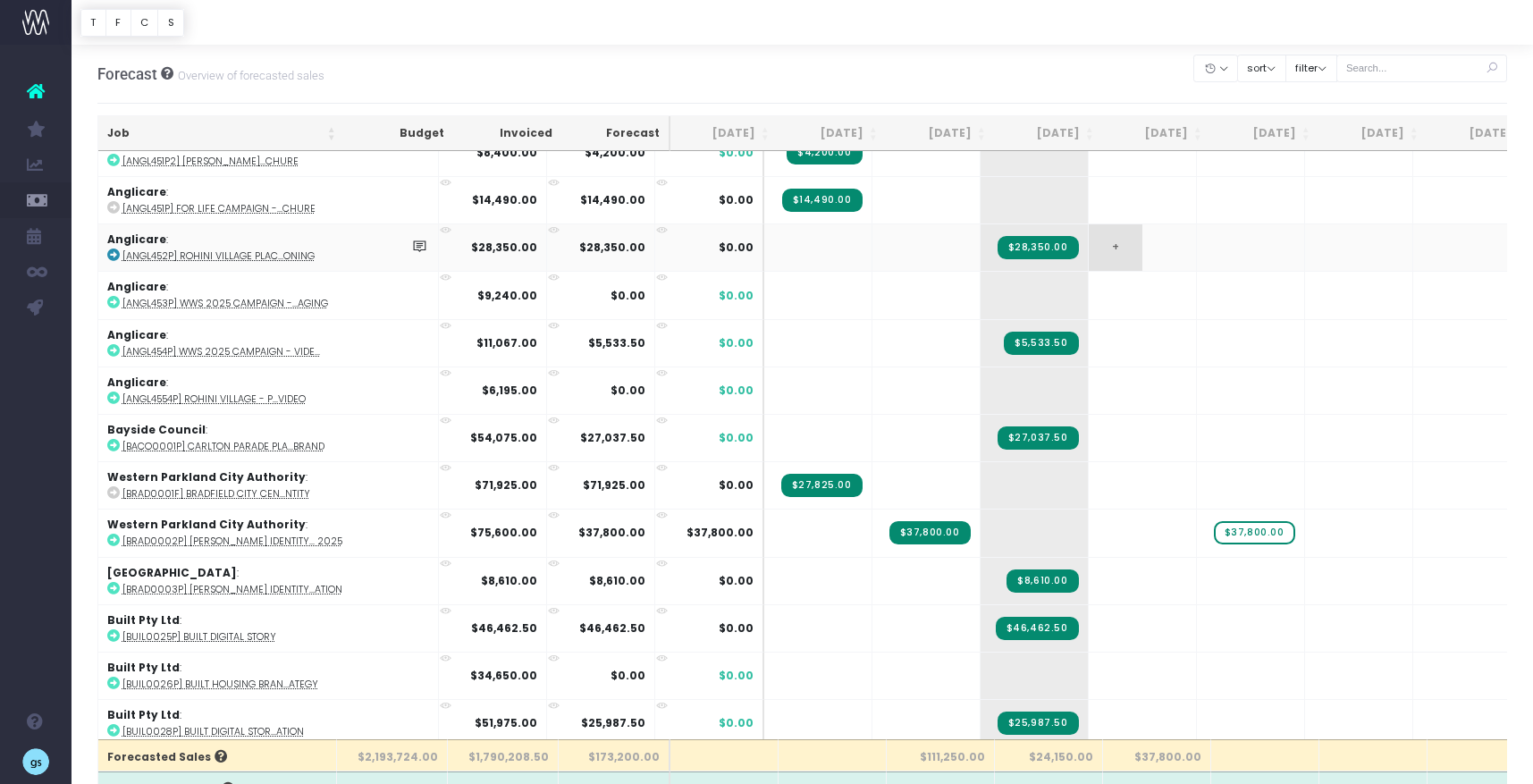
scroll to position [166, 0]
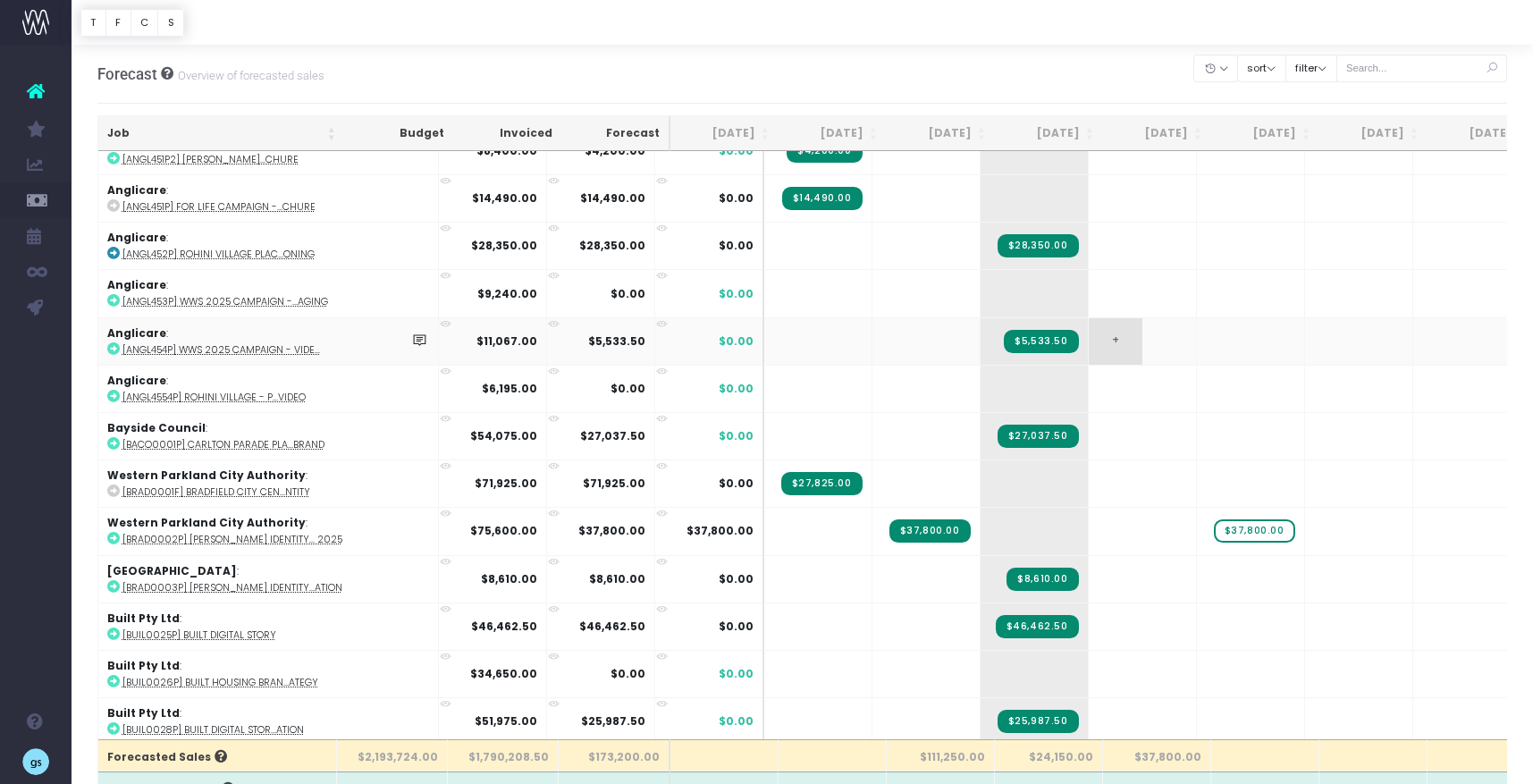
click at [1089, 344] on span "+" at bounding box center [1116, 341] width 54 height 46
click at [1089, 341] on span "+" at bounding box center [1116, 341] width 54 height 46
click at [1089, 335] on span "+" at bounding box center [1116, 341] width 54 height 46
click at [1089, 341] on td "+" at bounding box center [1143, 340] width 108 height 47
click at [1089, 335] on span "+" at bounding box center [1116, 341] width 54 height 46
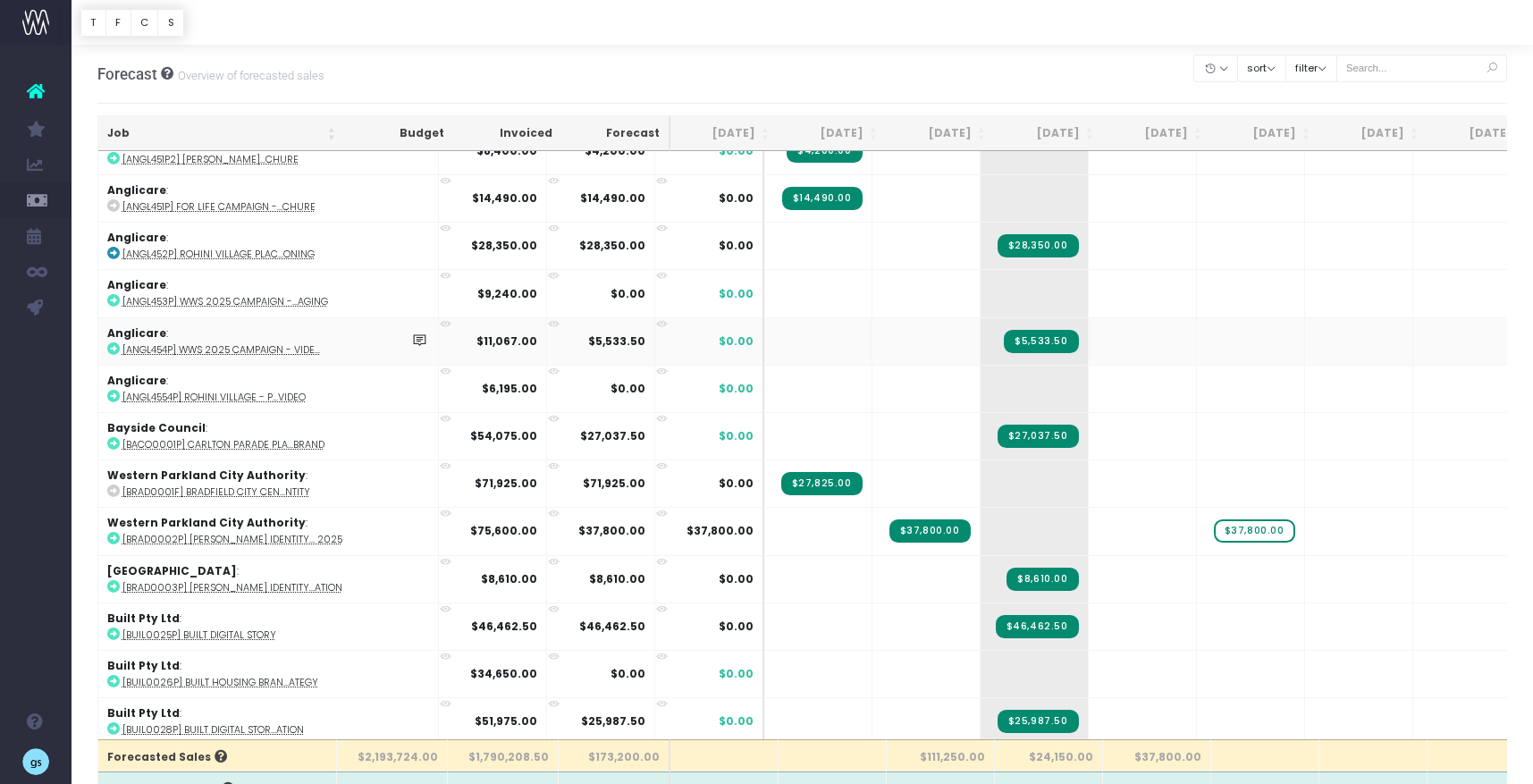
click at [589, 334] on strong "$5,533.50" at bounding box center [617, 341] width 57 height 15
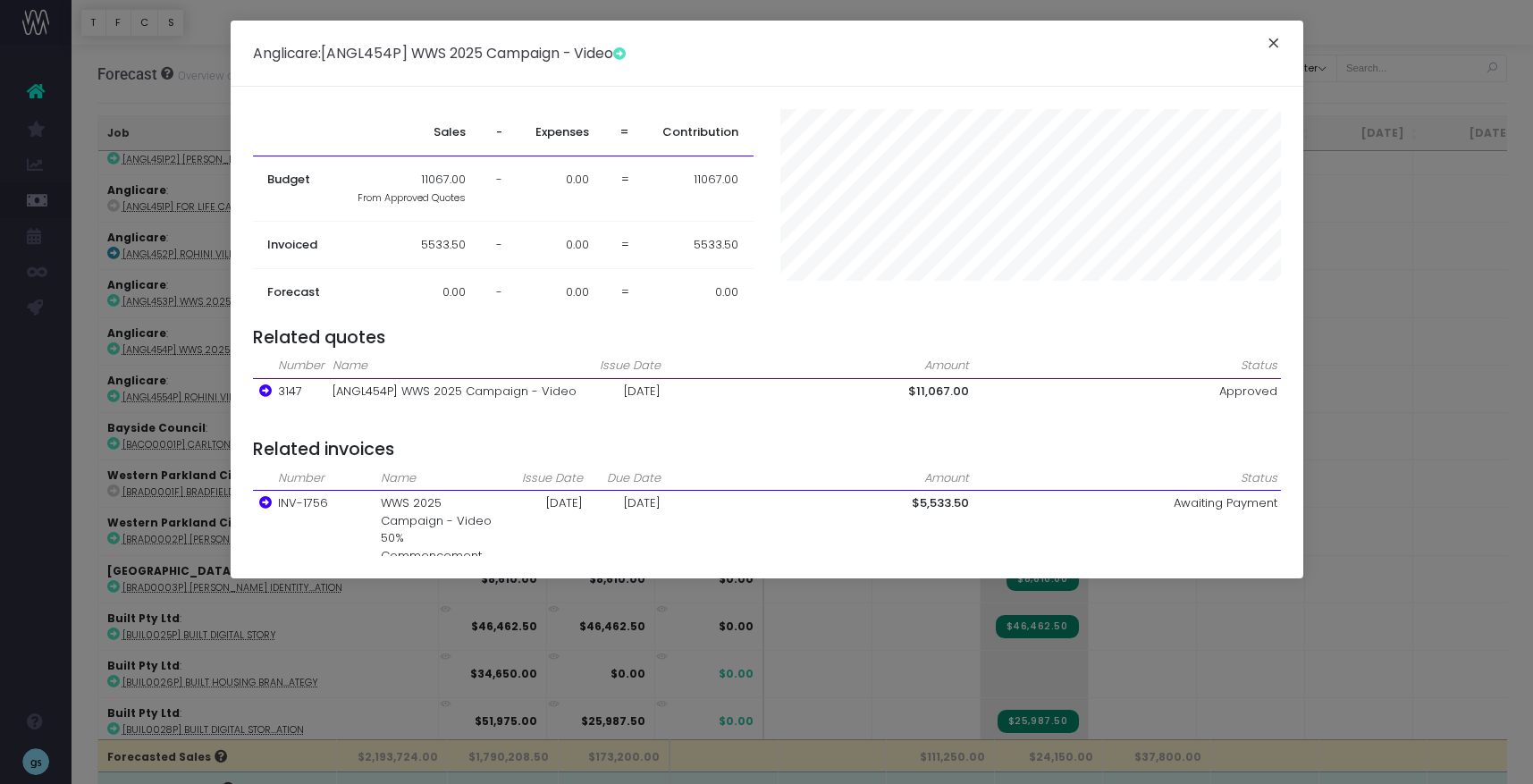
click at [1273, 53] on button "×" at bounding box center [1273, 45] width 38 height 29
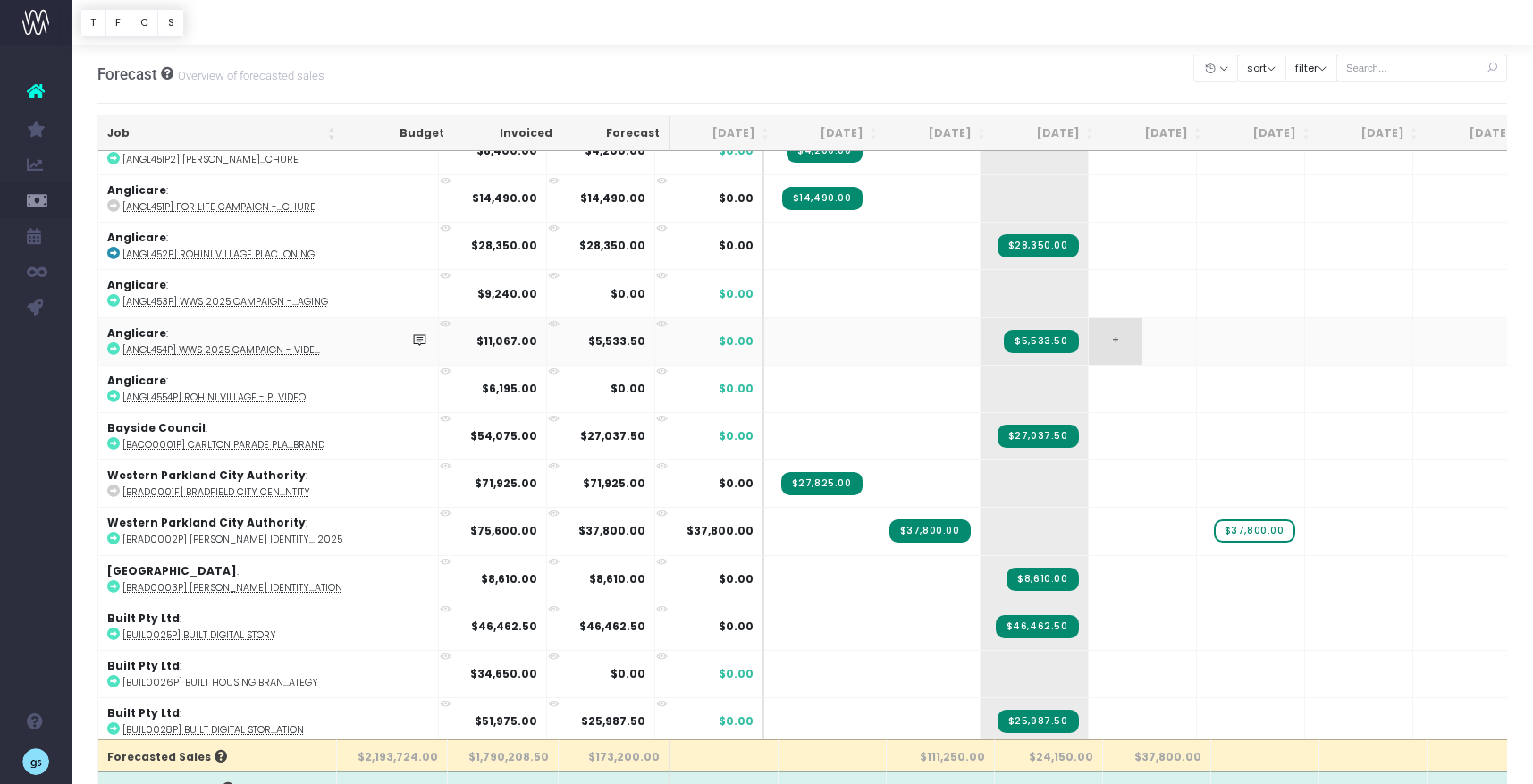
click at [1089, 335] on span "+" at bounding box center [1116, 341] width 54 height 46
click at [1089, 336] on td "+" at bounding box center [1143, 340] width 108 height 47
click at [1089, 338] on span "+" at bounding box center [1116, 341] width 54 height 46
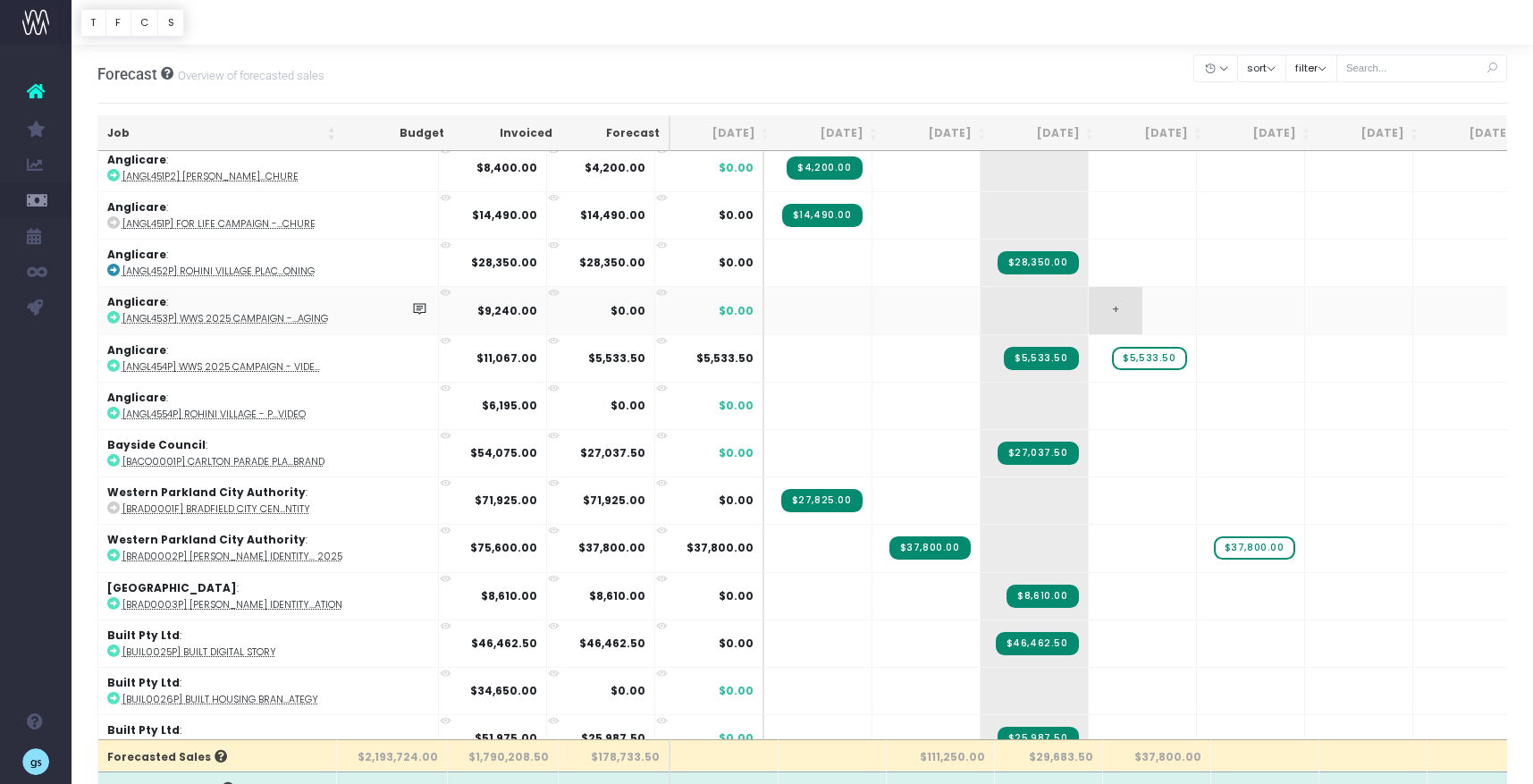
scroll to position [0, 2]
click at [979, 314] on span "+" at bounding box center [1006, 310] width 54 height 46
click at [979, 306] on span "+" at bounding box center [1006, 310] width 54 height 46
click at [979, 307] on span "+" at bounding box center [1006, 310] width 54 height 46
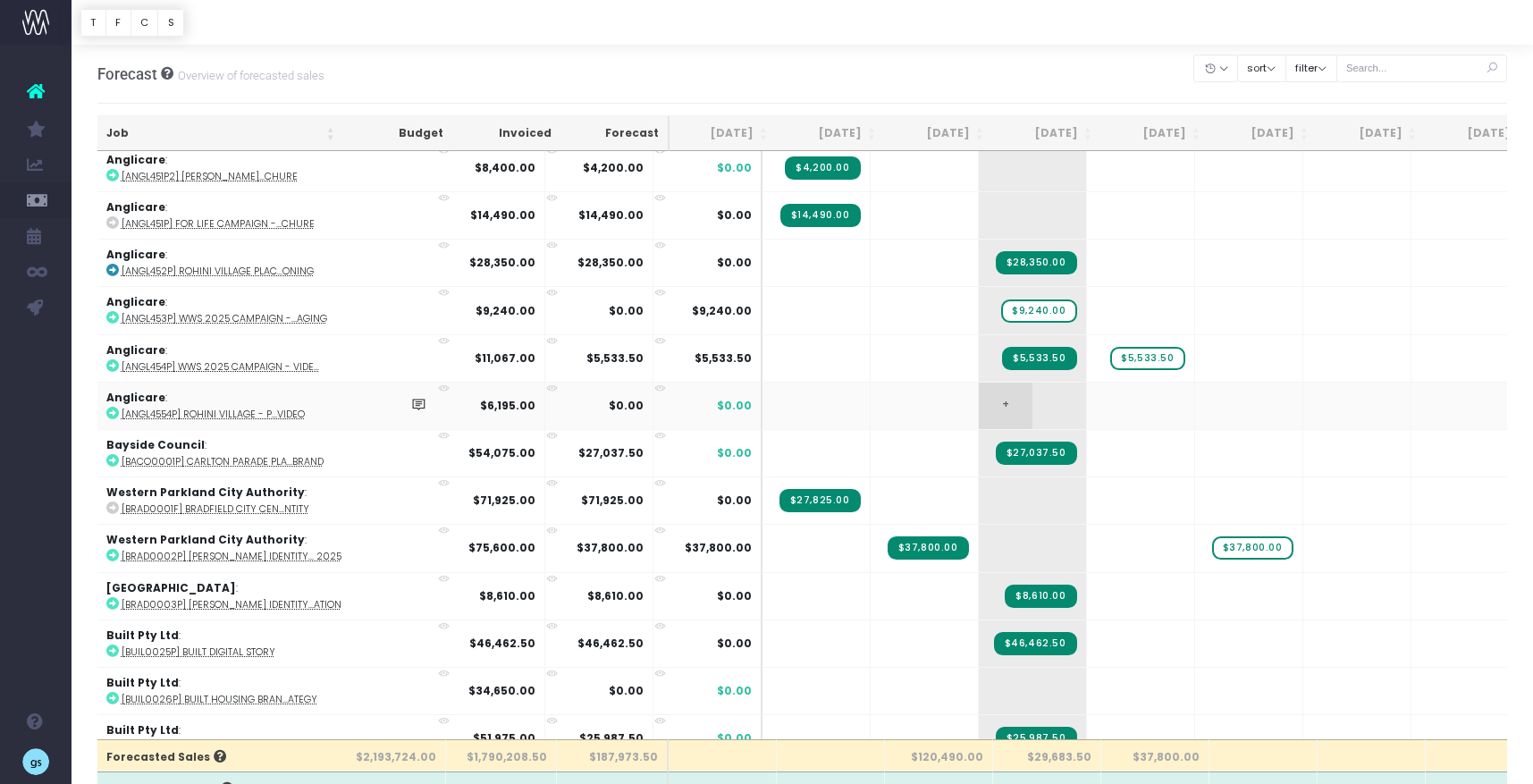
click at [979, 398] on td "+" at bounding box center [1033, 405] width 108 height 47
click at [979, 398] on span "+" at bounding box center [1006, 406] width 54 height 46
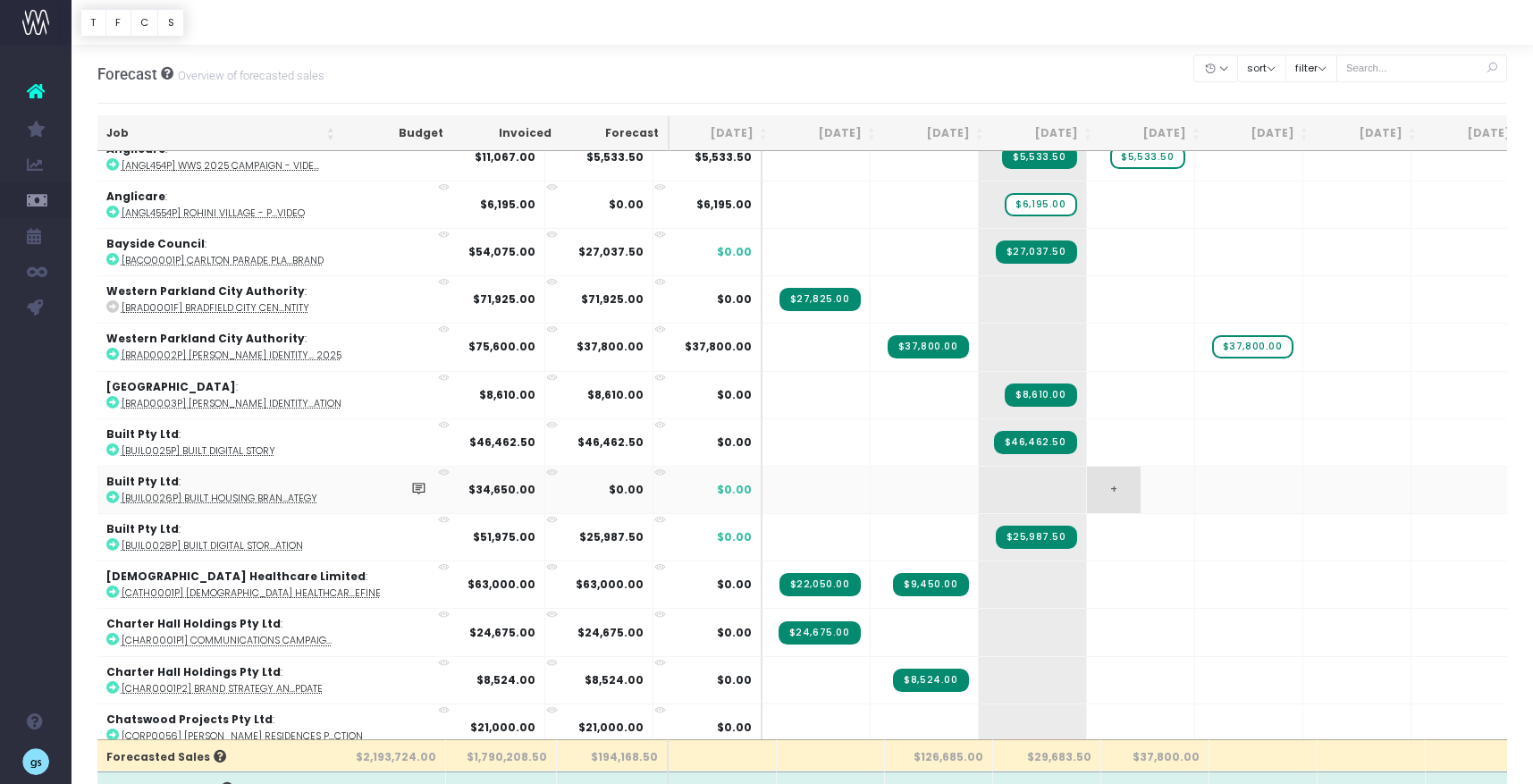
scroll to position [360, 2]
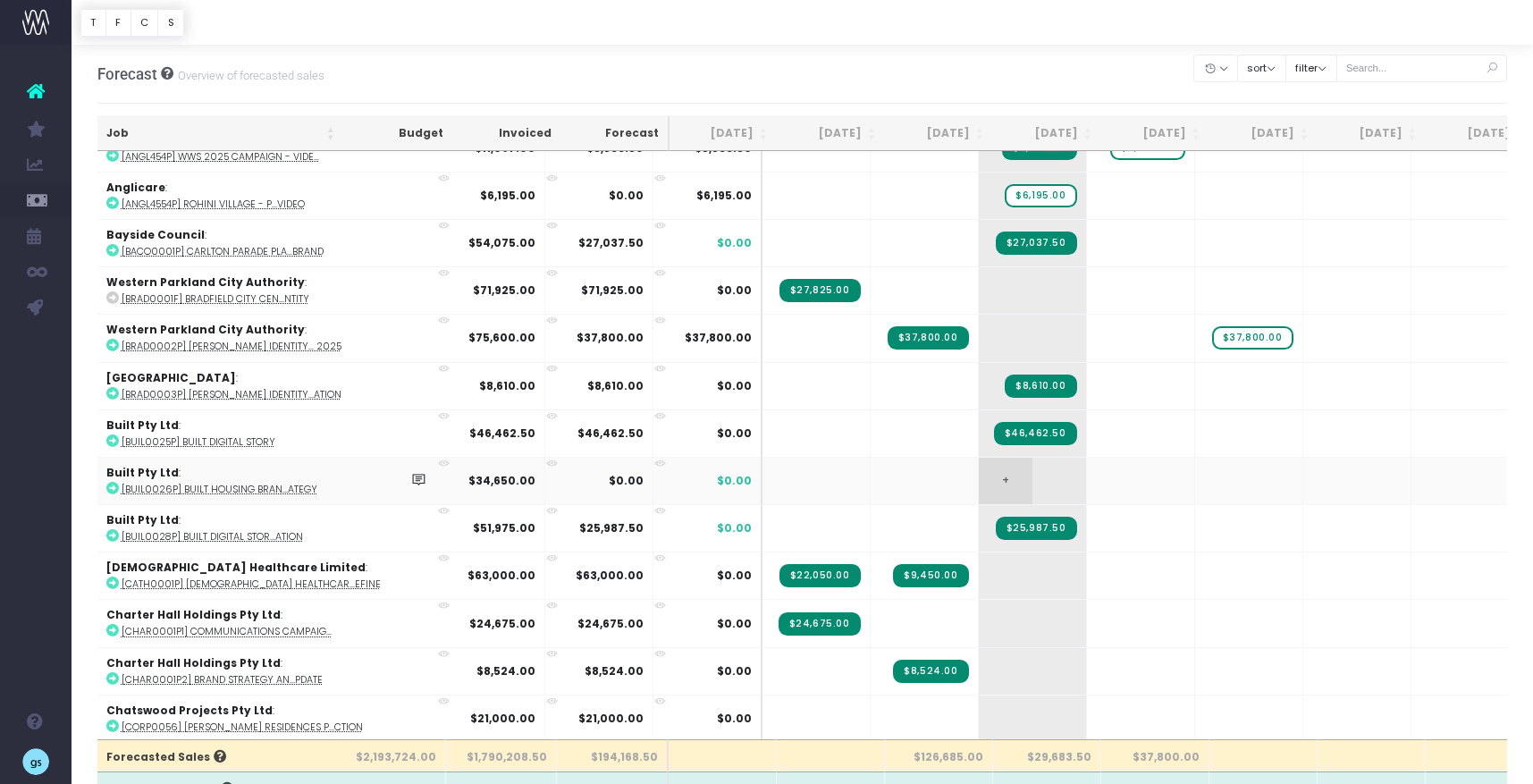
click at [979, 477] on span "+" at bounding box center [1006, 481] width 54 height 46
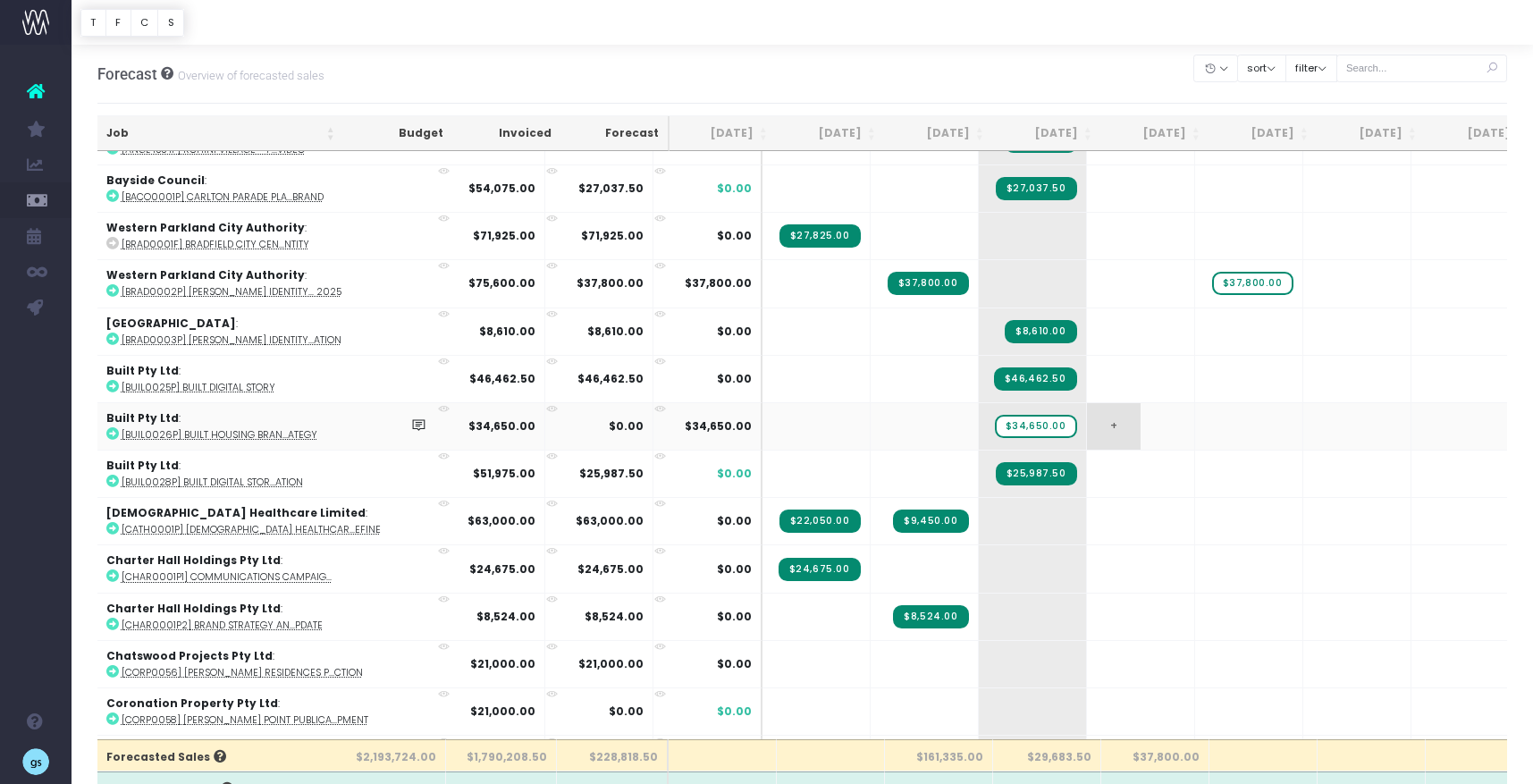
scroll to position [416, 2]
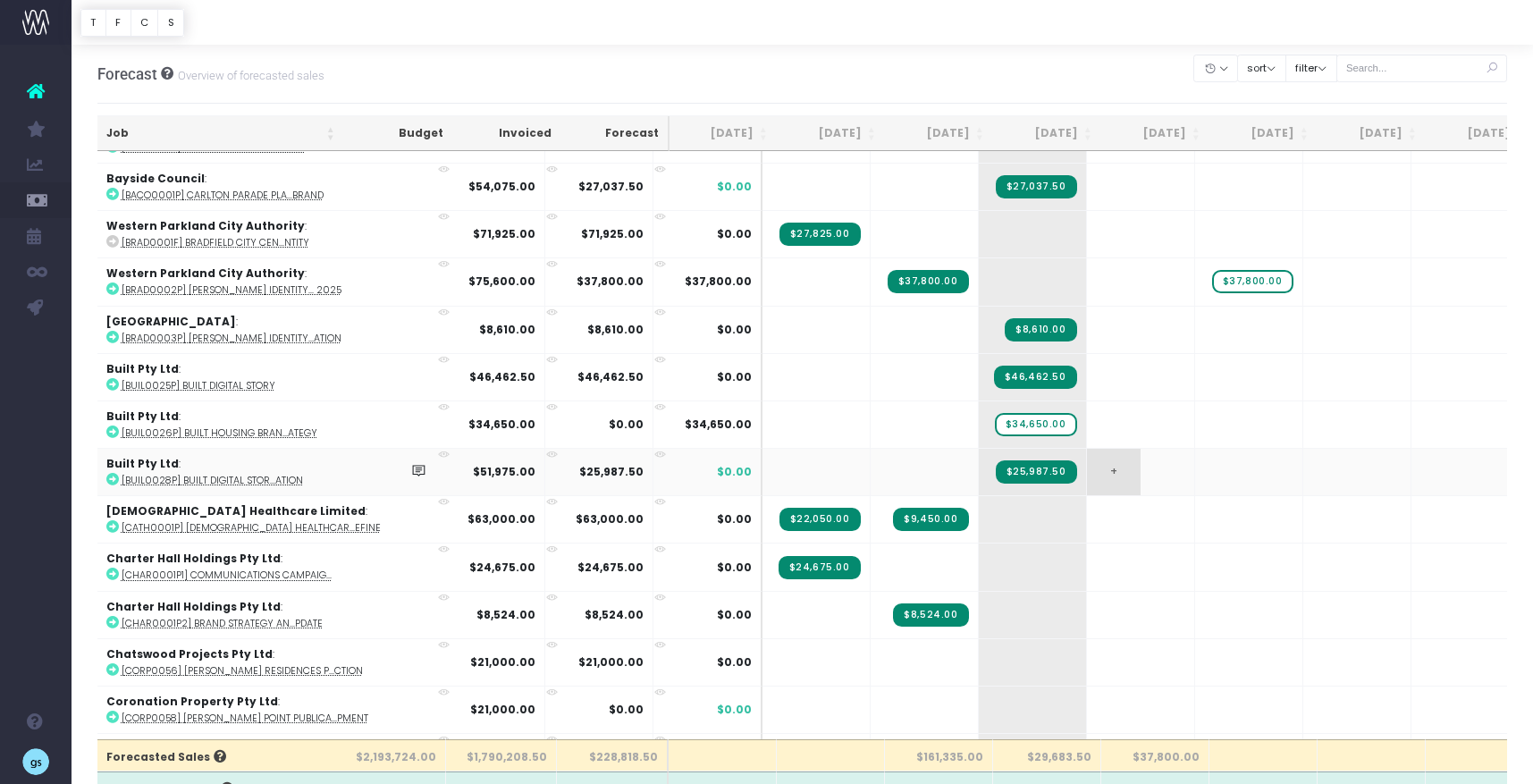
click at [1087, 466] on span "+" at bounding box center [1114, 472] width 54 height 46
click at [1104, 469] on span "$25,987.50" at bounding box center [1145, 472] width 82 height 23
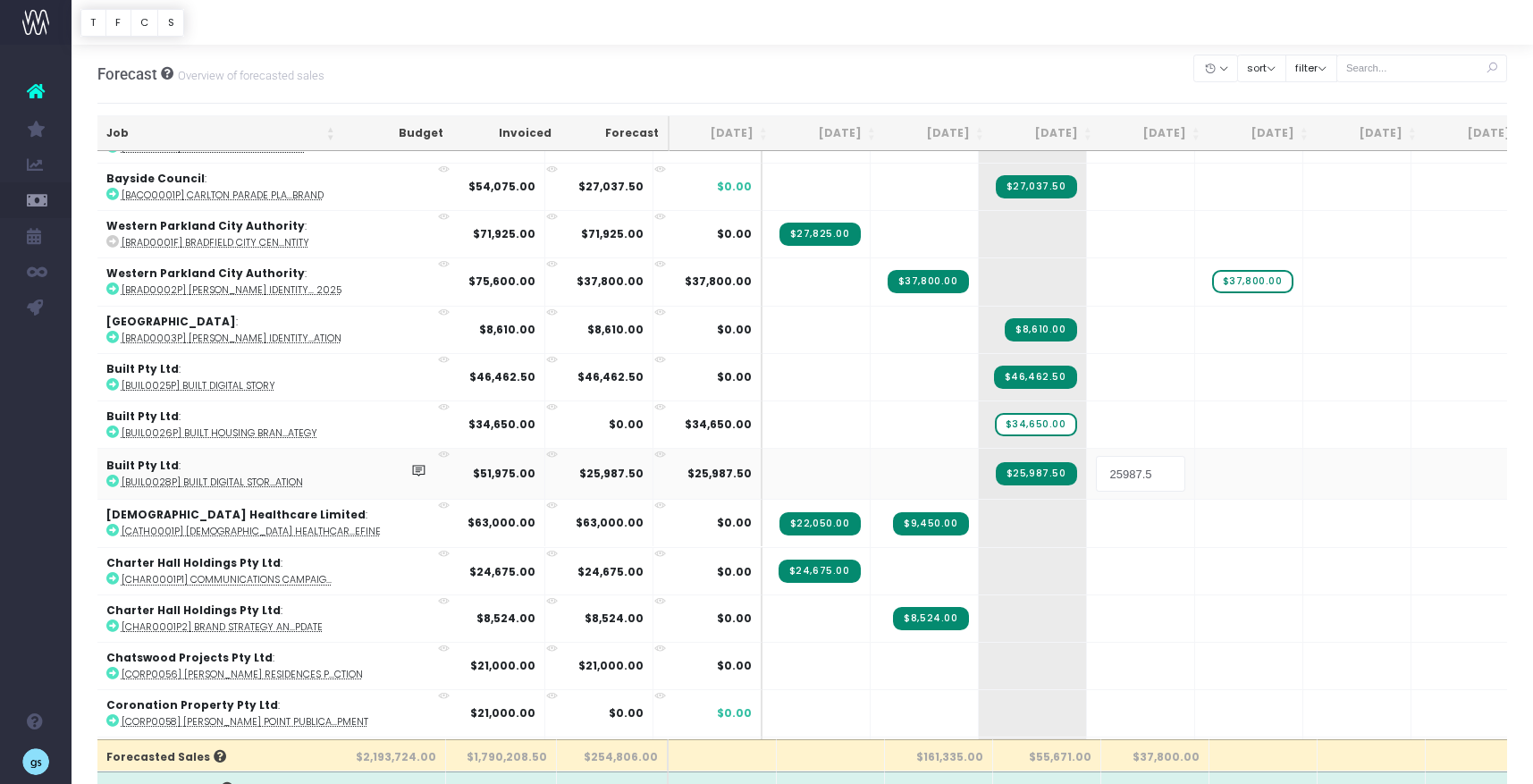
click at [1096, 469] on input "25987.5" at bounding box center [1141, 474] width 89 height 36
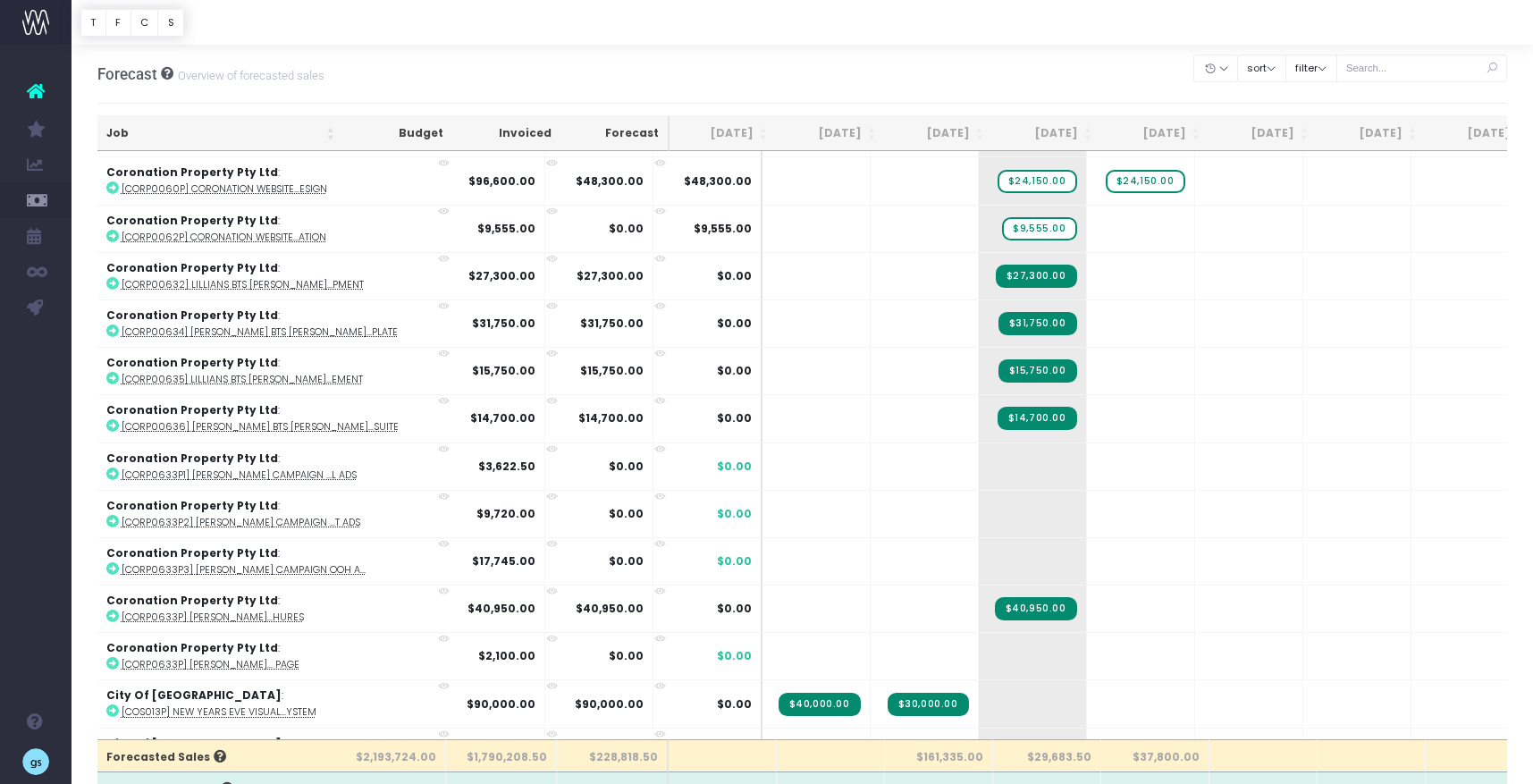
scroll to position [1043, 2]
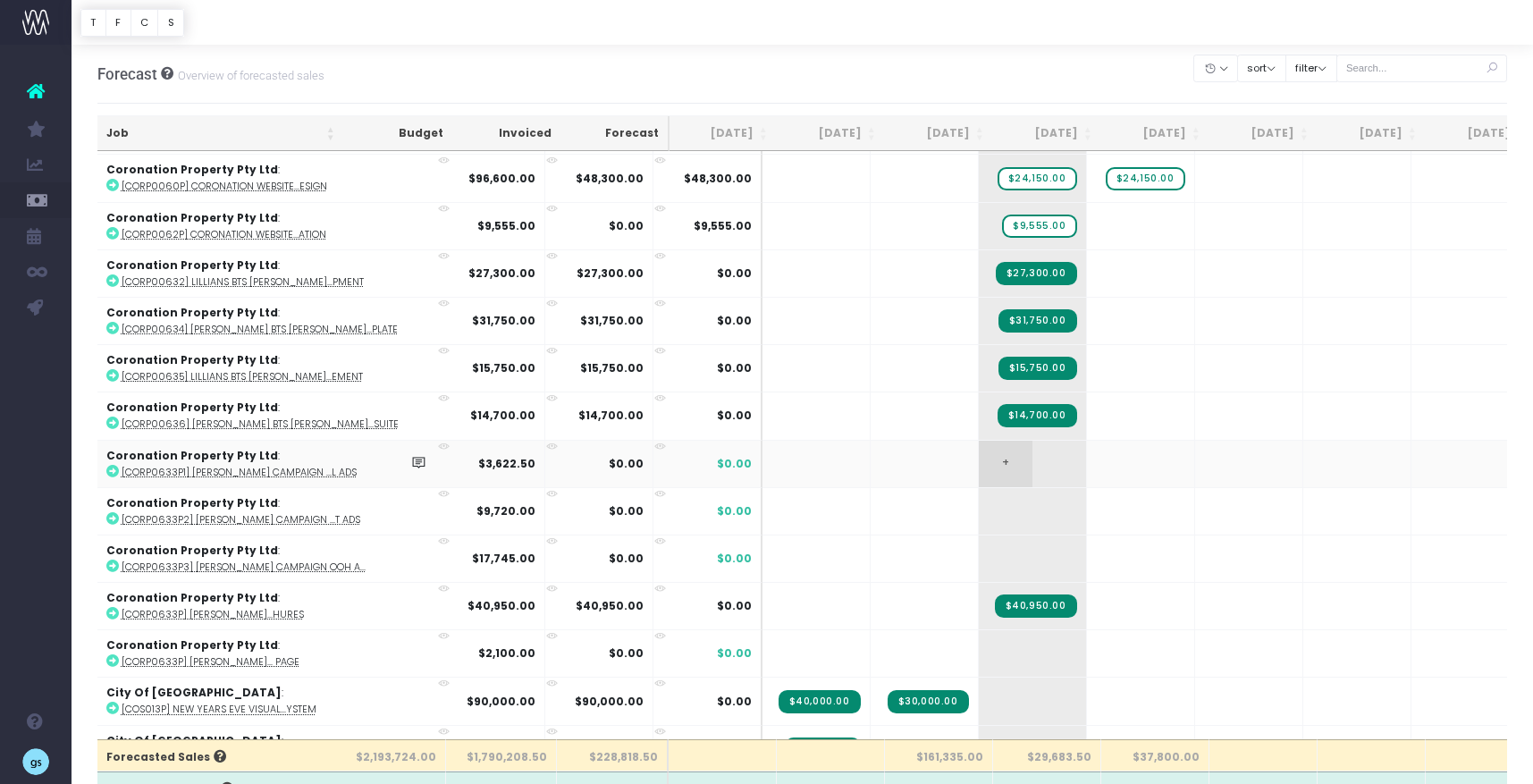
click at [979, 466] on span "+" at bounding box center [1006, 464] width 54 height 46
click at [979, 509] on span "+" at bounding box center [1006, 512] width 54 height 46
drag, startPoint x: 974, startPoint y: 499, endPoint x: 965, endPoint y: 498, distance: 9.1
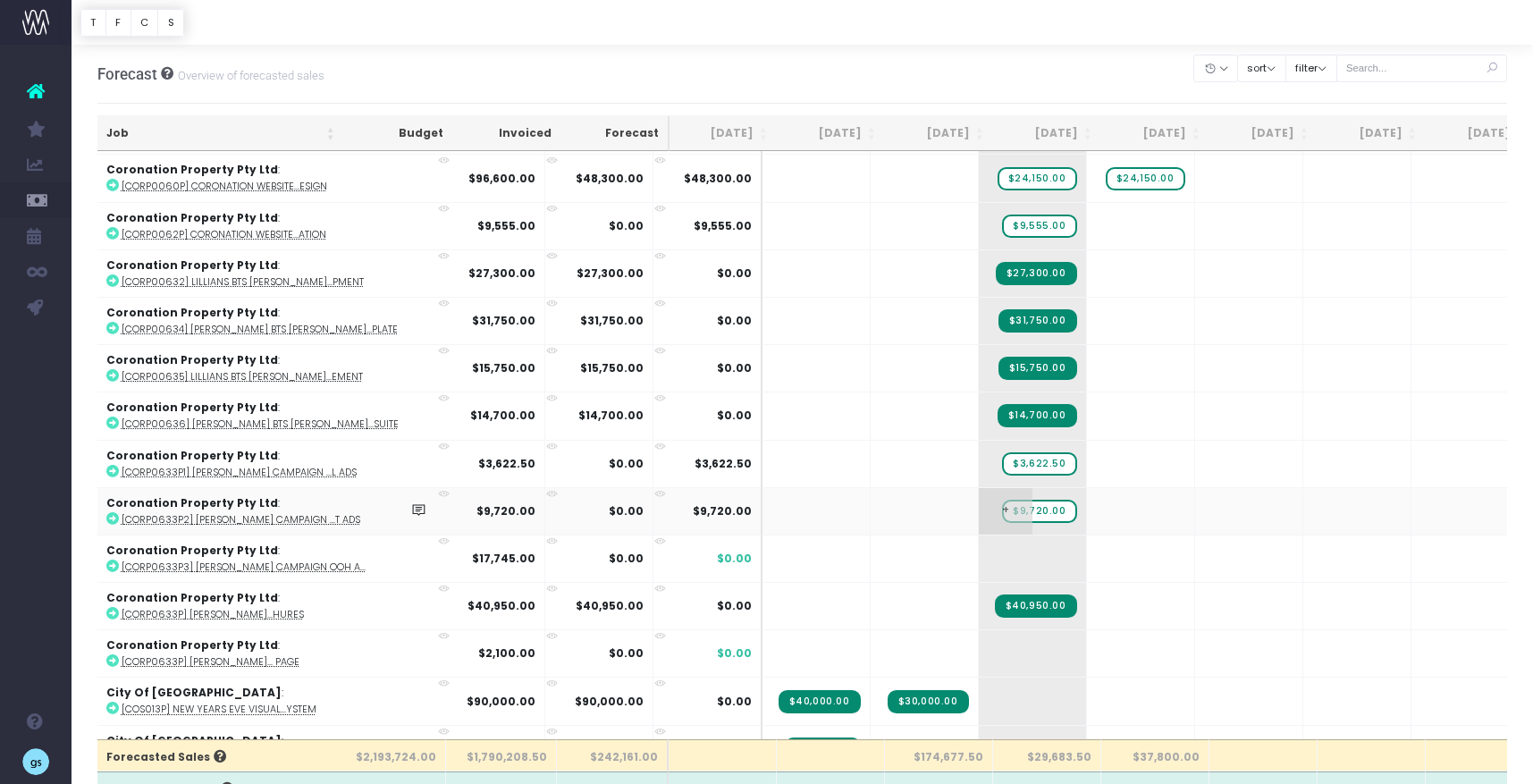
click at [1002, 510] on span "$9,720.00" at bounding box center [1039, 511] width 74 height 23
click at [1002, 506] on span "$9,720.00" at bounding box center [1039, 511] width 74 height 23
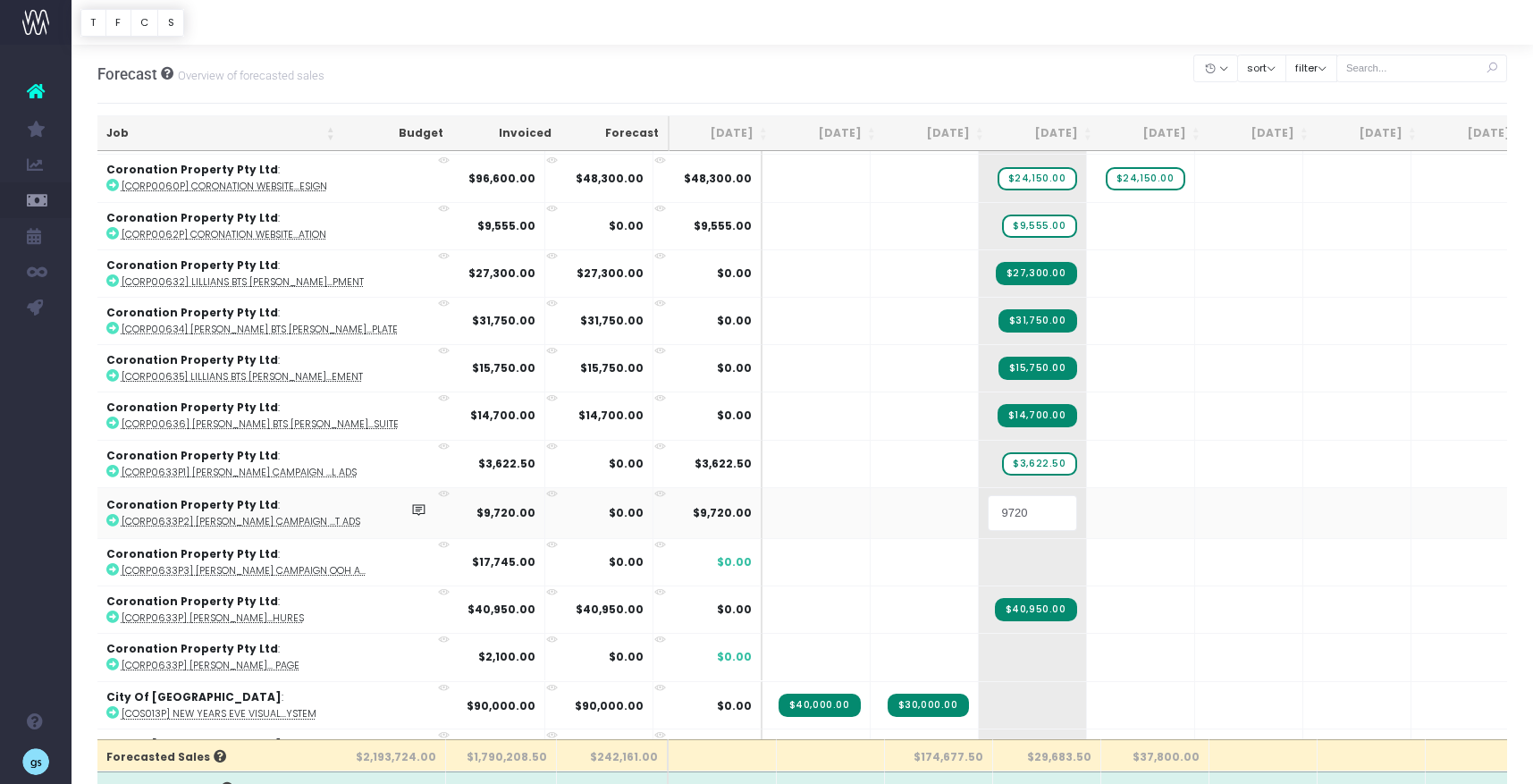
click at [988, 506] on input "9720" at bounding box center [1033, 512] width 89 height 36
type input "972"
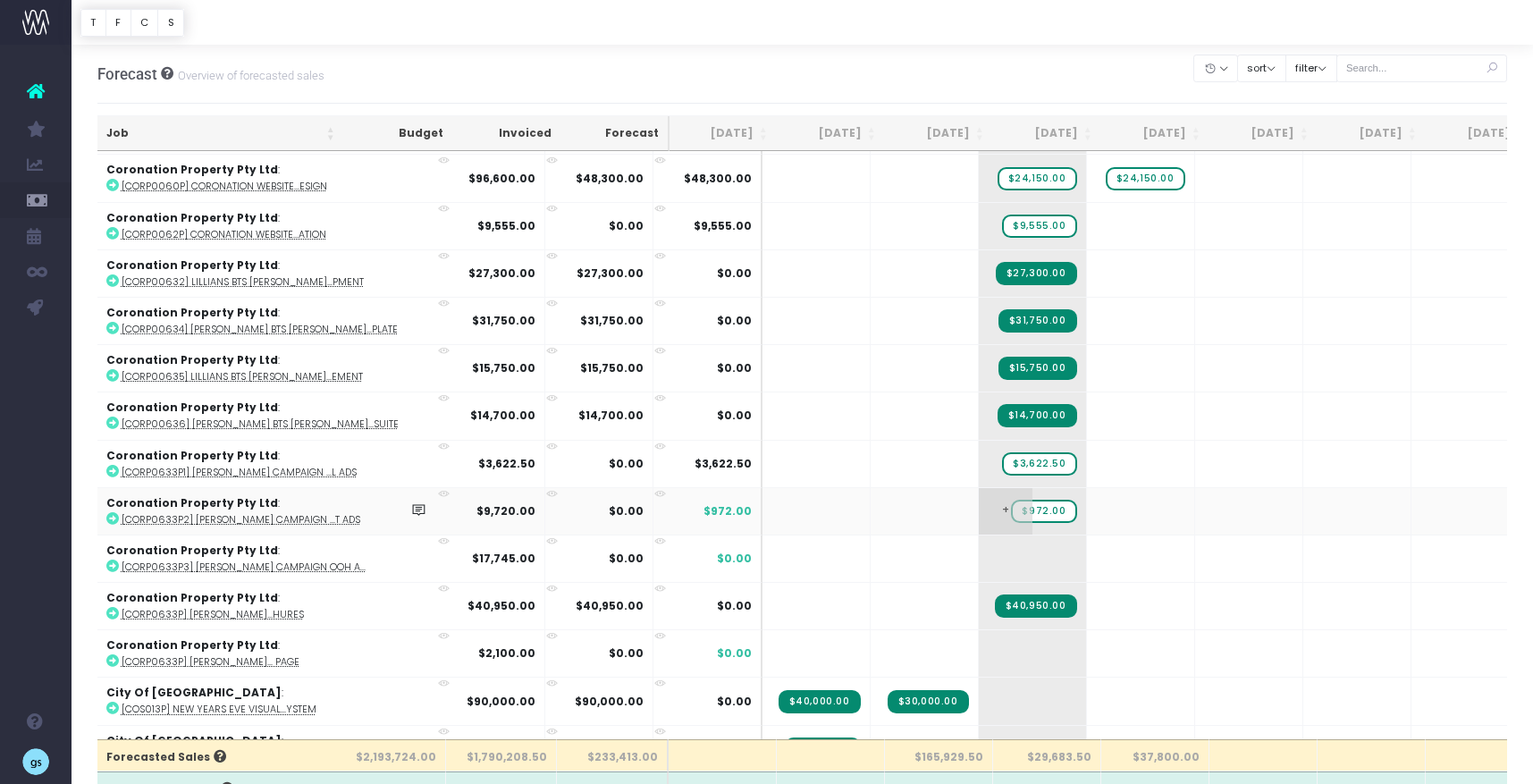
click at [1011, 499] on span "$972.00" at bounding box center [1044, 511] width 65 height 23
click at [1002, 461] on span "$3,622.50" at bounding box center [1039, 463] width 74 height 23
click at [979, 455] on span "+" at bounding box center [1006, 464] width 54 height 46
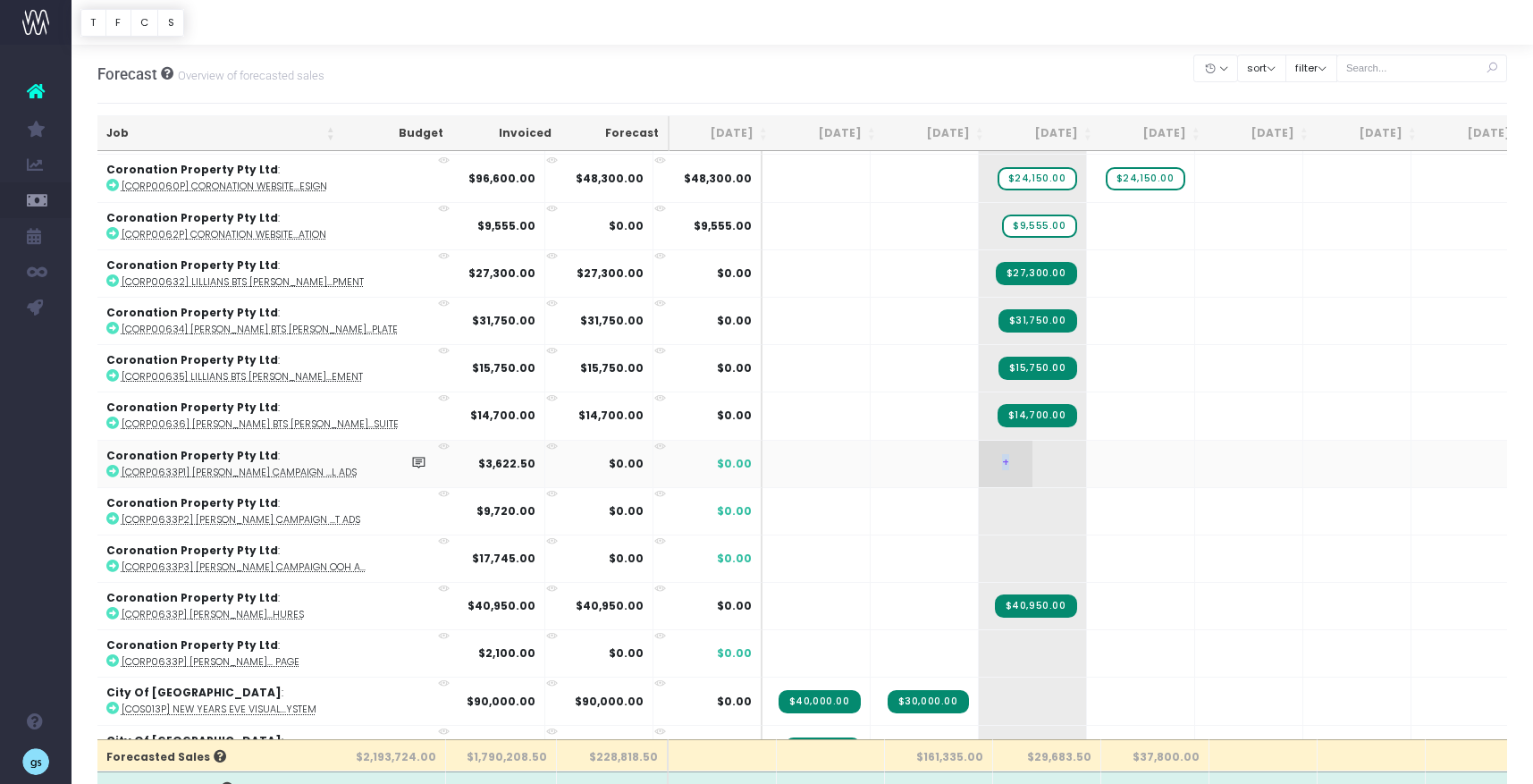
click at [979, 455] on span "+" at bounding box center [1006, 464] width 54 height 46
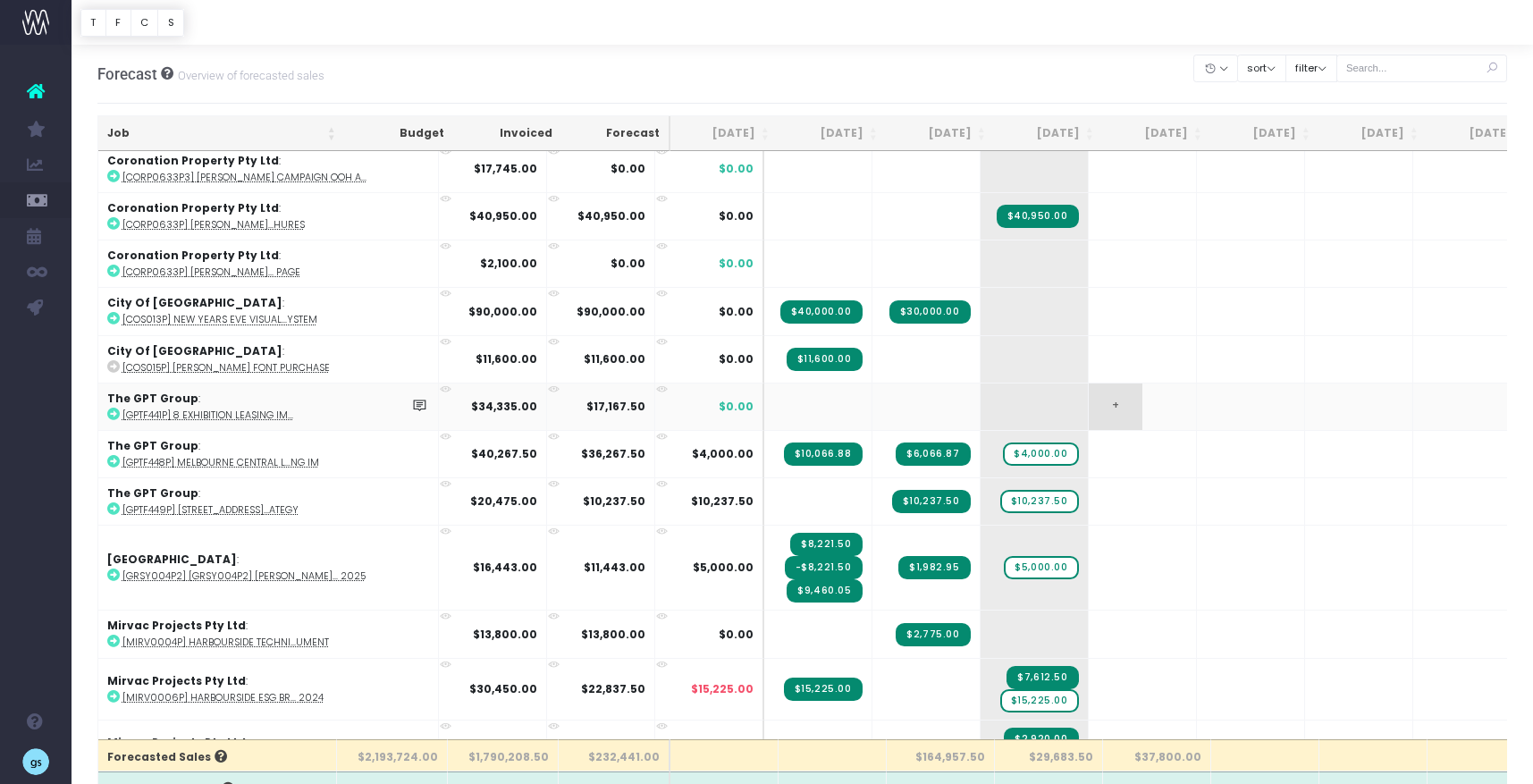
scroll to position [1430, 0]
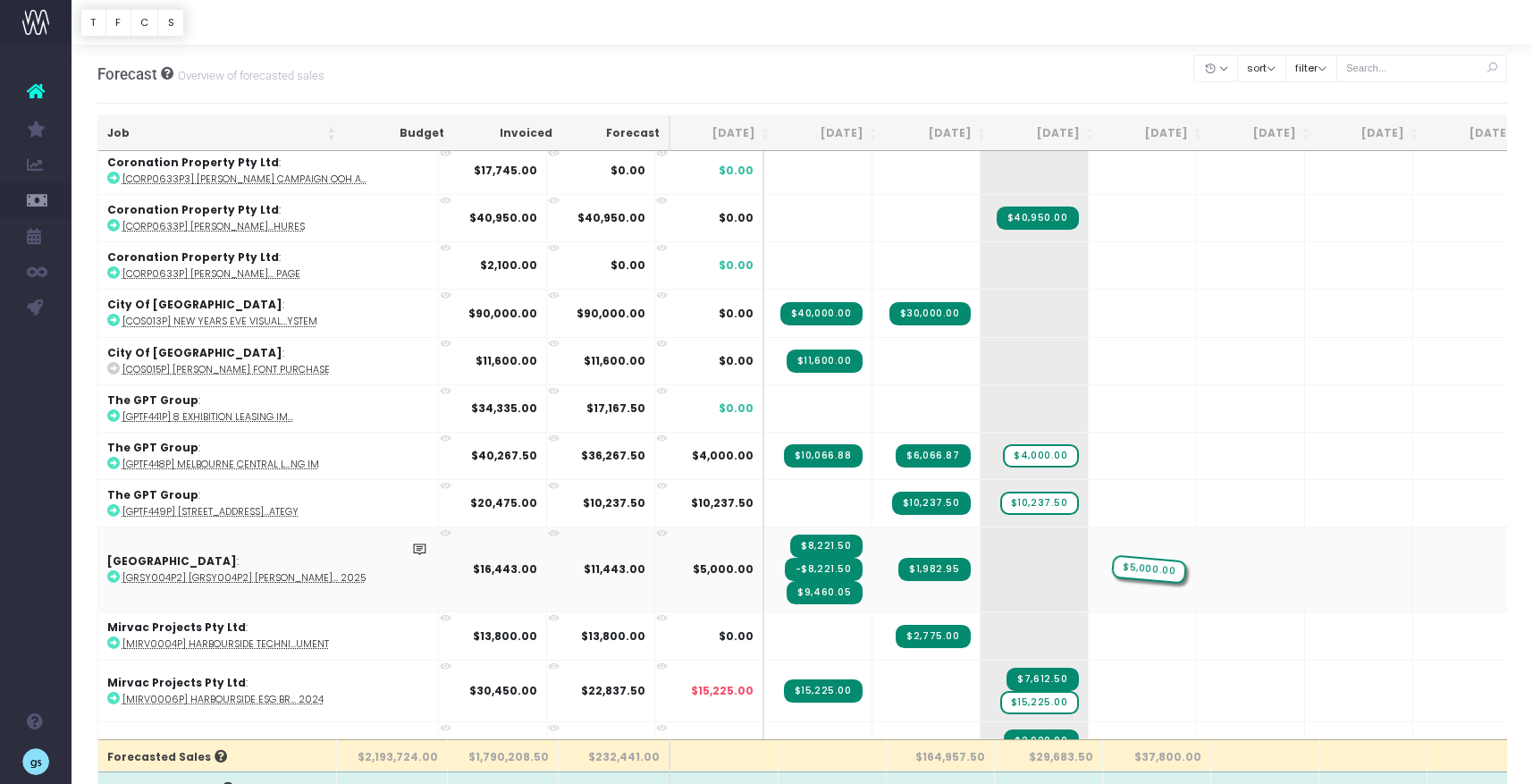
drag, startPoint x: 955, startPoint y: 567, endPoint x: 1051, endPoint y: 551, distance: 97.3
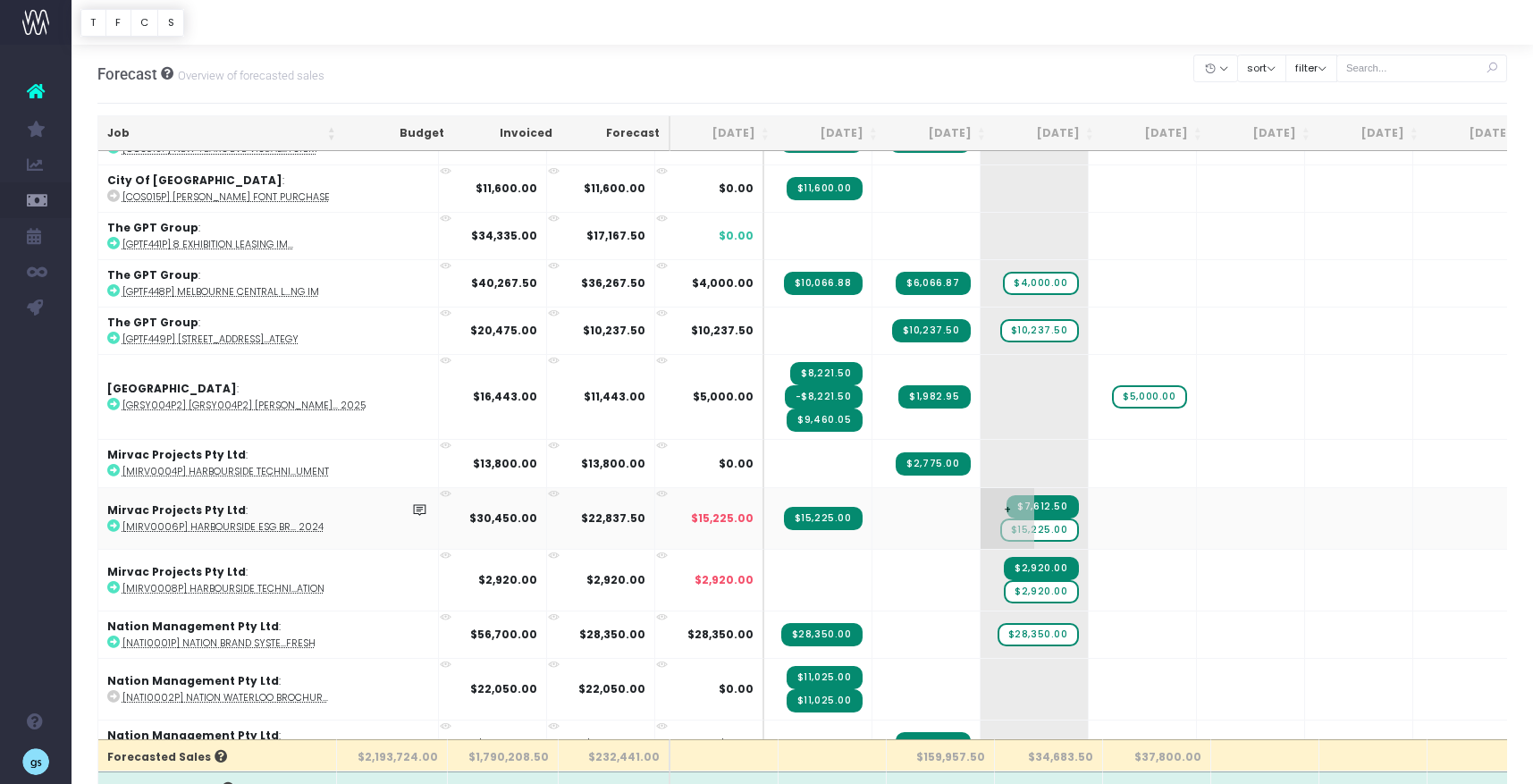
scroll to position [1603, 0]
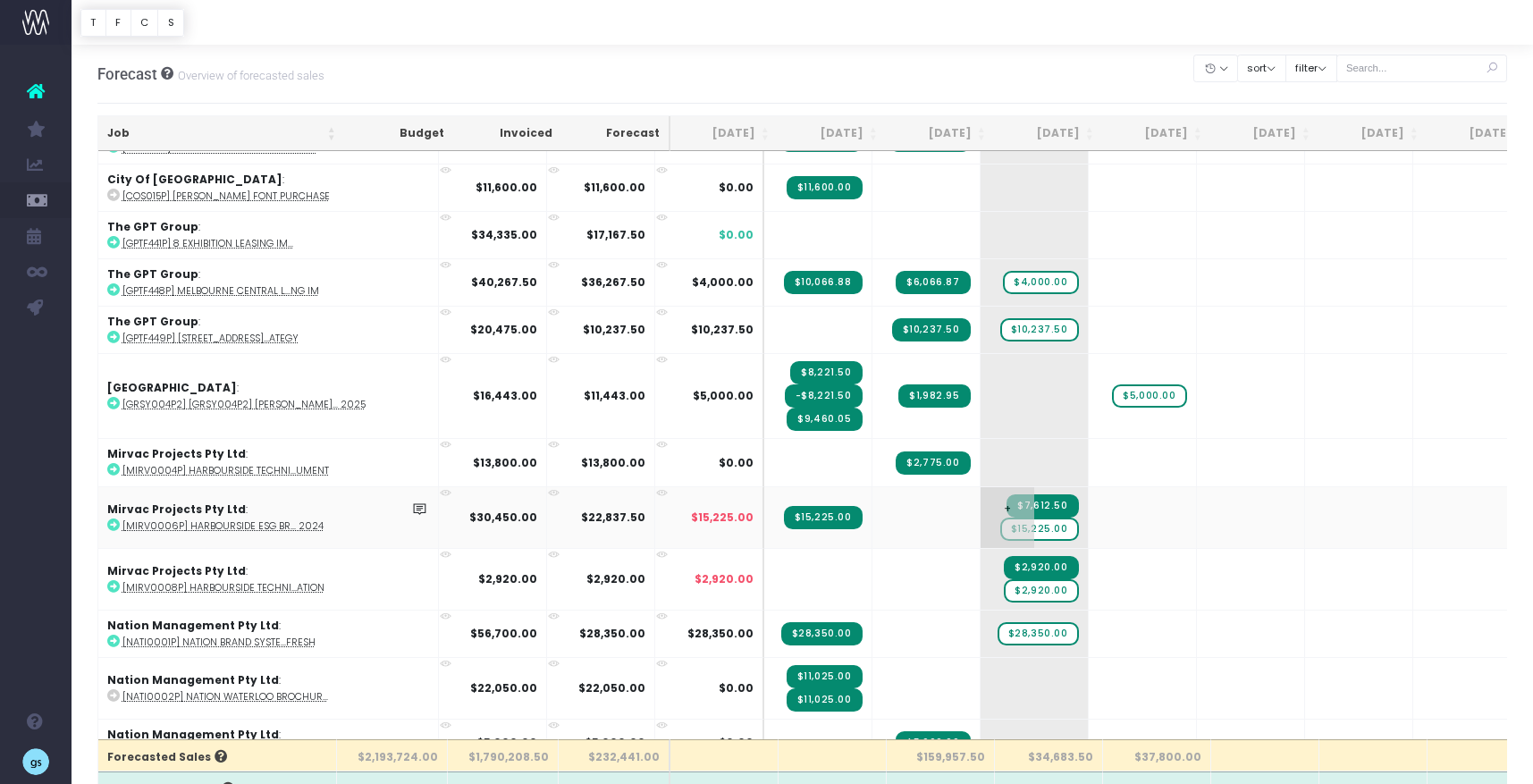
click at [1000, 525] on span "$15,225.00" at bounding box center [1039, 528] width 79 height 23
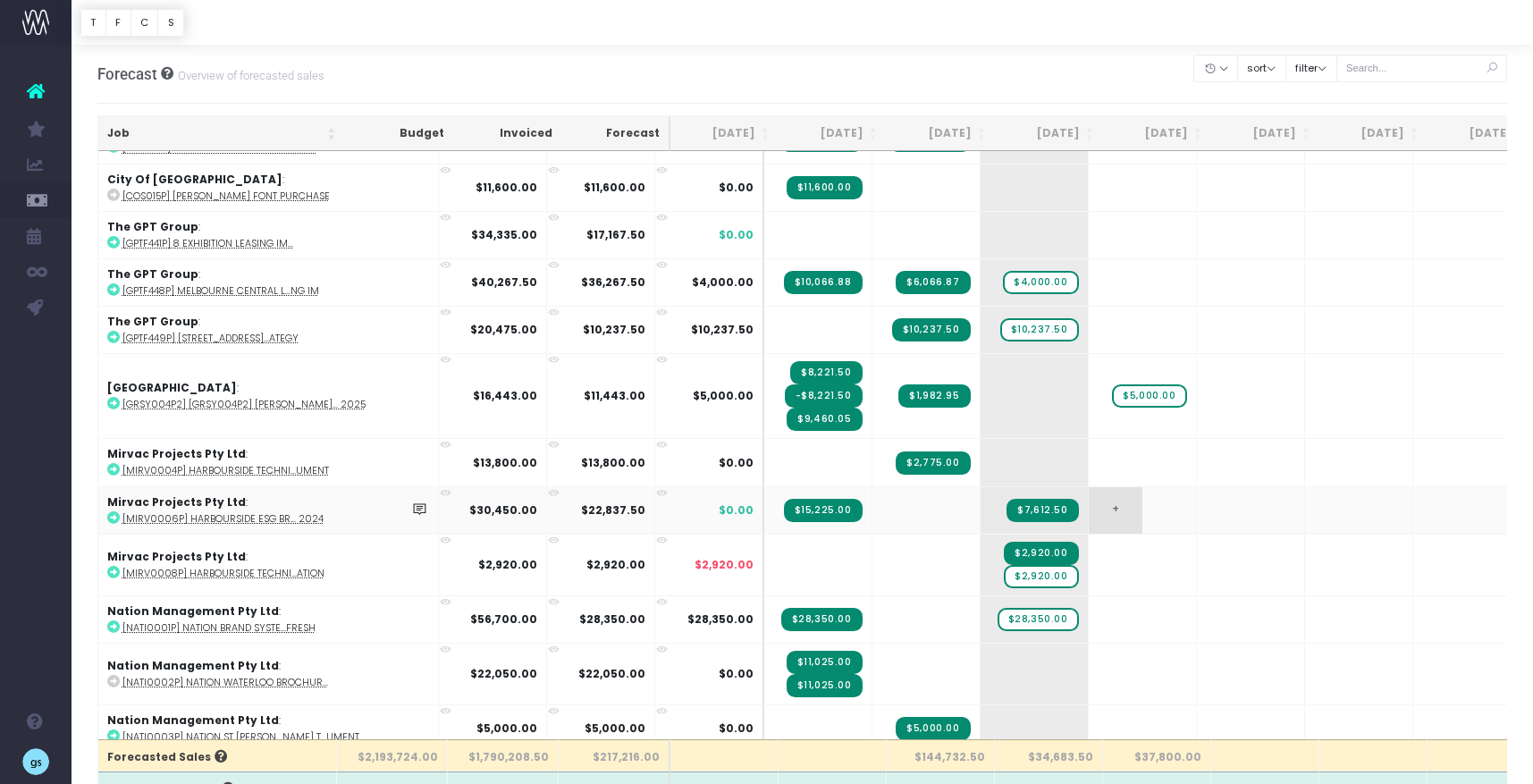
click at [1089, 504] on span "+" at bounding box center [1116, 511] width 54 height 46
click at [1089, 495] on span "+" at bounding box center [1116, 511] width 54 height 46
click at [1004, 567] on span "$2,920.00" at bounding box center [1041, 576] width 74 height 23
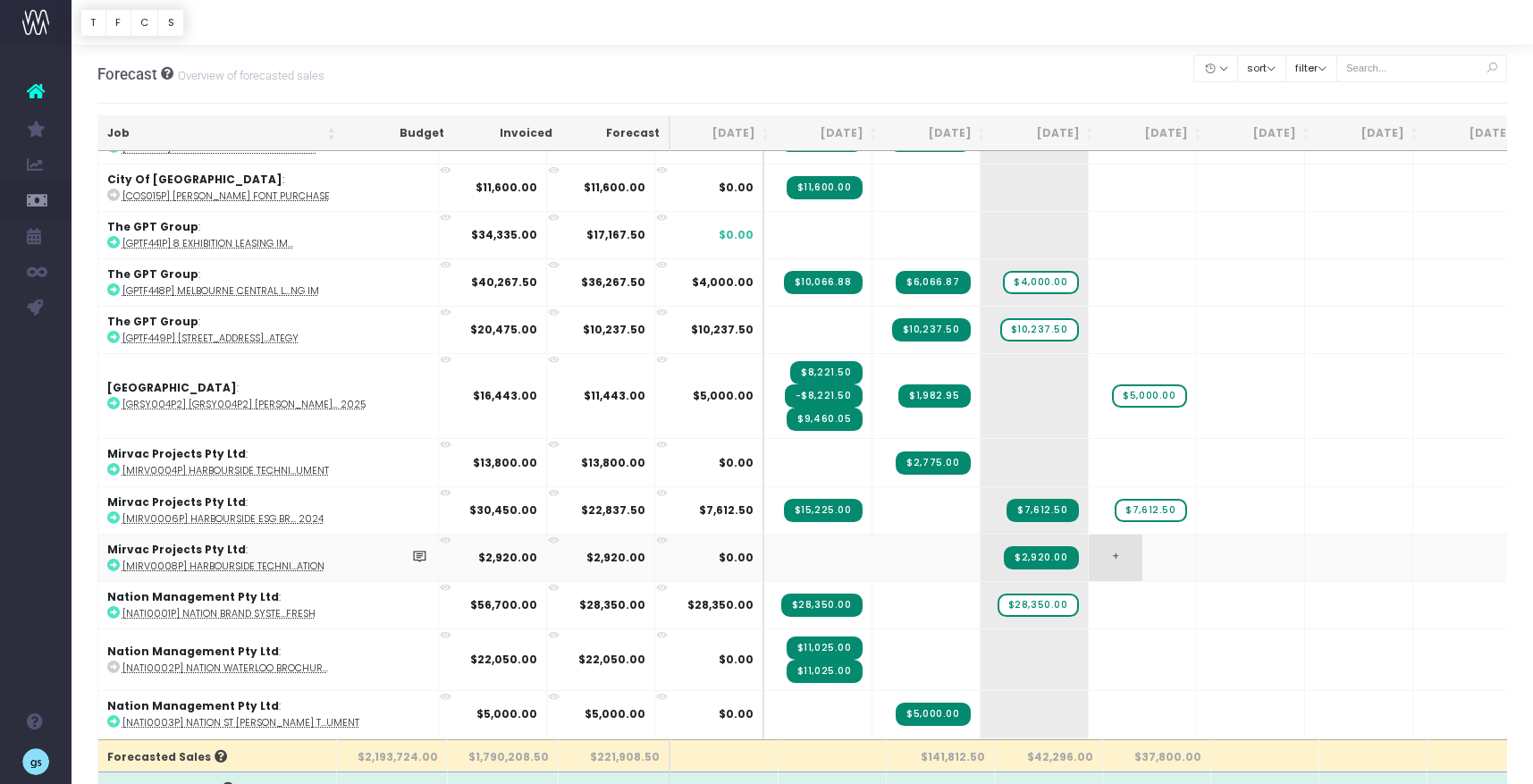
click at [1089, 549] on span "+" at bounding box center [1116, 558] width 54 height 46
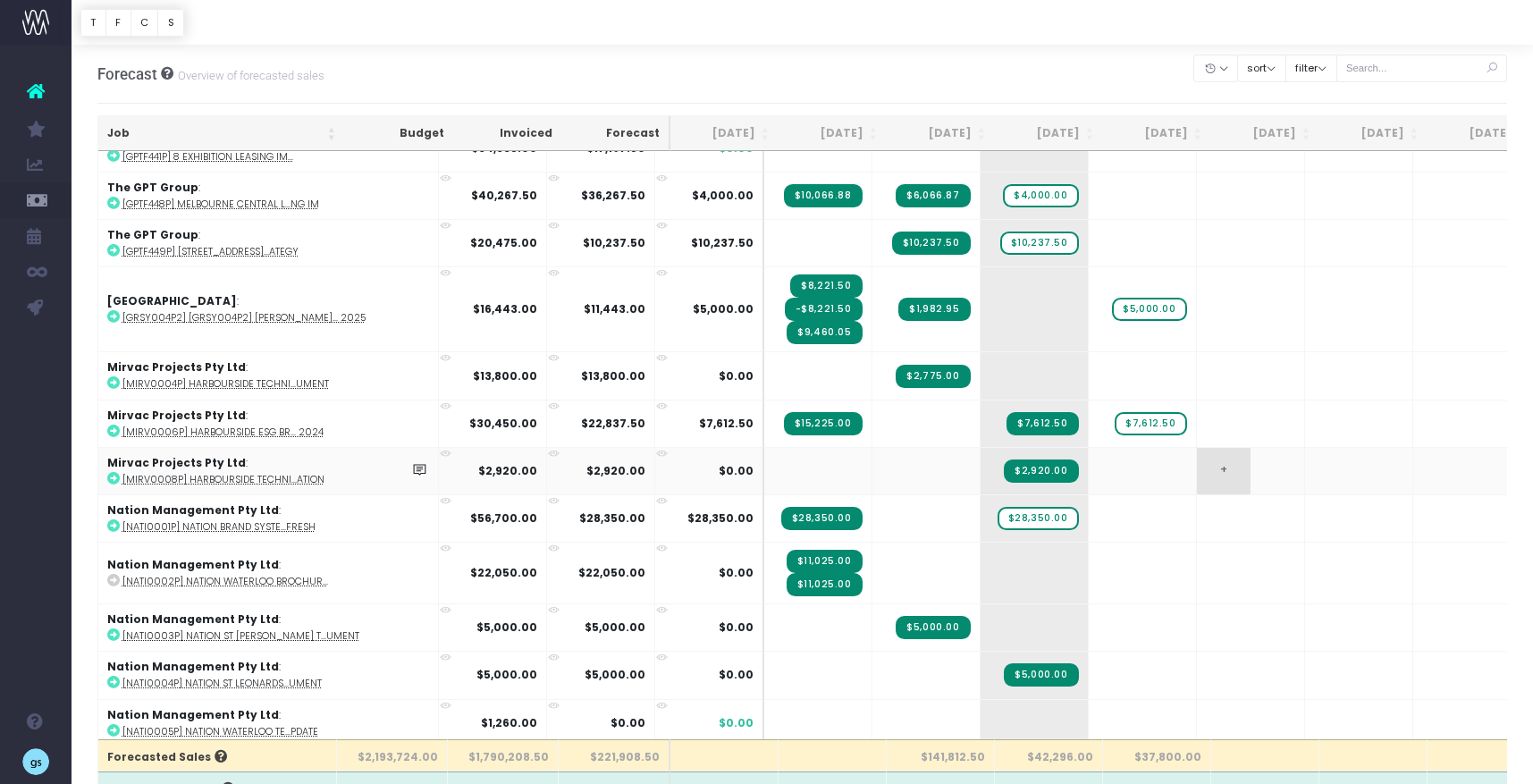
scroll to position [1700, 0]
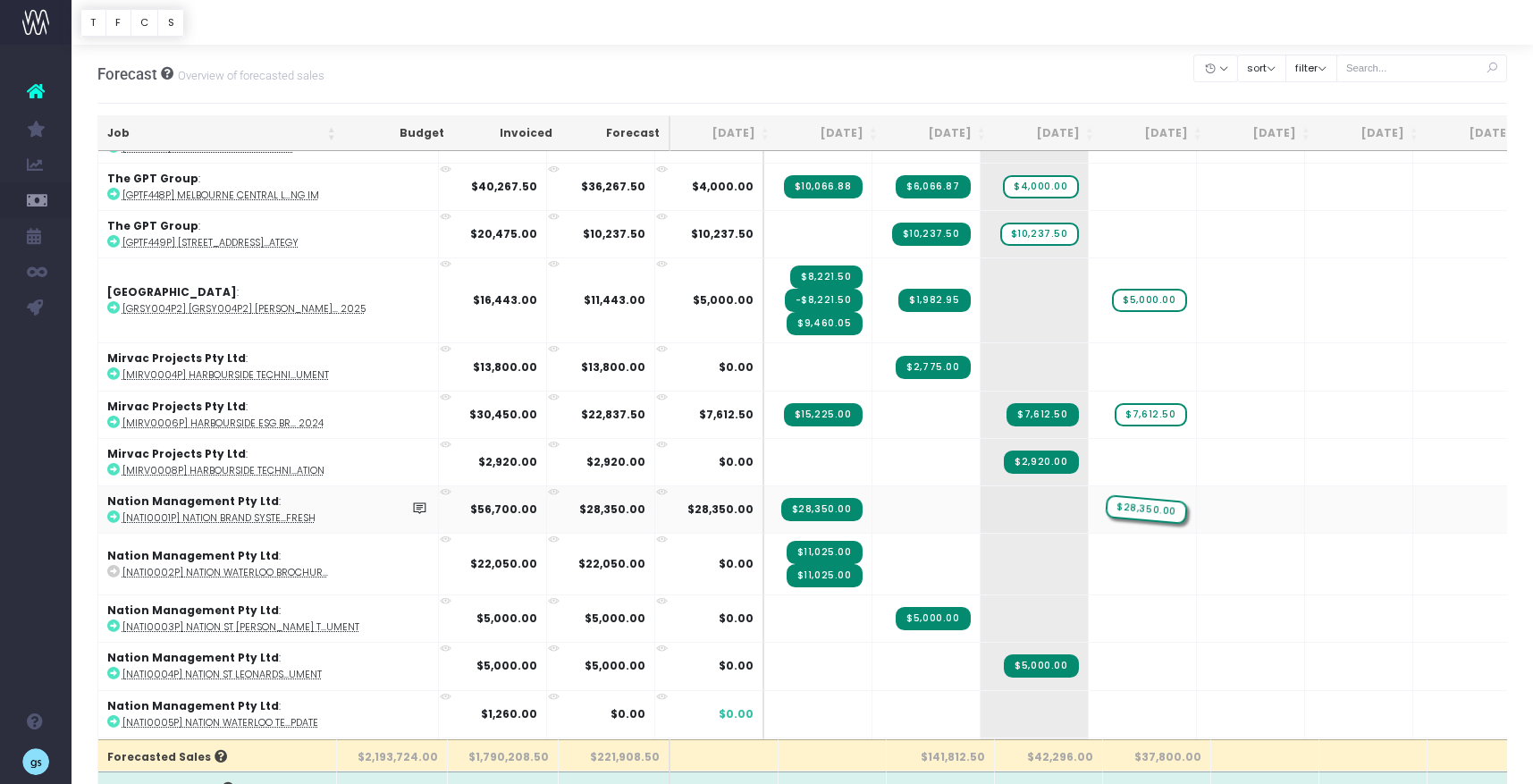
drag, startPoint x: 950, startPoint y: 505, endPoint x: 1059, endPoint y: 501, distance: 109.1
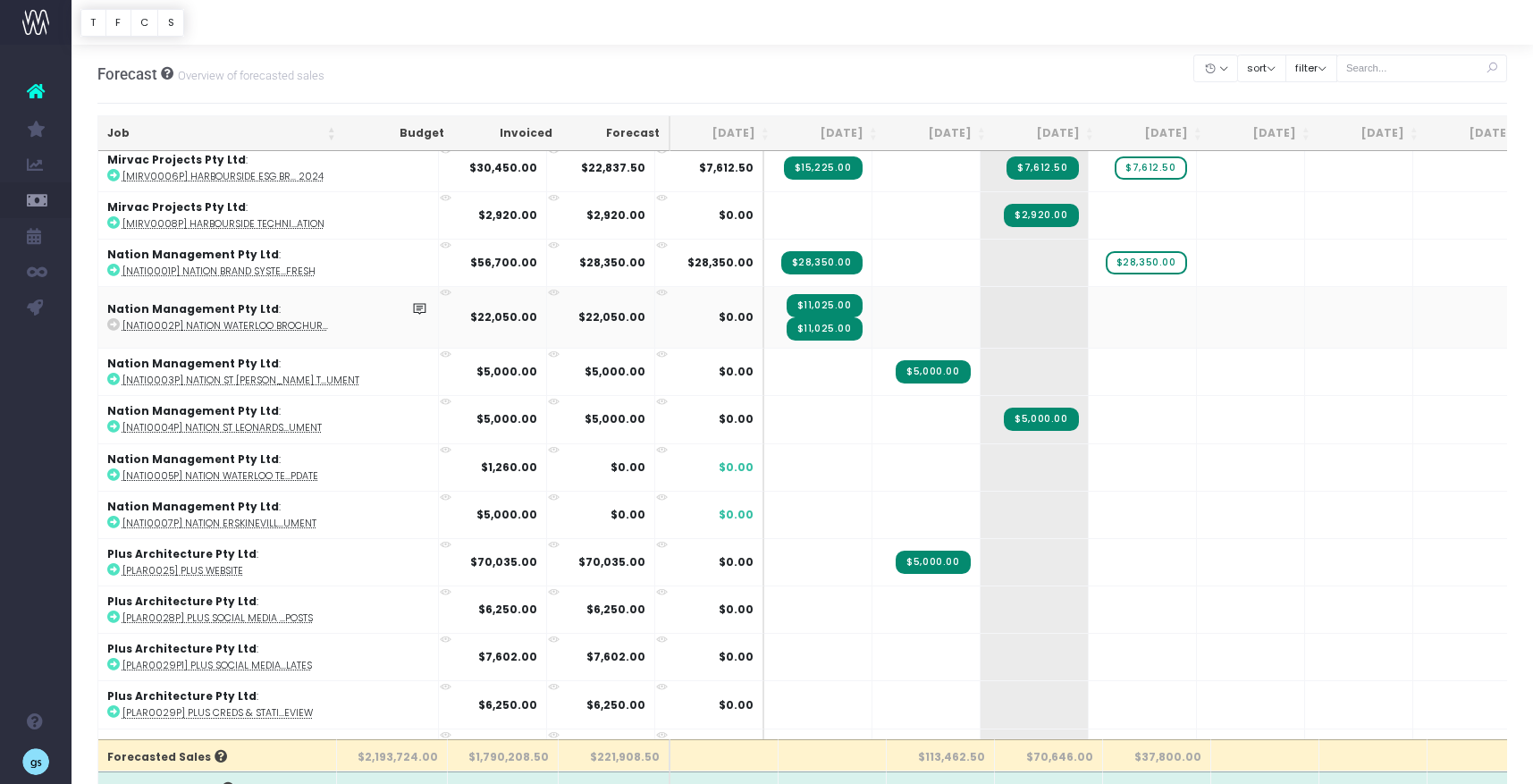
scroll to position [1949, 0]
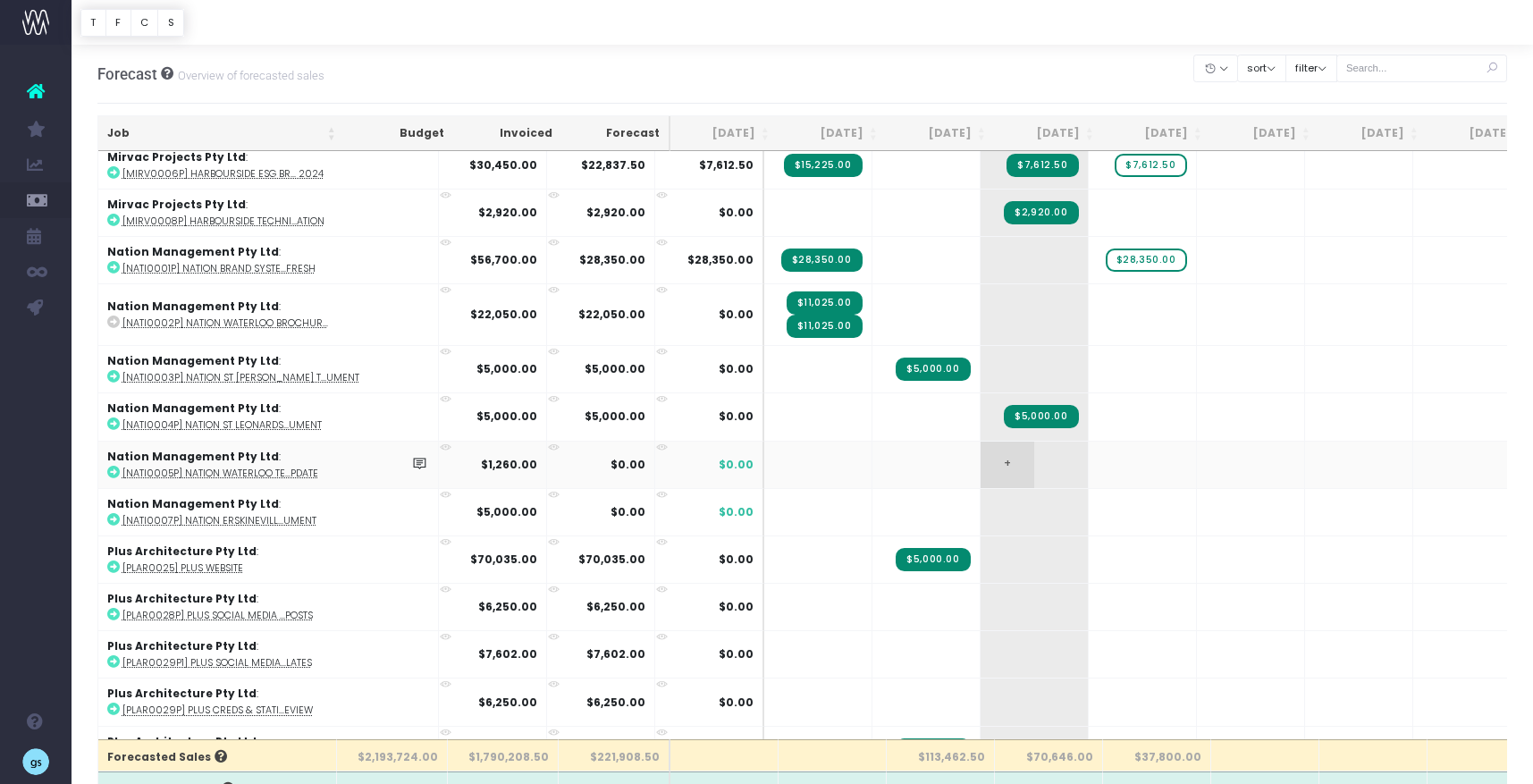
click at [981, 458] on span "+" at bounding box center [1007, 464] width 54 height 46
click at [0, 0] on span "+" at bounding box center [0, 0] width 0 height 0
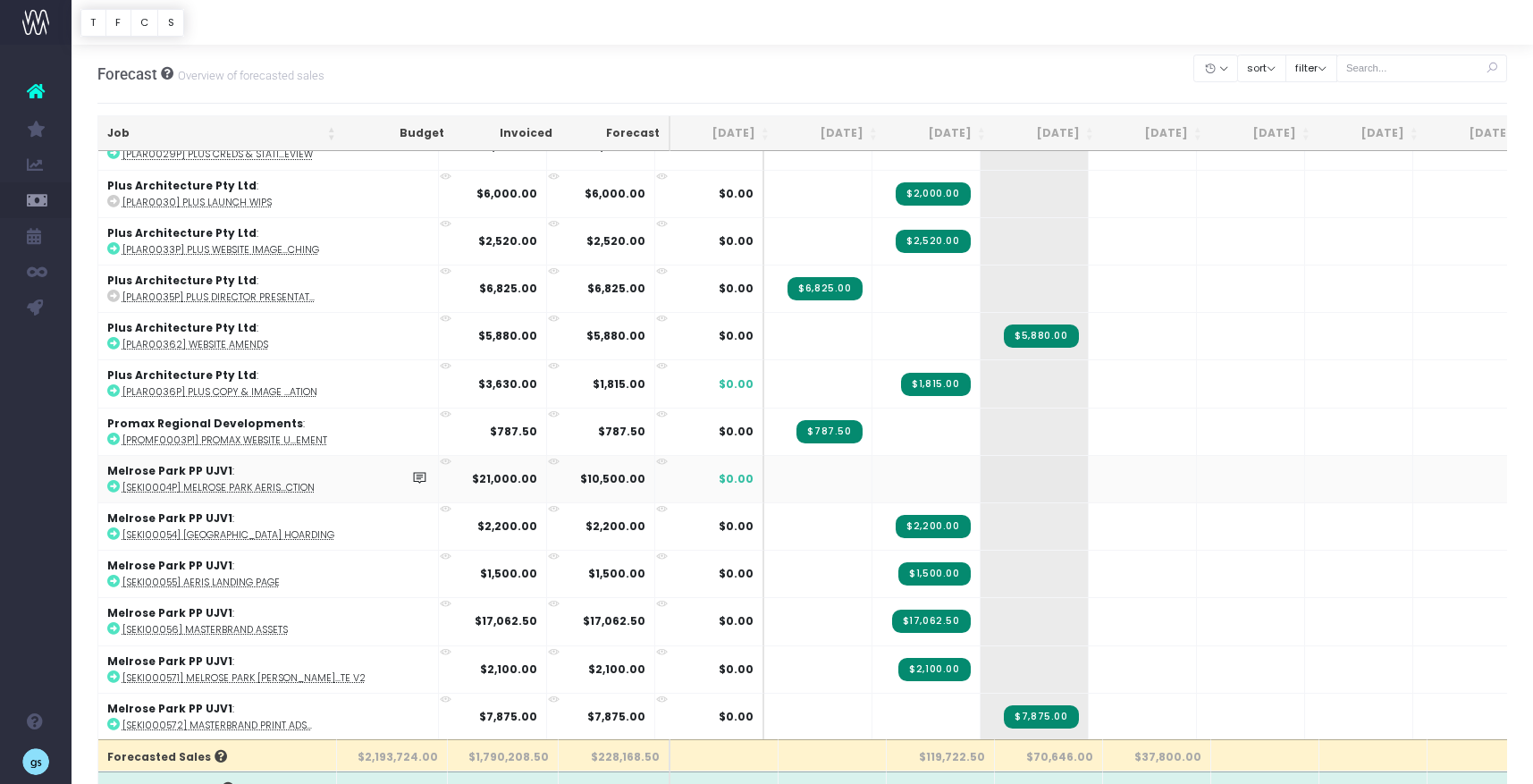
scroll to position [2506, 0]
click at [981, 369] on span "+" at bounding box center [1007, 383] width 54 height 46
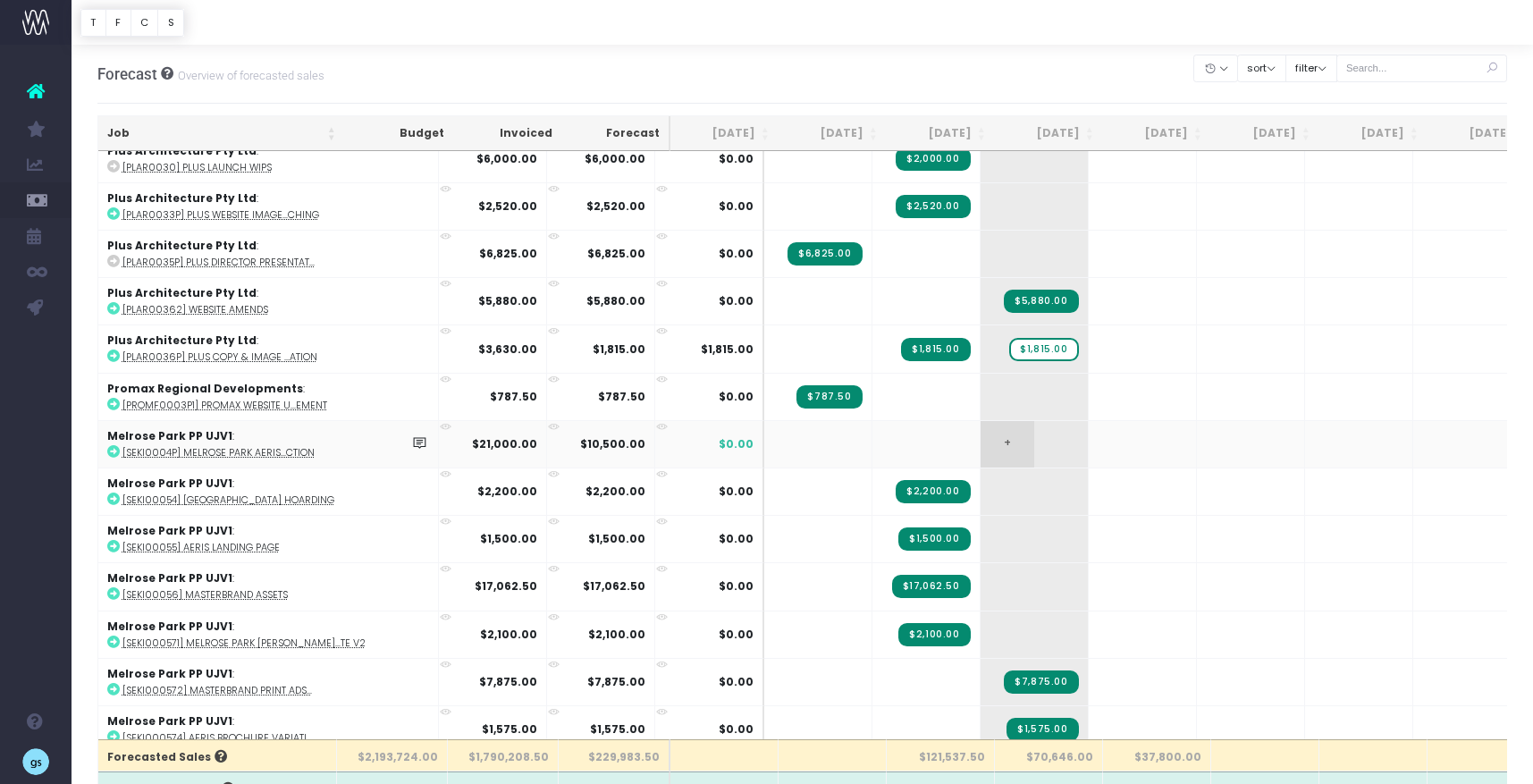
scroll to position [2540, 0]
click at [981, 438] on span "+" at bounding box center [1007, 443] width 54 height 46
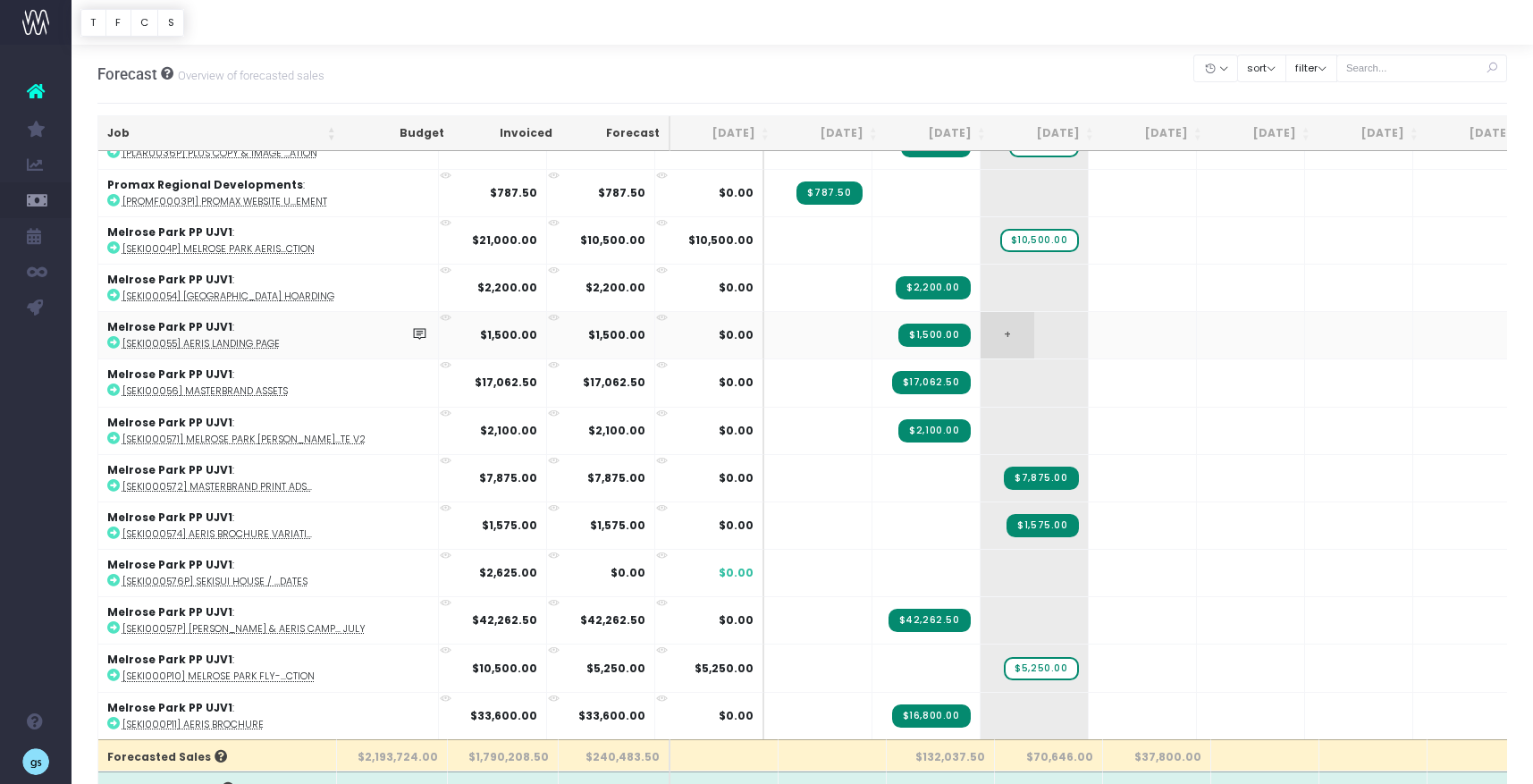
scroll to position [2755, 0]
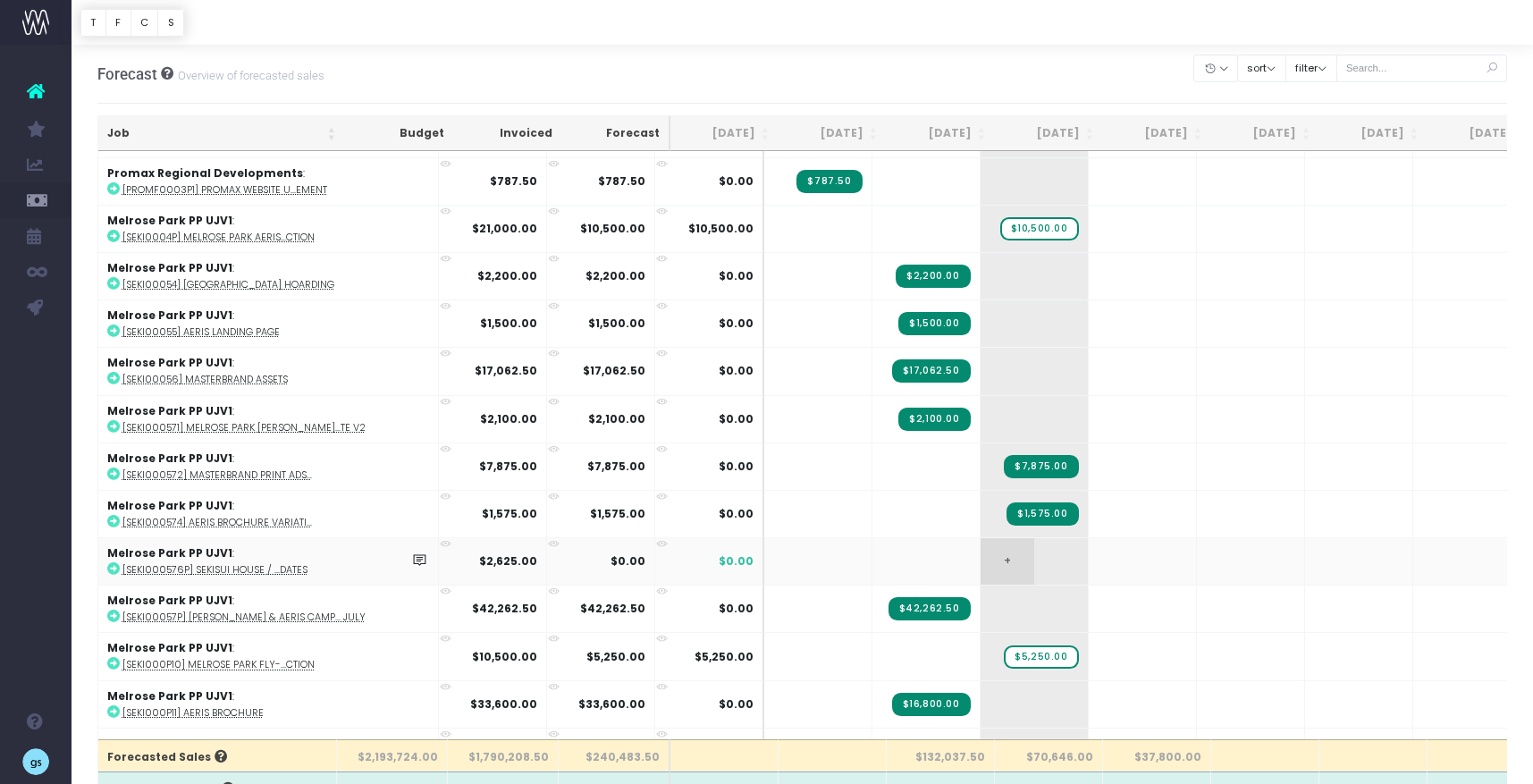
click at [981, 542] on td "+" at bounding box center [1034, 561] width 108 height 47
click at [981, 556] on span "+" at bounding box center [1007, 562] width 54 height 46
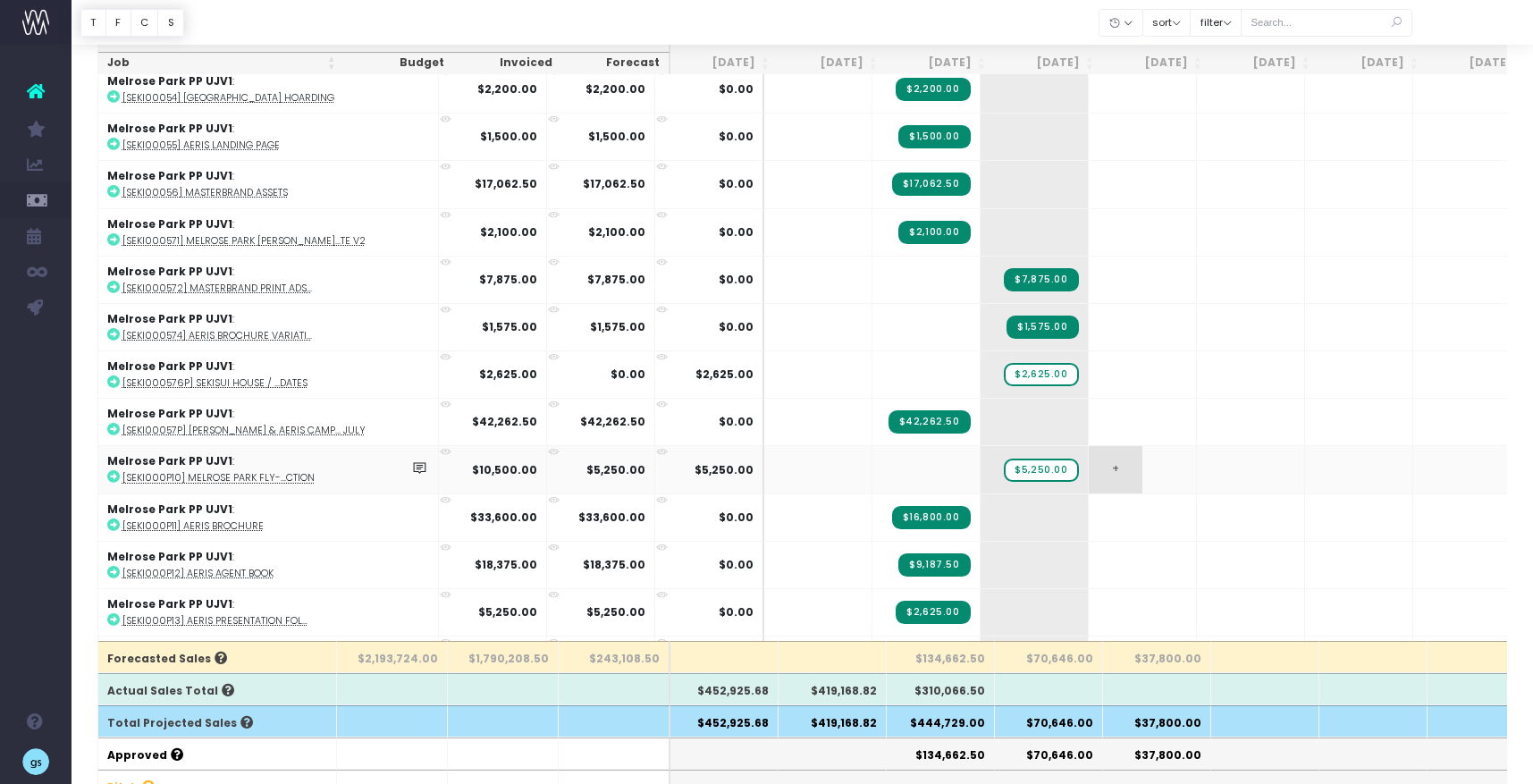
scroll to position [2846, 0]
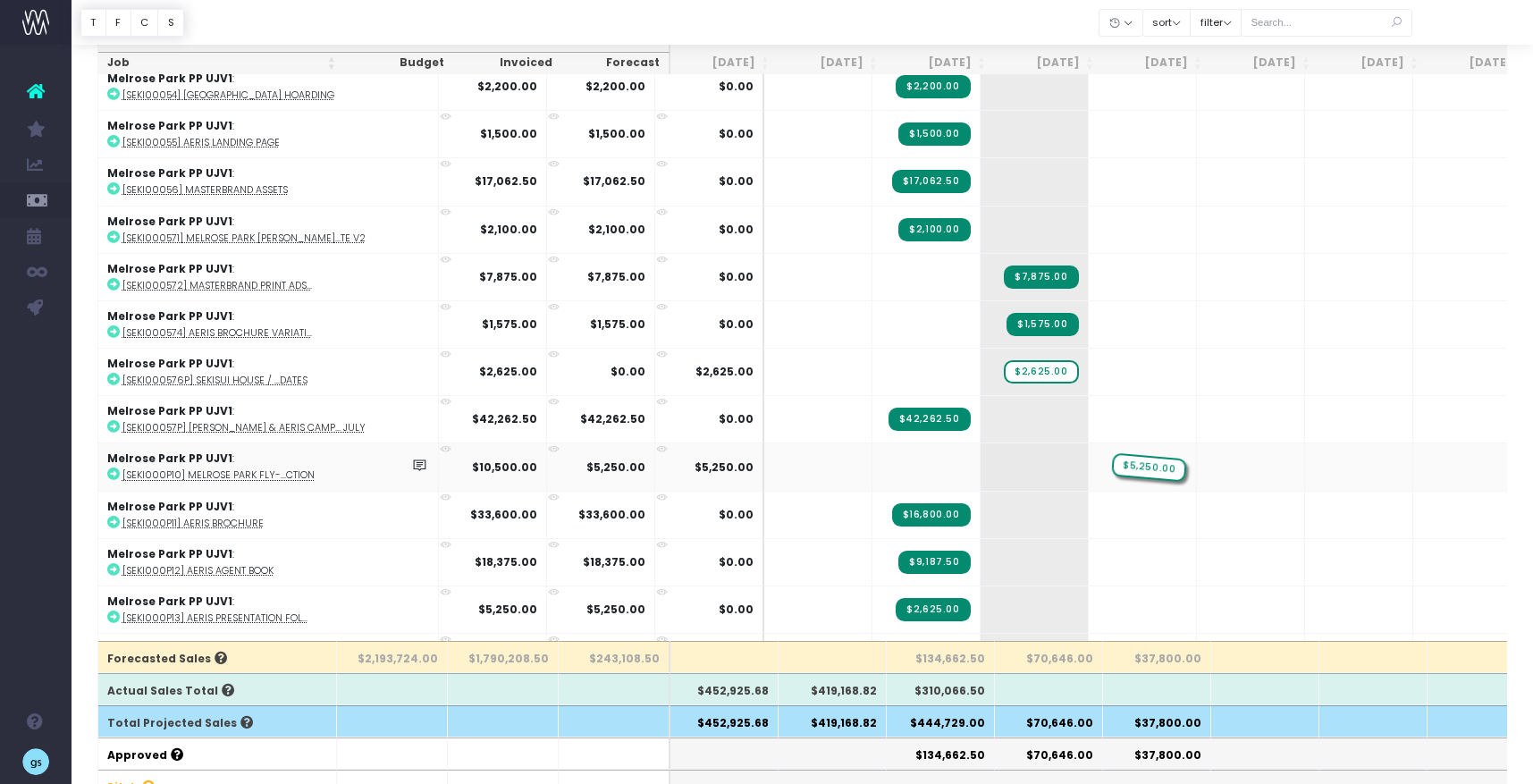
drag, startPoint x: 945, startPoint y: 459, endPoint x: 1026, endPoint y: 446, distance: 82.0
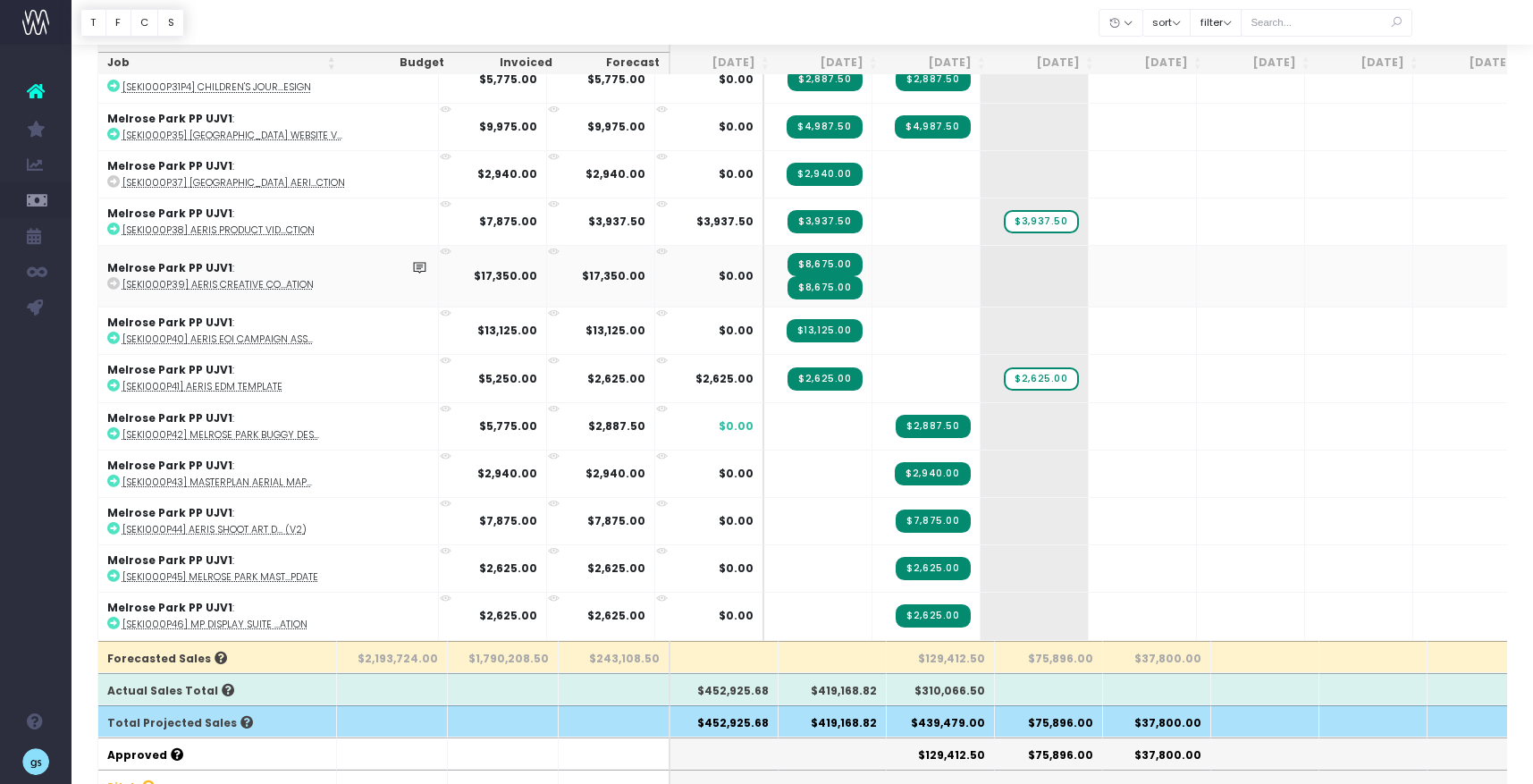
scroll to position [4064, 0]
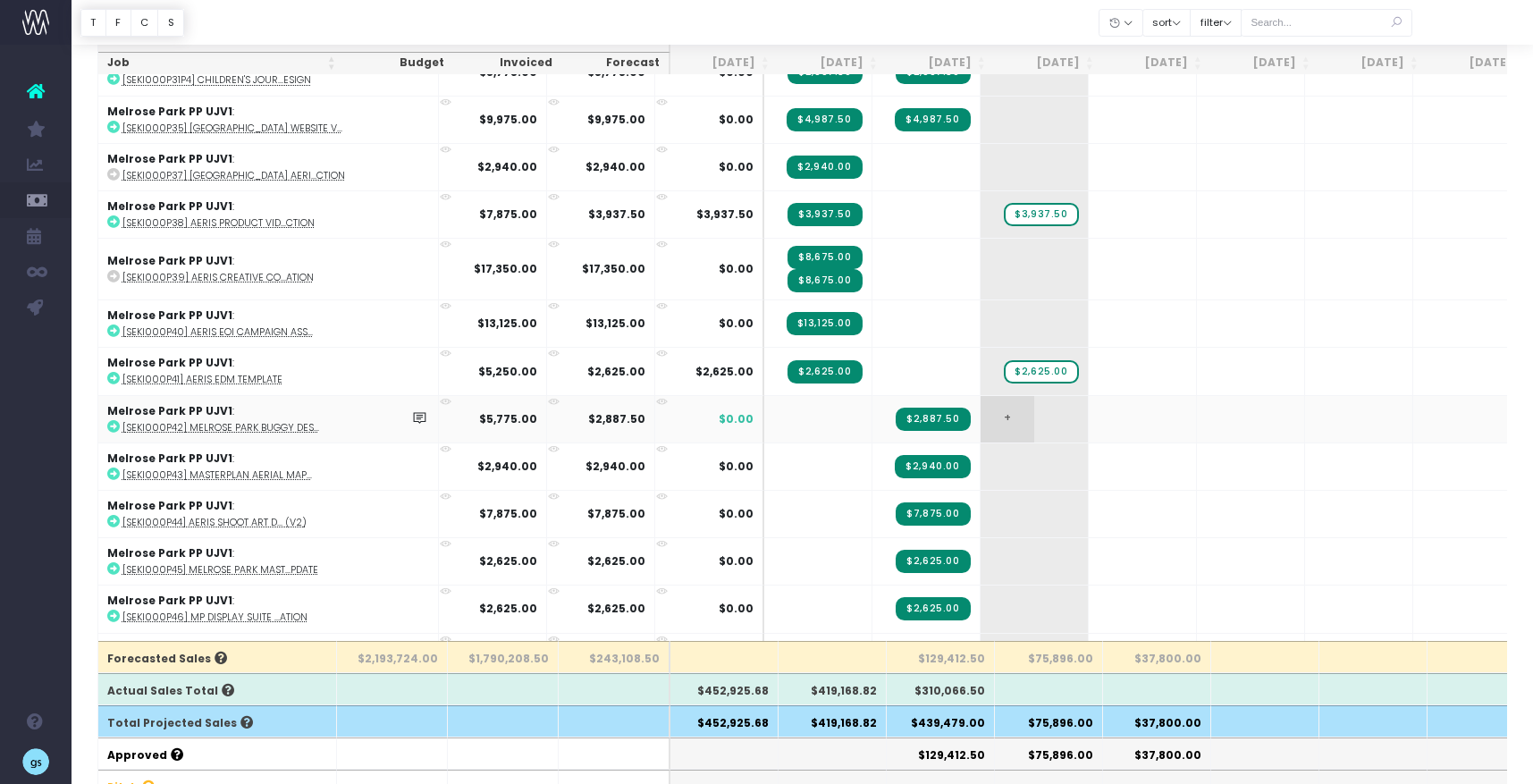
click at [981, 403] on span "+" at bounding box center [1007, 419] width 54 height 46
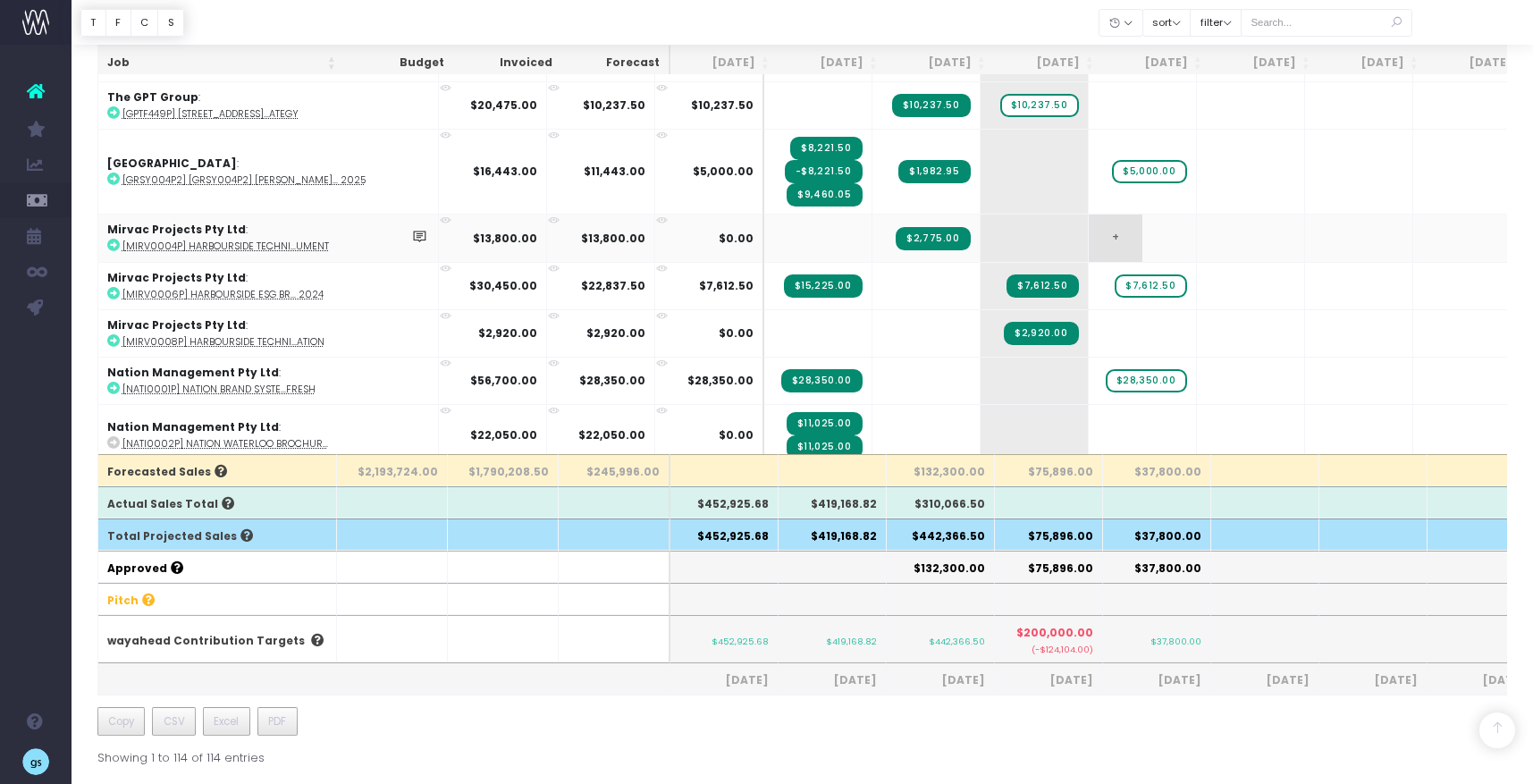
scroll to position [1536, 0]
